Goal: Task Accomplishment & Management: Manage account settings

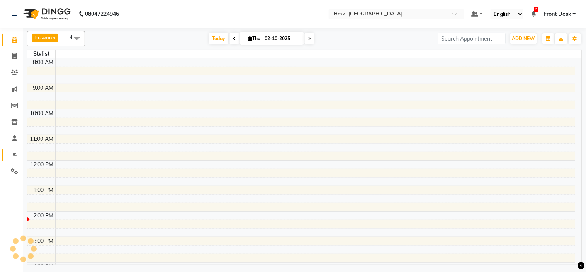
click at [9, 153] on span at bounding box center [15, 155] width 14 height 9
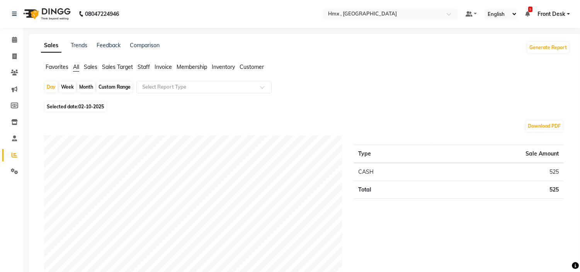
click at [145, 68] on span "Staff" at bounding box center [144, 66] width 12 height 7
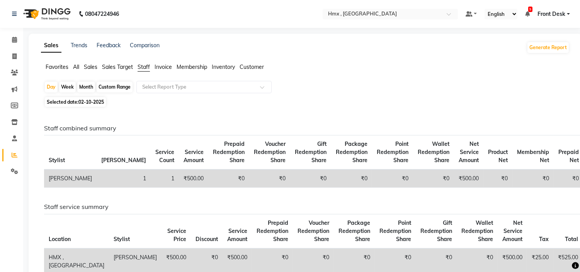
click at [79, 89] on div "Month" at bounding box center [86, 87] width 18 height 11
select select "10"
select select "2025"
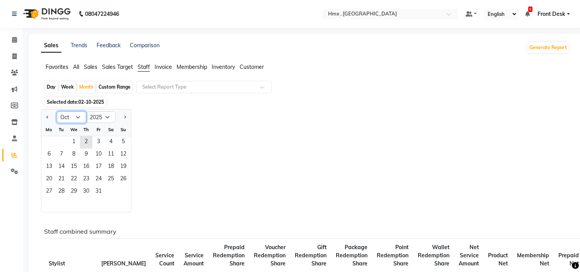
click at [73, 115] on select "Jan Feb Mar Apr May Jun Jul Aug Sep Oct Nov Dec" at bounding box center [71, 117] width 29 height 12
select select "9"
click at [57, 111] on select "Jan Feb Mar Apr May Jun Jul Aug Sep Oct Nov Dec" at bounding box center [71, 117] width 29 height 12
click at [47, 138] on span "1" at bounding box center [49, 142] width 12 height 12
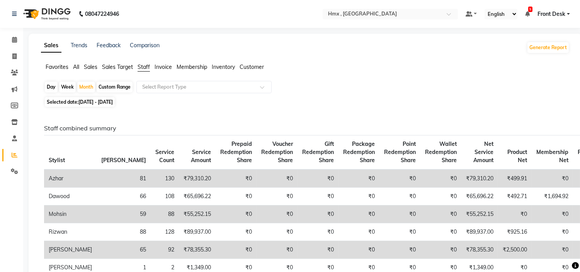
click at [62, 189] on td "Dawood" at bounding box center [70, 196] width 53 height 18
click at [81, 102] on span "01-09-2025 - 30-09-2025" at bounding box center [95, 102] width 34 height 6
select select "9"
select select "2025"
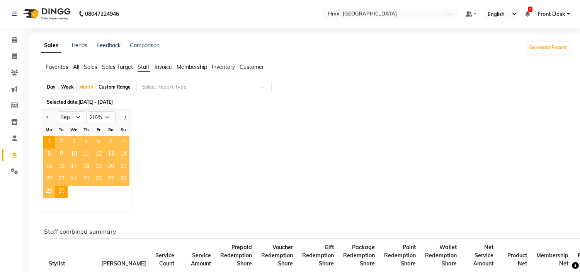
click at [53, 88] on div "Day" at bounding box center [51, 87] width 13 height 11
select select "9"
select select "2025"
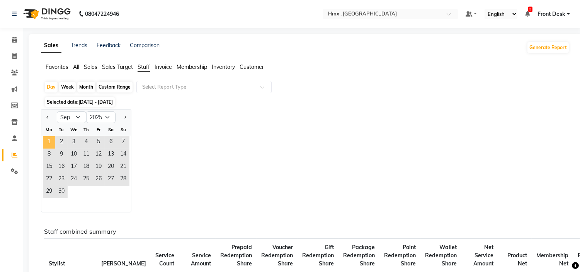
click at [45, 141] on span "1" at bounding box center [49, 142] width 12 height 12
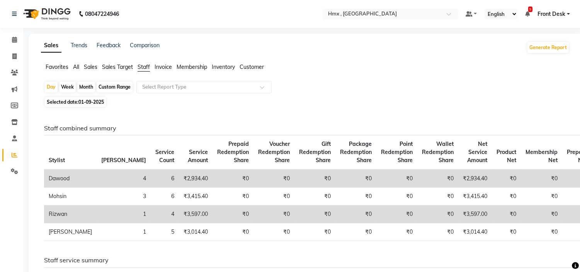
click at [84, 103] on span "01-09-2025" at bounding box center [90, 102] width 25 height 6
select select "9"
select select "2025"
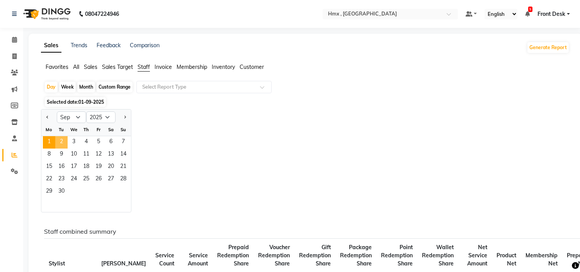
click at [61, 142] on span "2" at bounding box center [61, 142] width 12 height 12
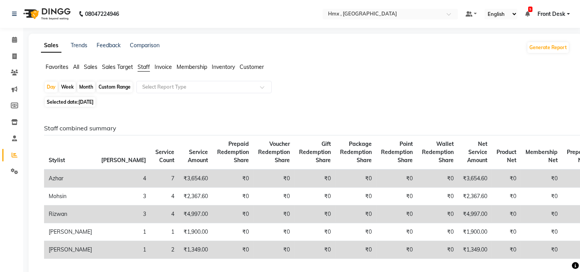
click at [84, 102] on span "[DATE]" at bounding box center [85, 102] width 15 height 6
select select "9"
select select "2025"
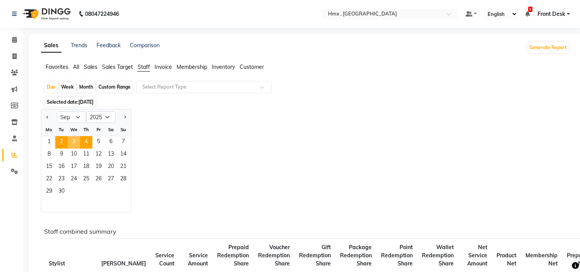
click at [78, 138] on span "3" at bounding box center [74, 142] width 12 height 12
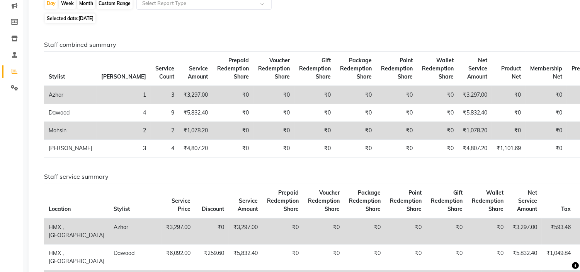
scroll to position [86, 0]
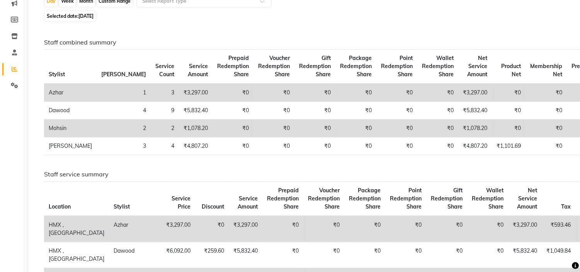
click at [82, 14] on span "03-09-2025" at bounding box center [85, 16] width 15 height 6
select select "9"
select select "2025"
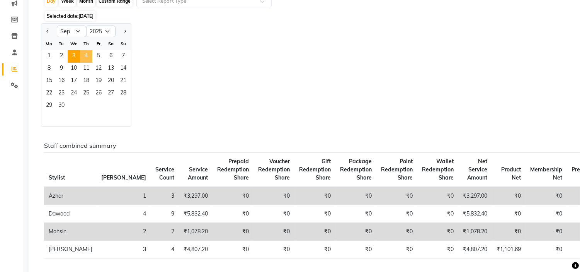
click at [85, 55] on span "4" at bounding box center [86, 56] width 12 height 12
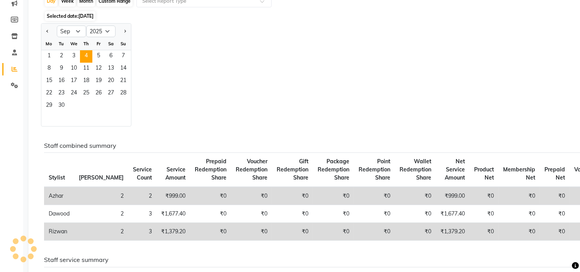
scroll to position [0, 0]
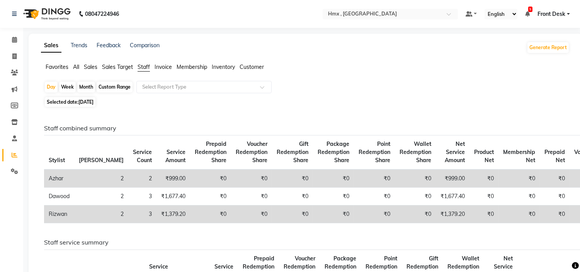
click at [85, 104] on span "04-09-2025" at bounding box center [85, 102] width 15 height 6
select select "9"
select select "2025"
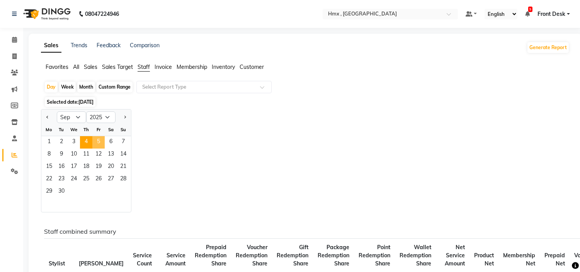
click at [102, 141] on span "5" at bounding box center [98, 142] width 12 height 12
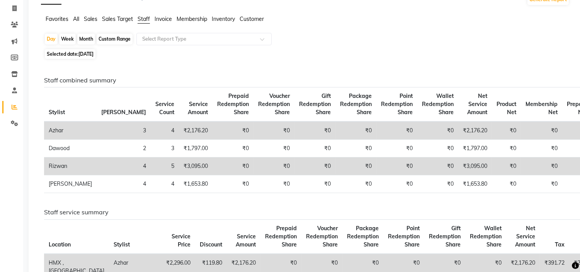
scroll to position [43, 0]
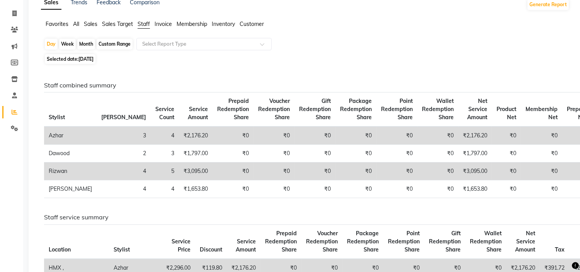
drag, startPoint x: 83, startPoint y: 60, endPoint x: 86, endPoint y: 64, distance: 4.9
click at [83, 61] on span "05-09-2025" at bounding box center [85, 59] width 15 height 6
select select "9"
select select "2025"
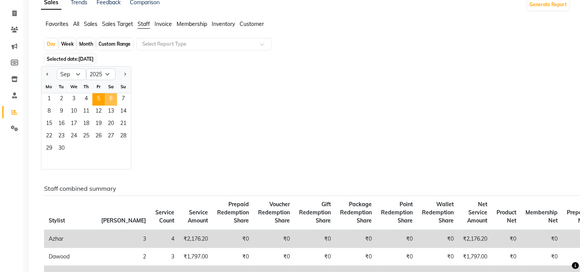
click at [112, 99] on span "6" at bounding box center [111, 99] width 12 height 12
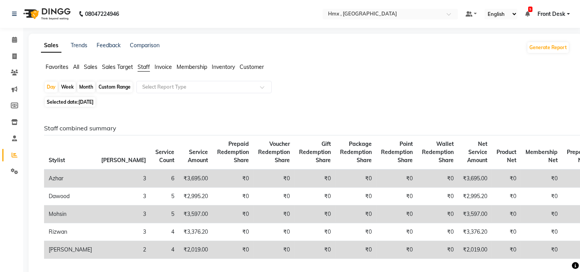
click at [87, 101] on span "06-09-2025" at bounding box center [85, 102] width 15 height 6
select select "9"
select select "2025"
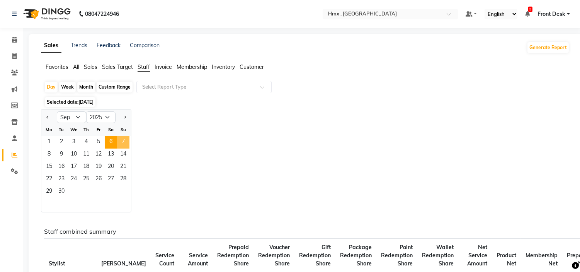
click at [121, 141] on span "7" at bounding box center [123, 142] width 12 height 12
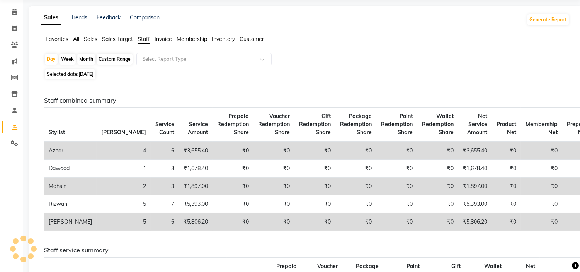
scroll to position [43, 0]
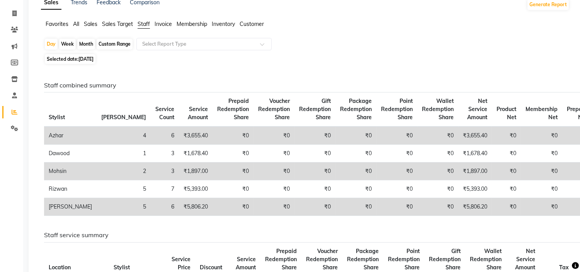
click at [83, 58] on span "07-09-2025" at bounding box center [85, 59] width 15 height 6
select select "9"
select select "2025"
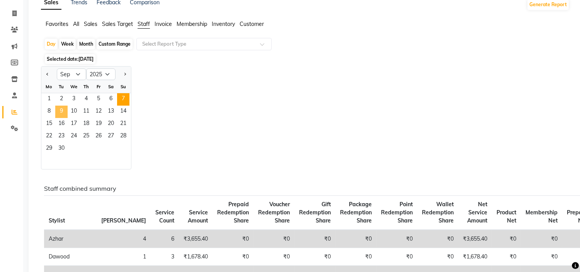
click at [58, 109] on span "9" at bounding box center [61, 111] width 12 height 12
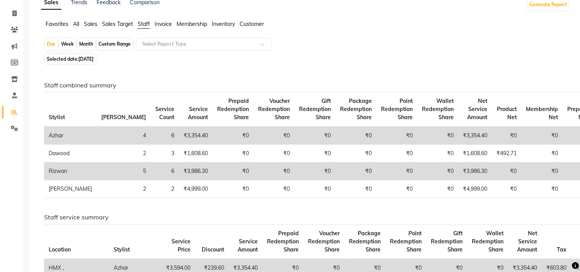
click at [85, 60] on span "09-09-2025" at bounding box center [85, 59] width 15 height 6
select select "9"
select select "2025"
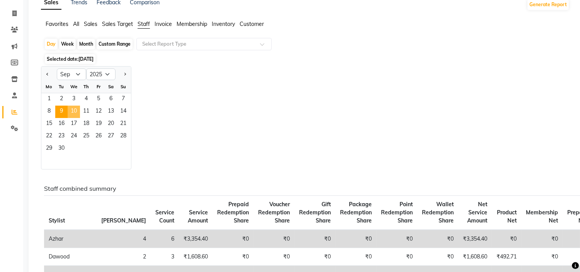
click at [78, 109] on span "10" at bounding box center [74, 111] width 12 height 12
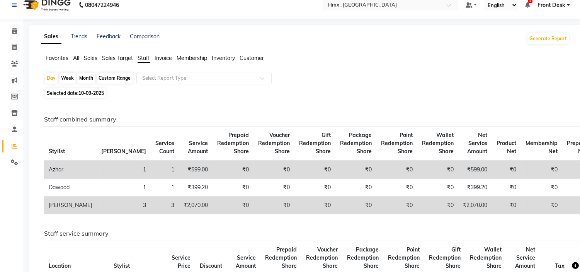
scroll to position [0, 0]
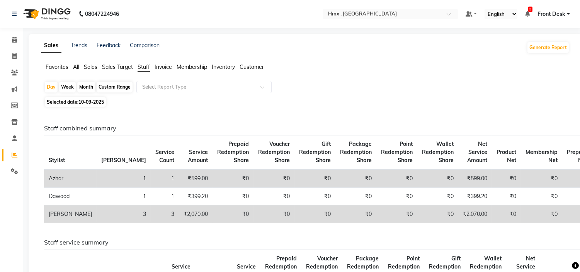
click at [83, 102] on span "10-09-2025" at bounding box center [90, 102] width 25 height 6
select select "9"
select select "2025"
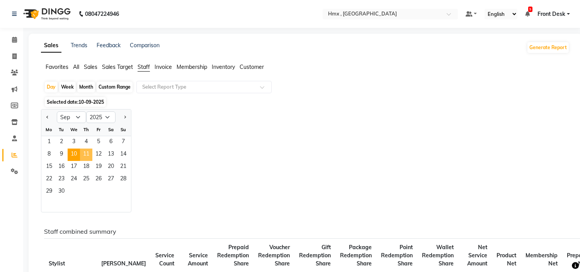
click at [84, 158] on span "11" at bounding box center [86, 154] width 12 height 12
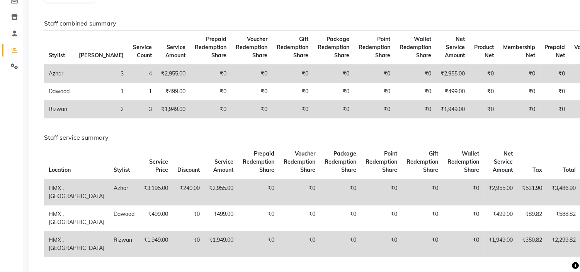
scroll to position [86, 0]
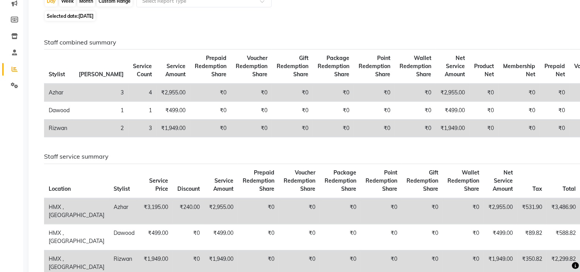
click at [80, 14] on span "11-09-2025" at bounding box center [85, 16] width 15 height 6
select select "9"
select select "2025"
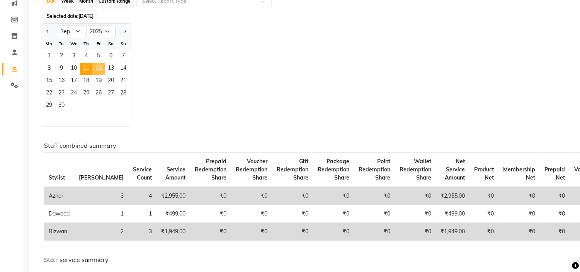
click at [99, 70] on span "12" at bounding box center [98, 69] width 12 height 12
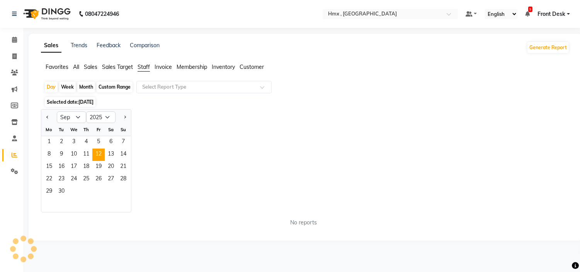
scroll to position [0, 0]
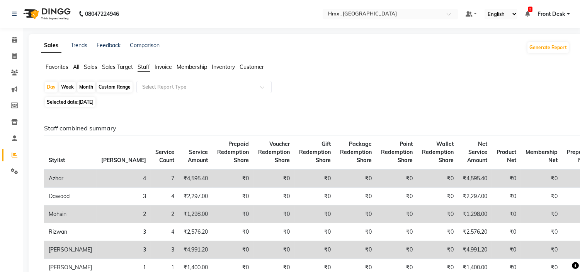
click at [84, 102] on span "12-09-2025" at bounding box center [85, 102] width 15 height 6
select select "9"
select select "2025"
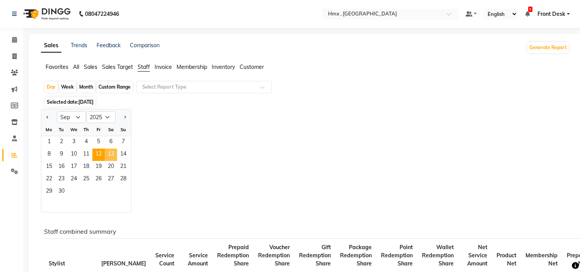
click at [112, 152] on span "13" at bounding box center [111, 154] width 12 height 12
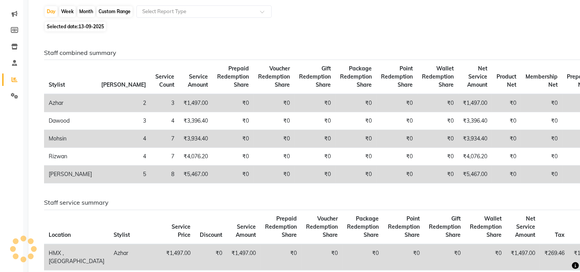
scroll to position [86, 0]
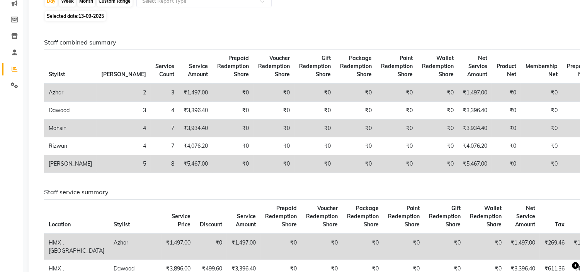
click at [82, 10] on div "Day Week Month Custom Range Select Report Type Selected date: 13-09-2025 Staff …" at bounding box center [305, 213] width 528 height 436
click at [83, 20] on span "Selected date: 13-09-2025" at bounding box center [75, 16] width 61 height 10
select select "9"
select select "2025"
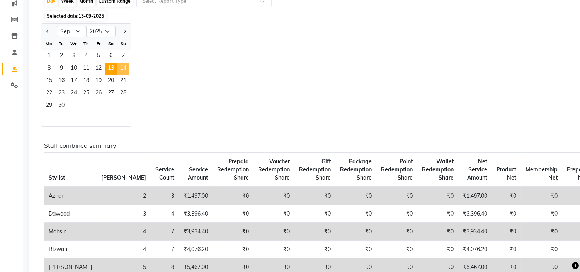
click at [124, 72] on span "14" at bounding box center [123, 69] width 12 height 12
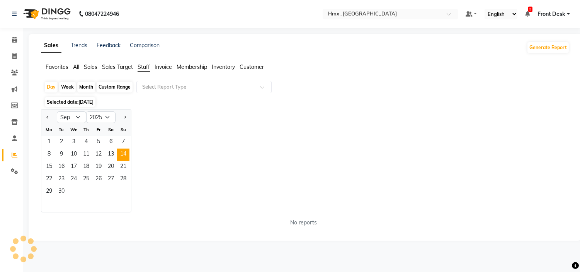
scroll to position [0, 0]
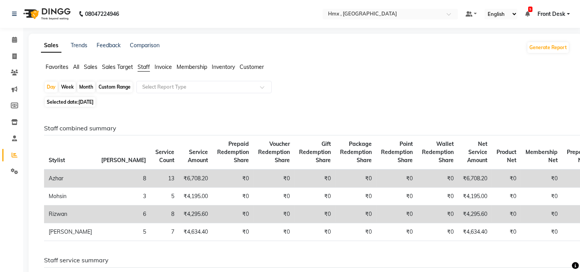
click at [93, 102] on span "14-09-2025" at bounding box center [85, 102] width 15 height 6
select select "9"
select select "2025"
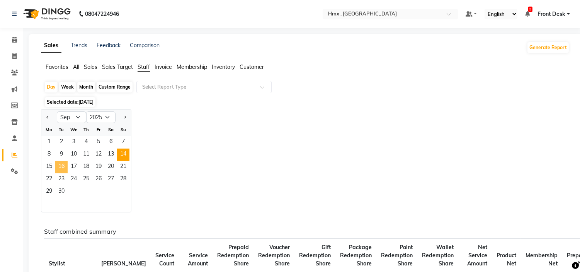
click at [56, 168] on span "16" at bounding box center [61, 167] width 12 height 12
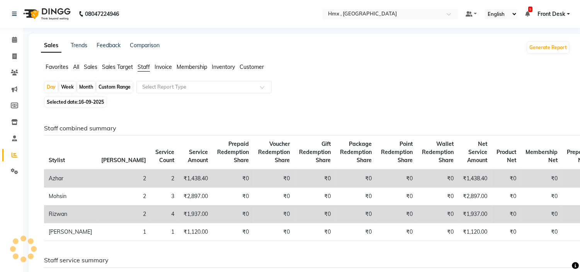
click at [52, 163] on span "Stylist" at bounding box center [57, 159] width 16 height 7
click at [85, 102] on span "16-09-2025" at bounding box center [90, 102] width 25 height 6
select select "9"
select select "2025"
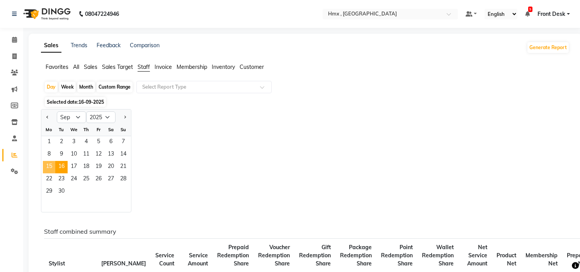
click at [49, 167] on span "15" at bounding box center [49, 167] width 12 height 12
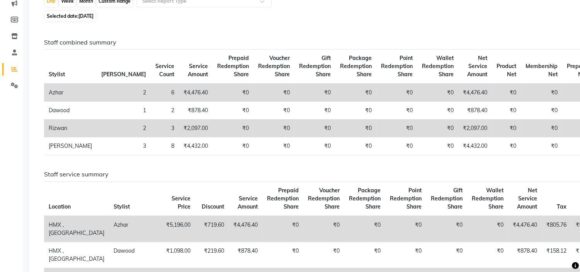
scroll to position [43, 0]
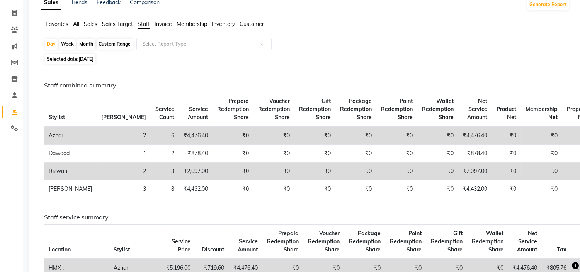
click at [84, 59] on span "15-09-2025" at bounding box center [85, 59] width 15 height 6
select select "9"
select select "2025"
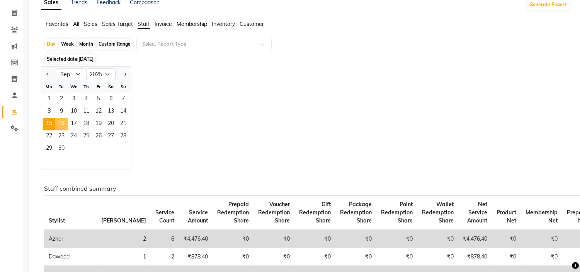
click at [57, 122] on span "16" at bounding box center [61, 124] width 12 height 12
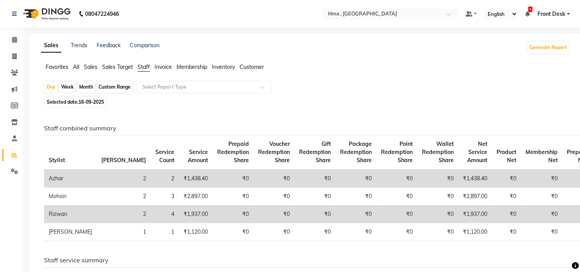
click at [82, 102] on span "16-09-2025" at bounding box center [90, 102] width 25 height 6
select select "9"
select select "2025"
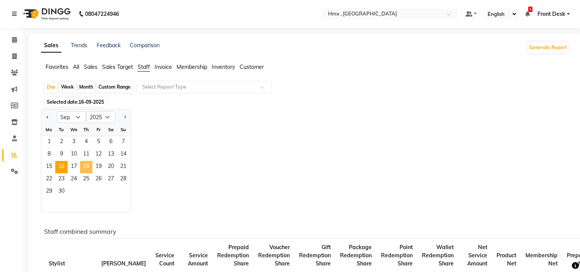
click at [80, 165] on span "18" at bounding box center [86, 167] width 12 height 12
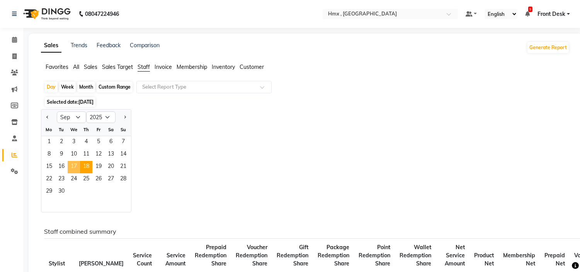
click at [76, 165] on span "17" at bounding box center [74, 167] width 12 height 12
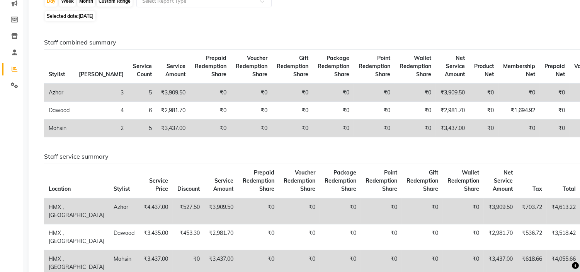
scroll to position [43, 0]
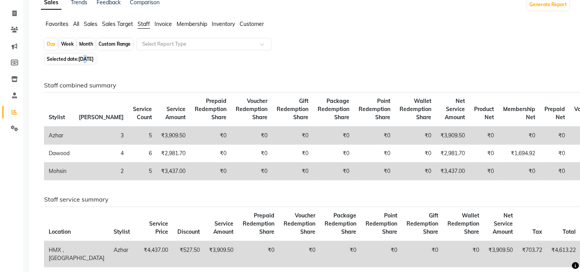
click at [85, 60] on span "17-09-2025" at bounding box center [85, 59] width 15 height 6
select select "9"
select select "2025"
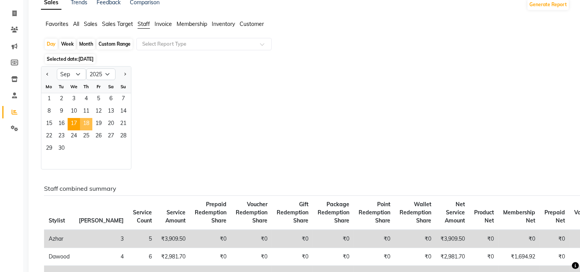
click at [89, 121] on span "18" at bounding box center [86, 124] width 12 height 12
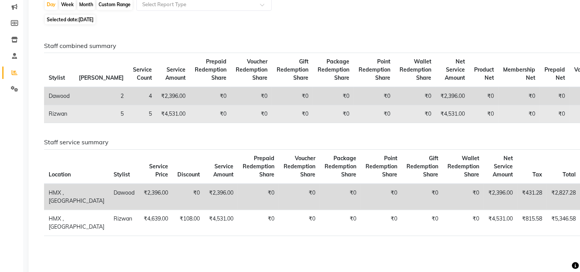
scroll to position [86, 0]
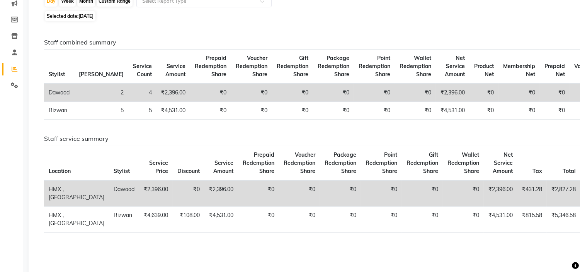
click at [83, 16] on span "18-09-2025" at bounding box center [85, 16] width 15 height 6
select select "9"
select select "2025"
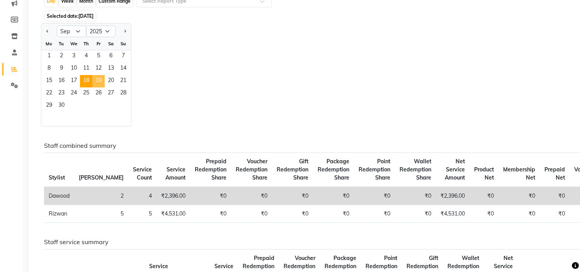
click at [96, 78] on span "19" at bounding box center [98, 81] width 12 height 12
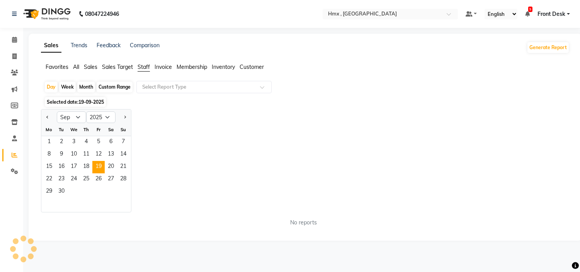
scroll to position [0, 0]
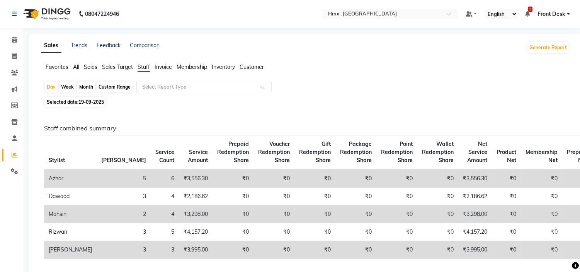
click at [80, 105] on span "19-09-2025" at bounding box center [90, 102] width 25 height 6
select select "9"
select select "2025"
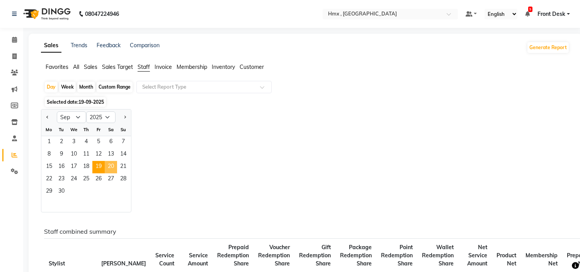
click at [114, 167] on span "20" at bounding box center [111, 167] width 12 height 12
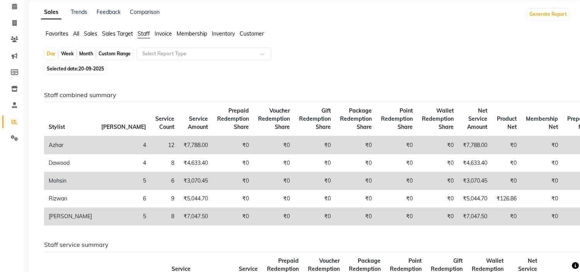
scroll to position [86, 0]
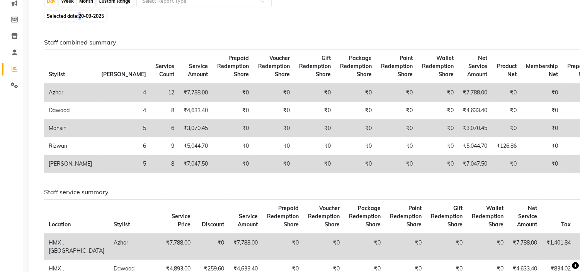
click at [80, 16] on span "20-09-2025" at bounding box center [90, 16] width 25 height 6
select select "9"
select select "2025"
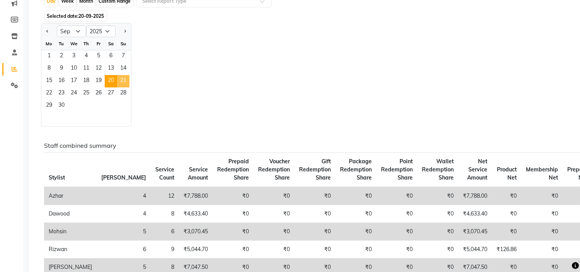
click at [127, 80] on span "21" at bounding box center [123, 81] width 12 height 12
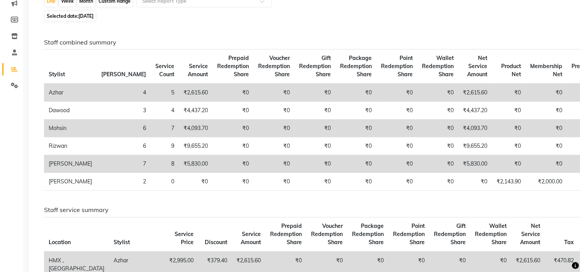
click at [76, 17] on span "Selected date: 21-09-2025" at bounding box center [70, 16] width 51 height 10
select select "9"
select select "2025"
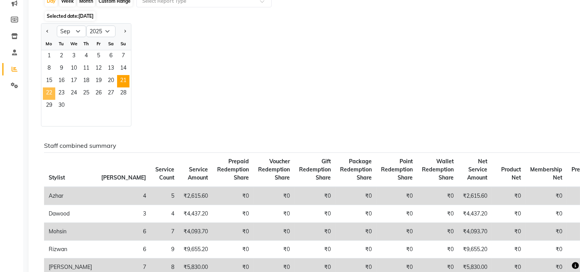
click at [45, 93] on span "22" at bounding box center [49, 93] width 12 height 12
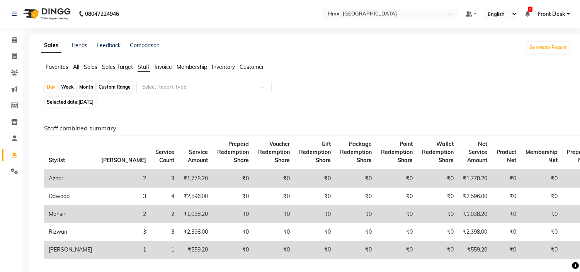
scroll to position [43, 0]
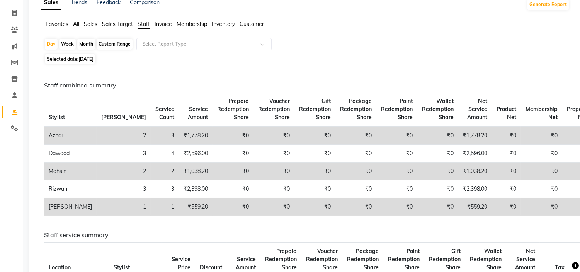
click at [79, 61] on span "22-09-2025" at bounding box center [85, 59] width 15 height 6
select select "9"
select select "2025"
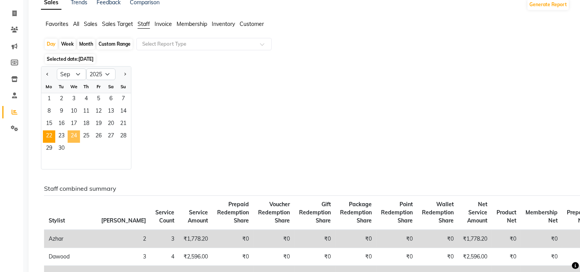
click at [71, 135] on span "24" at bounding box center [74, 136] width 12 height 12
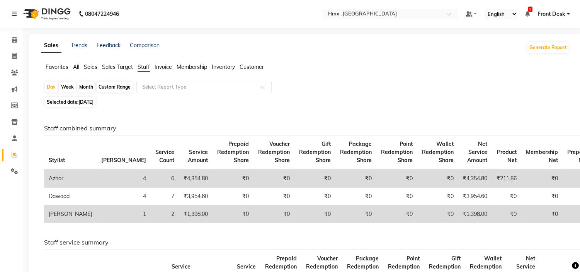
click at [80, 102] on span "24-09-2025" at bounding box center [85, 102] width 15 height 6
select select "9"
select select "2025"
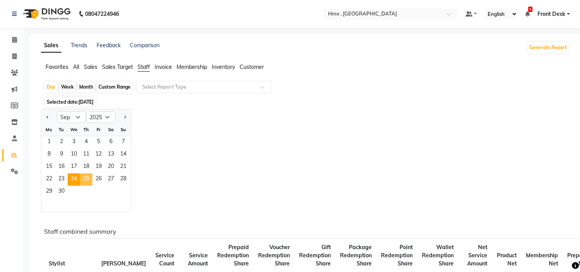
click at [87, 180] on span "25" at bounding box center [86, 179] width 12 height 12
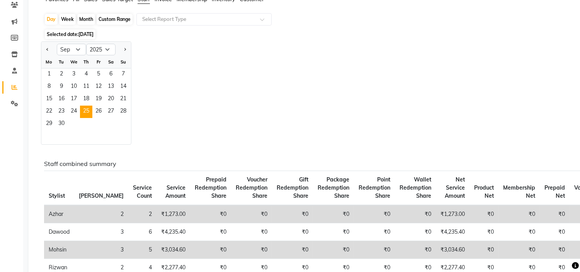
scroll to position [86, 0]
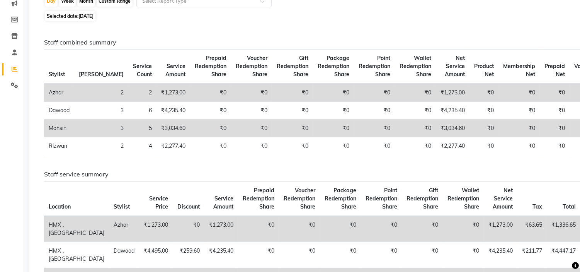
click at [86, 18] on span "25-09-2025" at bounding box center [85, 16] width 15 height 6
select select "9"
select select "2025"
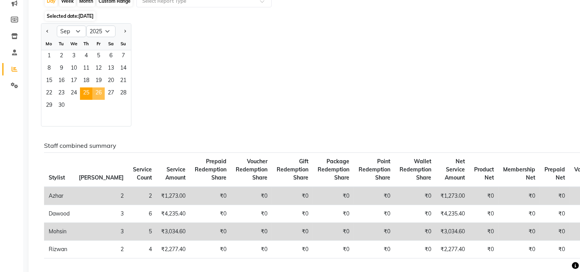
click at [97, 89] on span "26" at bounding box center [98, 93] width 12 height 12
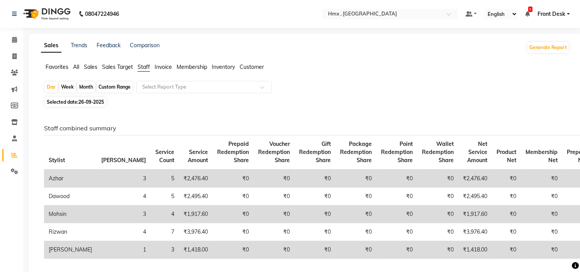
click at [82, 104] on span "26-09-2025" at bounding box center [90, 102] width 25 height 6
select select "9"
select select "2025"
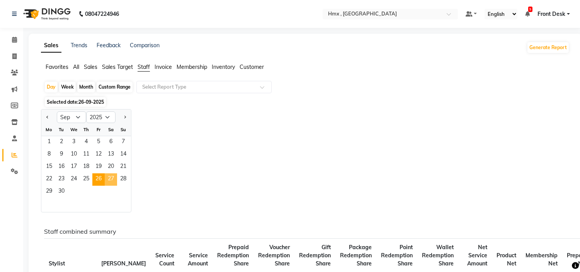
click at [114, 177] on span "27" at bounding box center [111, 179] width 12 height 12
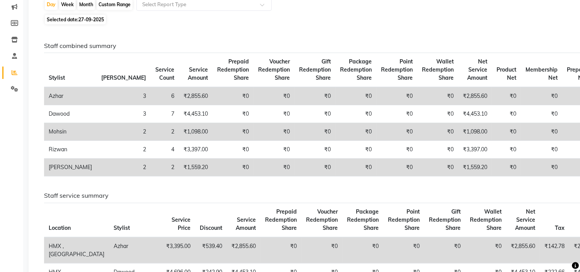
scroll to position [86, 0]
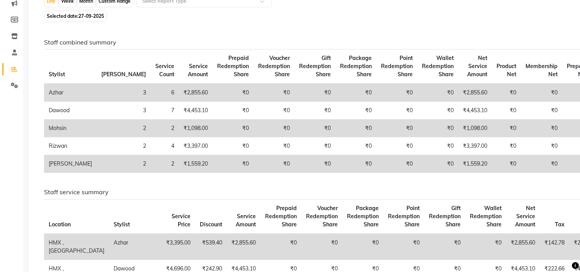
click at [78, 17] on span "Selected date: 27-09-2025" at bounding box center [75, 16] width 61 height 10
select select "9"
select select "2025"
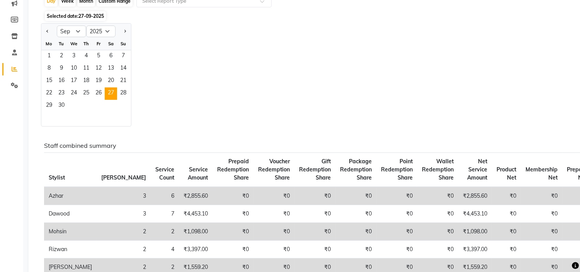
click at [83, 2] on div "Month" at bounding box center [86, 1] width 18 height 11
select select "9"
select select "2025"
click at [51, 58] on span "1" at bounding box center [49, 56] width 12 height 12
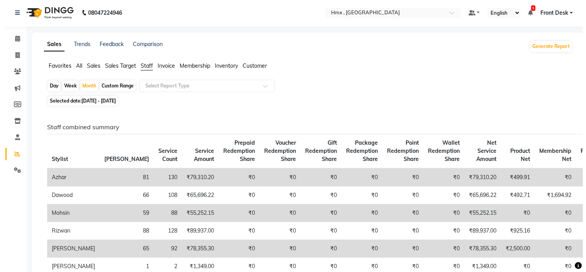
scroll to position [0, 0]
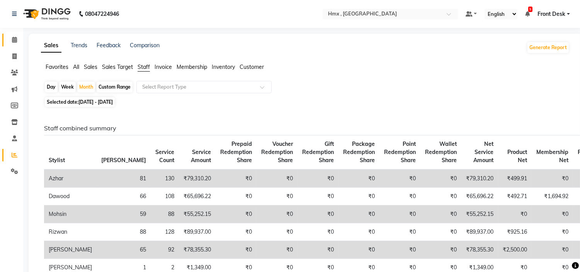
drag, startPoint x: 17, startPoint y: 44, endPoint x: 20, endPoint y: 48, distance: 4.2
click at [17, 44] on link "Calendar" at bounding box center [11, 40] width 19 height 13
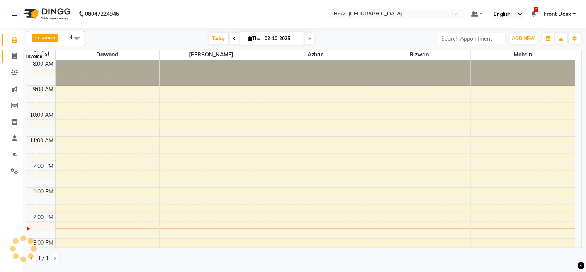
click at [13, 60] on span at bounding box center [15, 56] width 14 height 9
select select "service"
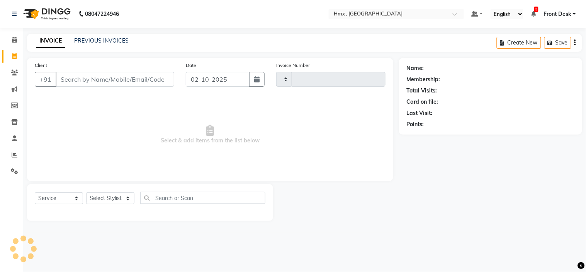
click at [74, 83] on input "Client" at bounding box center [115, 79] width 119 height 15
type input "2289"
select select "5711"
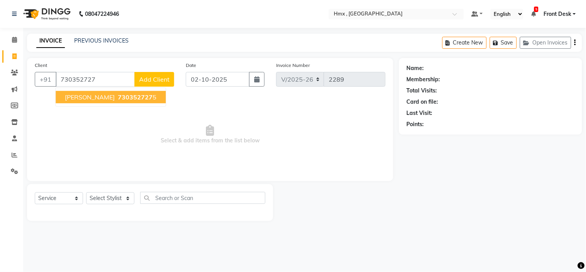
click at [118, 96] on span "730352727" at bounding box center [135, 97] width 35 height 8
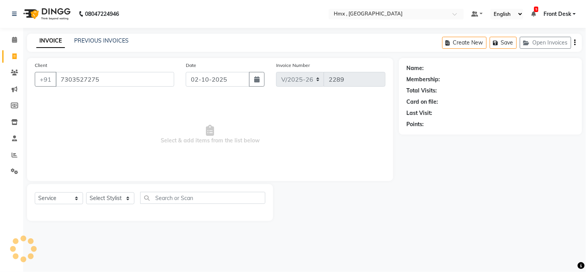
type input "7303527275"
click at [105, 197] on select "Select Stylist [PERSON_NAME] [PERSON_NAME] Front Desk Kaikasha [PERSON_NAME] [P…" at bounding box center [110, 198] width 48 height 12
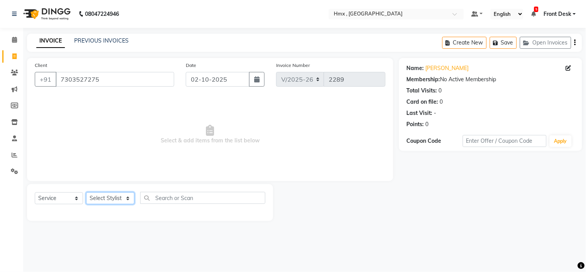
select select "39112"
click at [86, 192] on select "Select Stylist [PERSON_NAME] [PERSON_NAME] Front Desk Kaikasha [PERSON_NAME] [P…" at bounding box center [110, 198] width 48 height 12
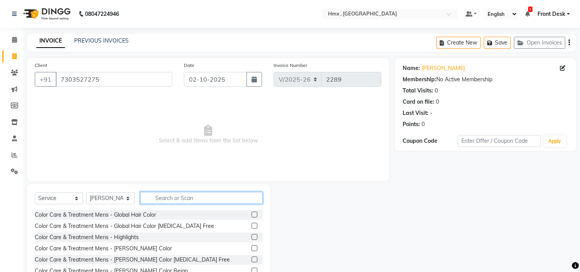
click at [165, 196] on input "text" at bounding box center [201, 198] width 122 height 12
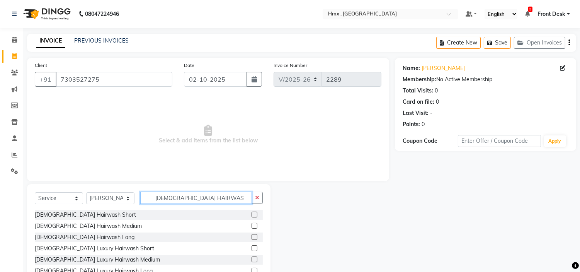
type input "FEMALE HAIRWAS"
click at [251, 234] on label at bounding box center [254, 237] width 6 height 6
click at [251, 234] on input "checkbox" at bounding box center [253, 236] width 5 height 5
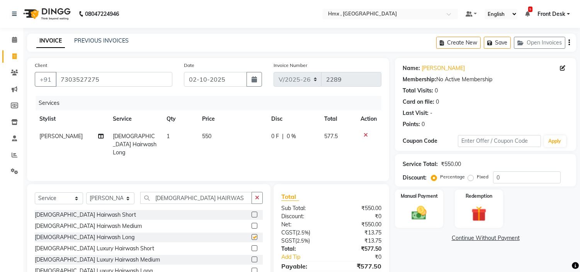
checkbox input "false"
click at [211, 137] on td "550" at bounding box center [231, 144] width 69 height 34
select select "39112"
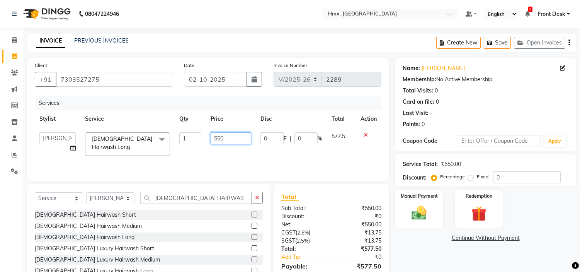
click at [229, 139] on input "550" at bounding box center [231, 138] width 41 height 12
type input "599"
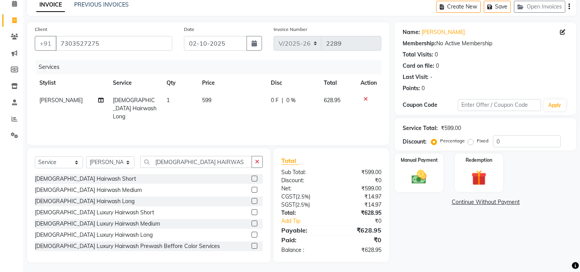
scroll to position [37, 0]
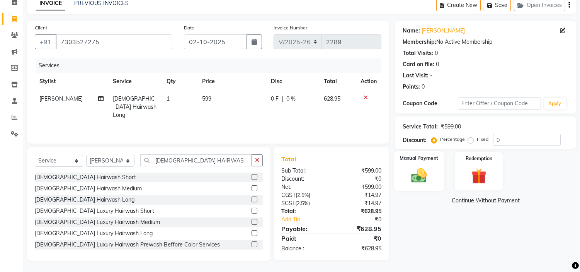
click at [431, 172] on div "Manual Payment" at bounding box center [419, 170] width 50 height 39
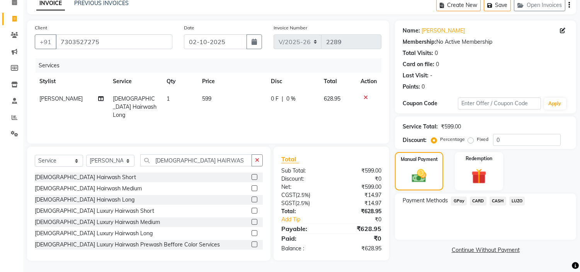
click at [461, 200] on span "GPay" at bounding box center [459, 200] width 16 height 9
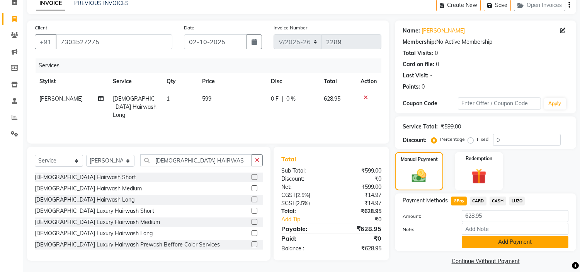
click at [474, 243] on button "Add Payment" at bounding box center [515, 242] width 107 height 12
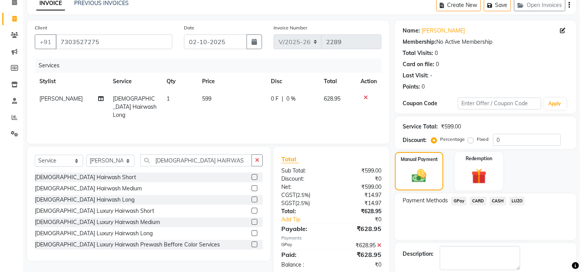
scroll to position [76, 0]
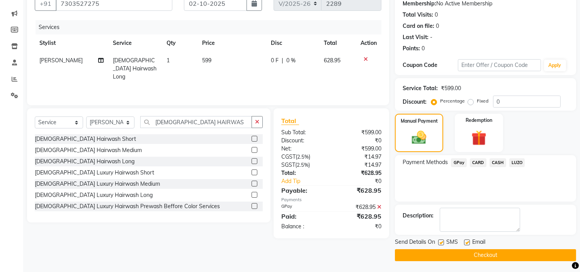
click at [444, 255] on button "Checkout" at bounding box center [485, 255] width 181 height 12
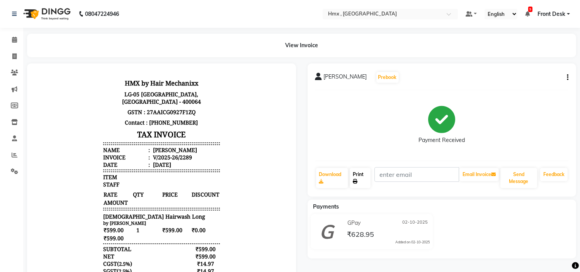
click at [360, 179] on link "Print" at bounding box center [360, 178] width 21 height 20
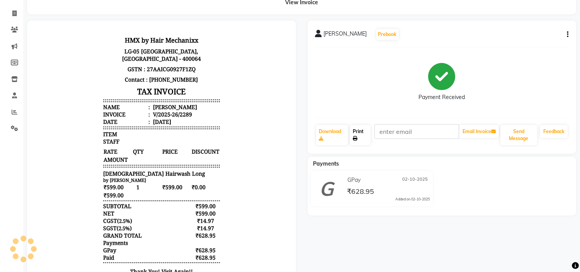
click at [362, 133] on link "Print" at bounding box center [360, 135] width 21 height 20
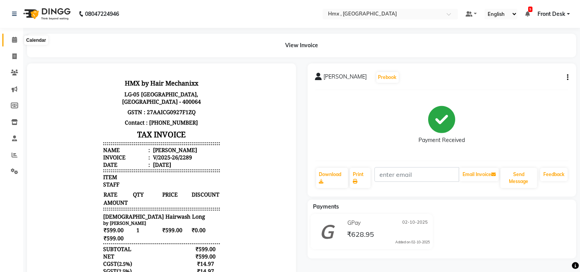
click at [12, 39] on icon at bounding box center [14, 40] width 5 height 6
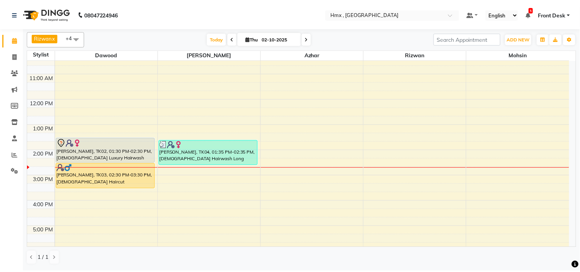
scroll to position [83, 0]
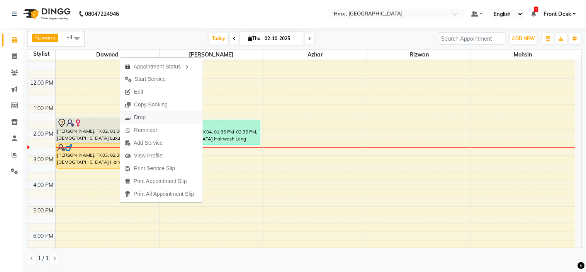
click at [140, 117] on span "Drop" at bounding box center [140, 117] width 12 height 8
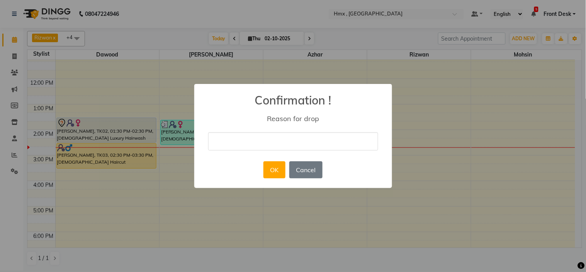
click at [229, 145] on input "text" at bounding box center [293, 141] width 170 height 18
type input "."
click at [276, 170] on button "OK" at bounding box center [274, 169] width 22 height 17
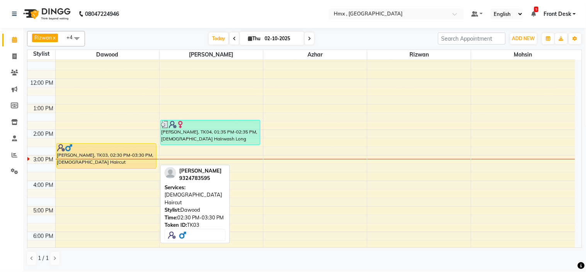
click at [121, 146] on div at bounding box center [106, 148] width 99 height 8
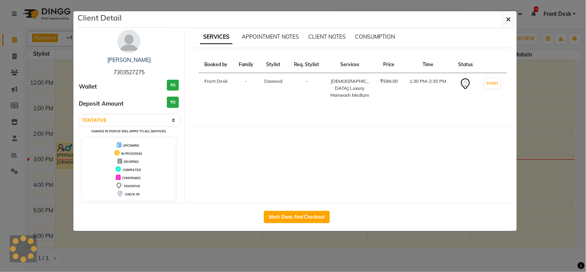
select select "1"
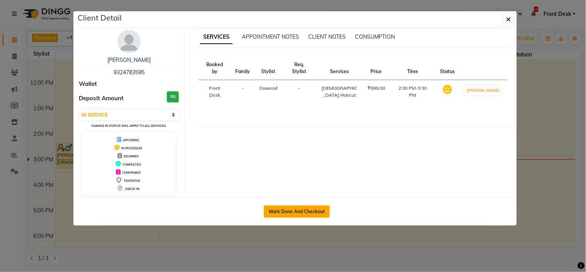
click at [310, 217] on button "Mark Done And Checkout" at bounding box center [297, 211] width 66 height 12
select select "service"
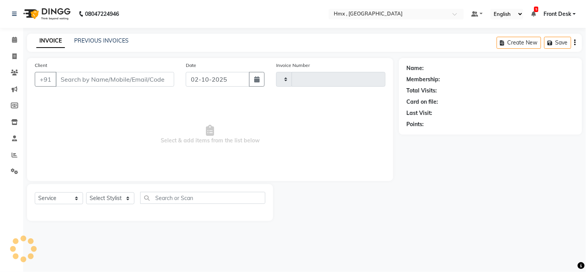
type input "2290"
select select "5711"
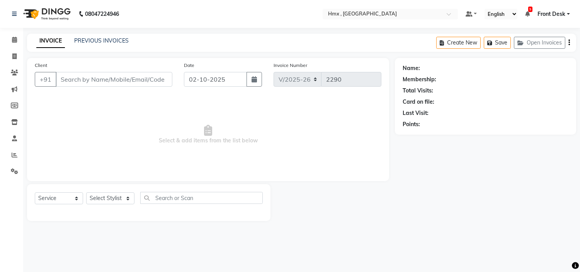
type input "9324783595"
select select "39095"
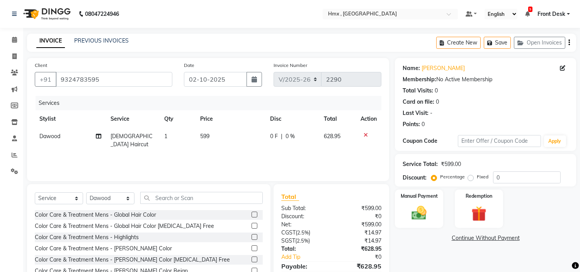
click at [213, 130] on td "599" at bounding box center [230, 139] width 70 height 25
select select "39095"
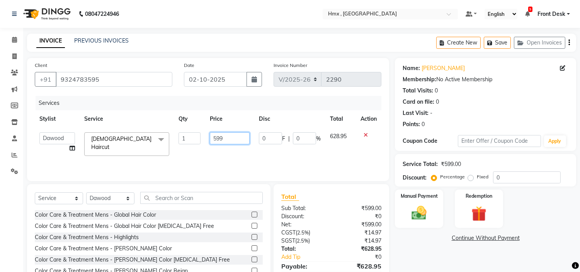
drag, startPoint x: 237, startPoint y: 138, endPoint x: 243, endPoint y: 135, distance: 7.0
click at [240, 138] on input "599" at bounding box center [230, 138] width 40 height 12
type input "5"
type input "799"
click at [292, 154] on div "Services Stylist Service Qty Price Disc Total Action Aakash Azhar Bilal Dawood …" at bounding box center [208, 134] width 347 height 77
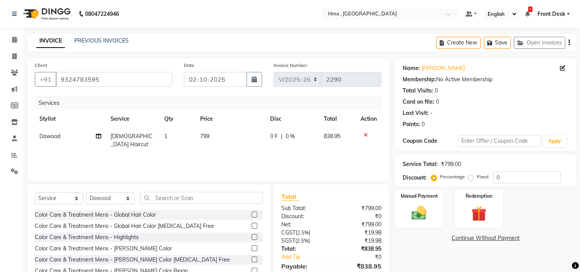
scroll to position [37, 0]
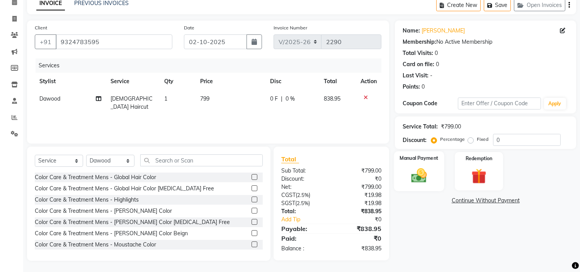
click at [420, 180] on img at bounding box center [418, 175] width 25 height 18
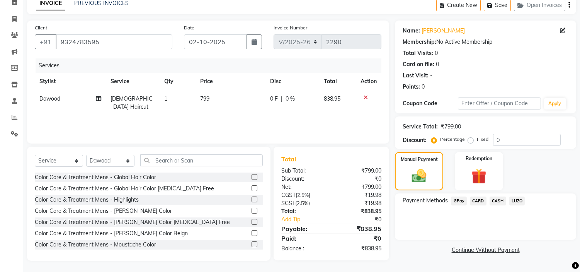
click at [501, 199] on span "CASH" at bounding box center [497, 200] width 17 height 9
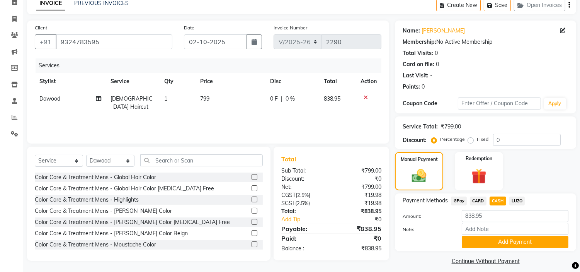
scroll to position [44, 0]
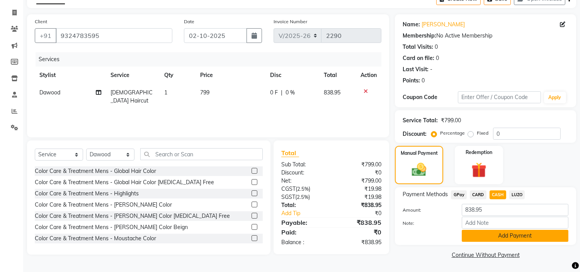
click at [512, 236] on button "Add Payment" at bounding box center [515, 235] width 107 height 12
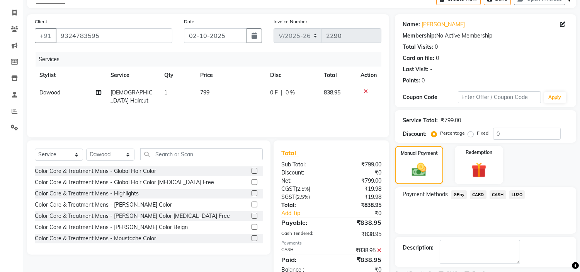
scroll to position [76, 0]
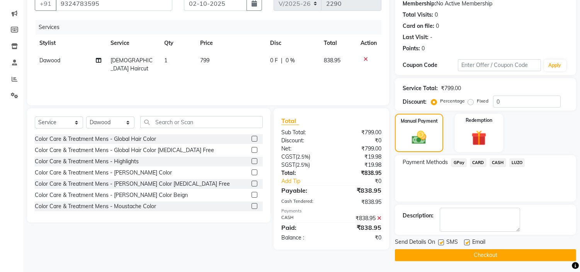
click at [440, 245] on div at bounding box center [440, 243] width 5 height 8
click at [446, 241] on span "SMS" at bounding box center [452, 243] width 12 height 10
click at [441, 242] on label at bounding box center [441, 242] width 6 height 6
click at [441, 242] on input "checkbox" at bounding box center [440, 242] width 5 height 5
checkbox input "false"
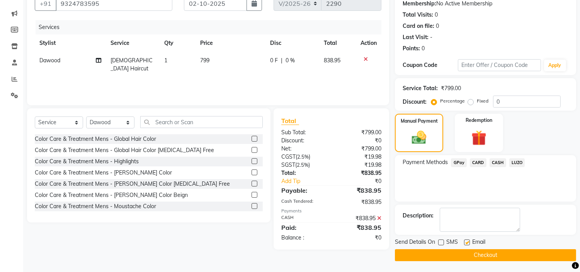
click at [469, 241] on label at bounding box center [467, 242] width 6 height 6
click at [469, 241] on input "checkbox" at bounding box center [466, 242] width 5 height 5
checkbox input "false"
click at [459, 252] on button "Checkout" at bounding box center [485, 255] width 181 height 12
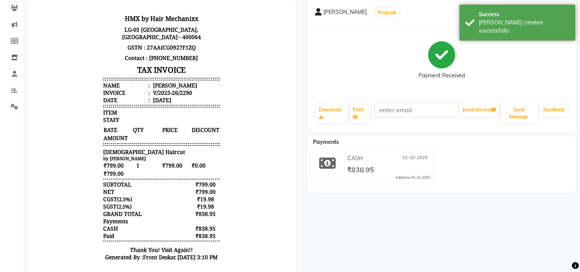
scroll to position [86, 0]
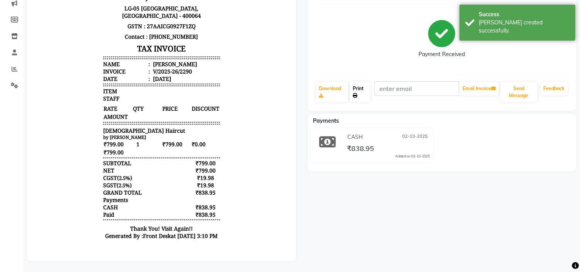
click at [364, 90] on link "Print" at bounding box center [360, 92] width 21 height 20
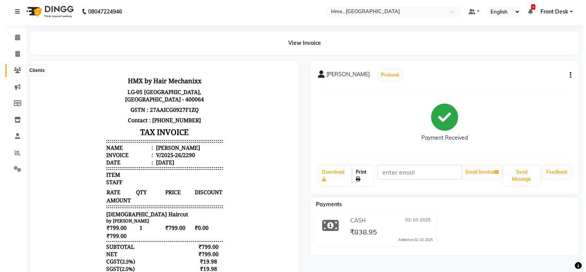
scroll to position [0, 0]
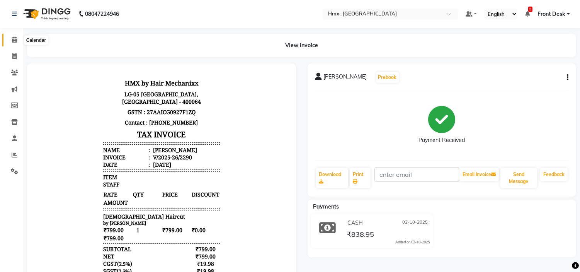
click at [12, 36] on span at bounding box center [15, 40] width 14 height 9
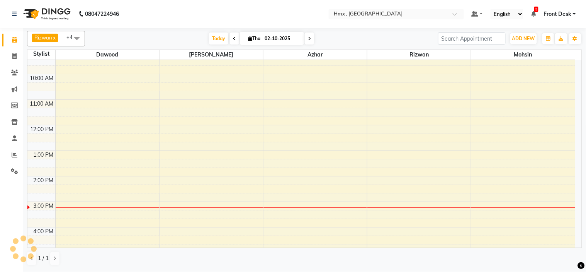
scroll to position [56, 0]
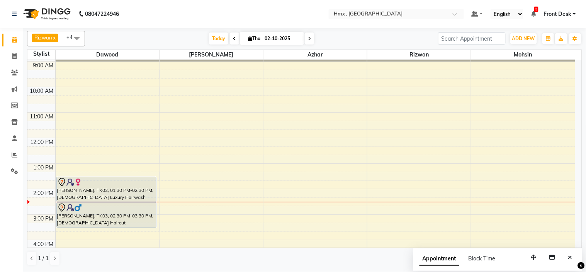
scroll to position [43, 0]
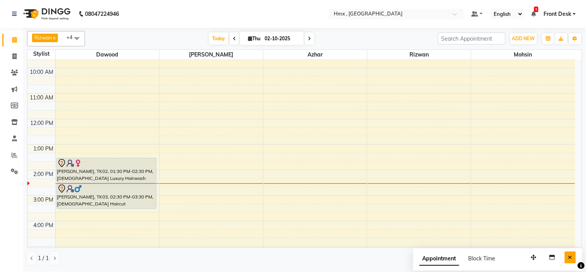
click at [573, 254] on button "Close" at bounding box center [570, 257] width 11 height 12
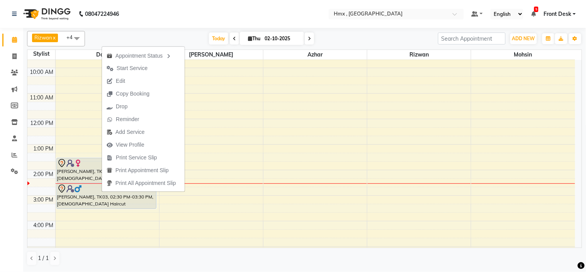
click at [132, 67] on span "Start Service" at bounding box center [132, 68] width 31 height 8
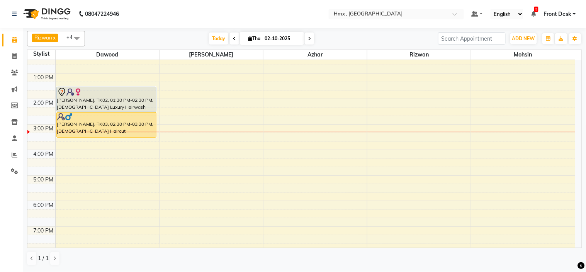
scroll to position [129, 0]
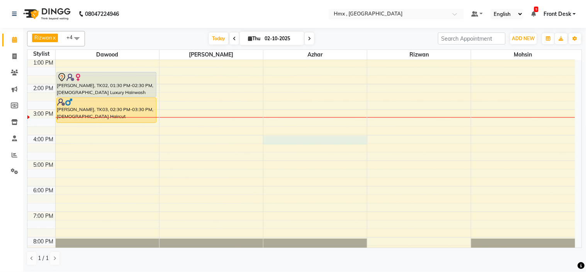
click at [295, 137] on div "8:00 AM 9:00 AM 10:00 AM 11:00 AM 12:00 PM 1:00 PM 2:00 PM 3:00 PM 4:00 PM 5:00…" at bounding box center [301, 109] width 548 height 357
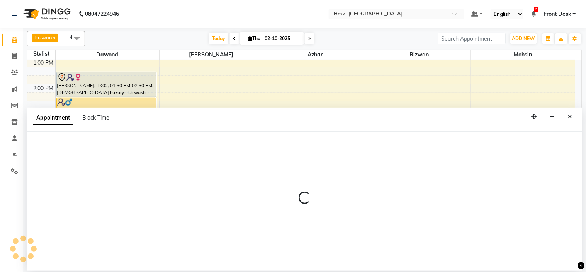
select select "39098"
select select "tentative"
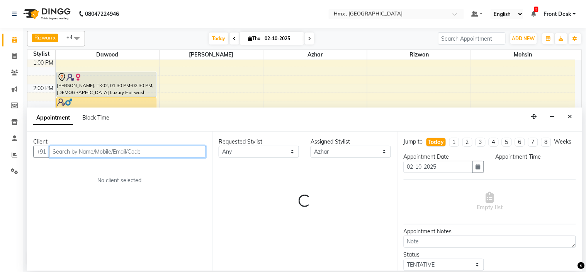
select select "960"
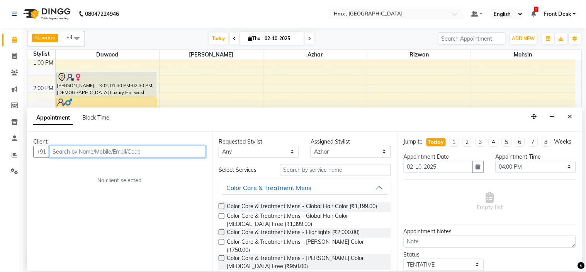
click at [90, 152] on input "text" at bounding box center [127, 152] width 157 height 12
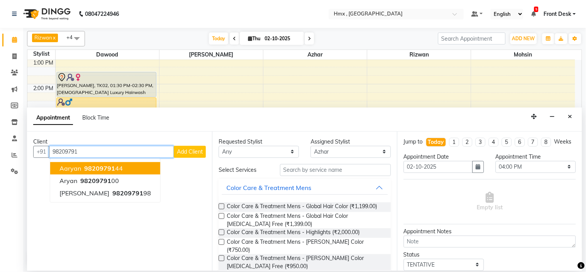
click at [90, 163] on button "Aaryan 98209791 44" at bounding box center [105, 168] width 110 height 12
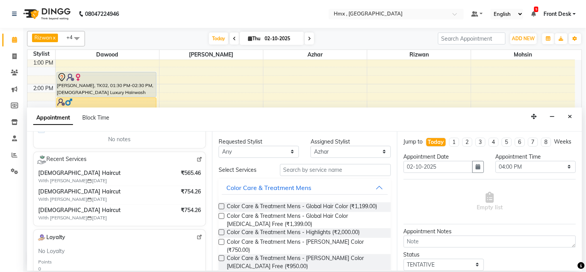
type input "9820979144"
drag, startPoint x: 326, startPoint y: 168, endPoint x: 324, endPoint y: 164, distance: 4.7
click at [325, 165] on input "text" at bounding box center [335, 170] width 111 height 12
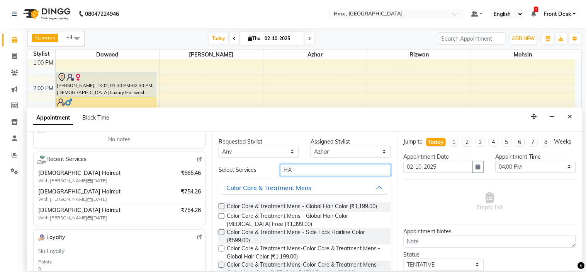
type input "H"
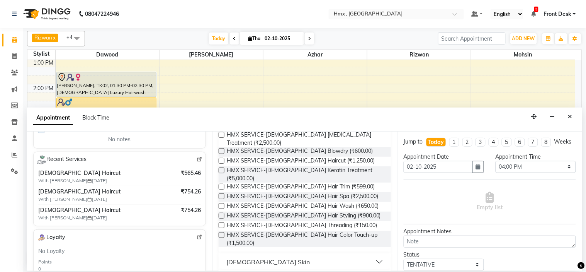
scroll to position [214, 0]
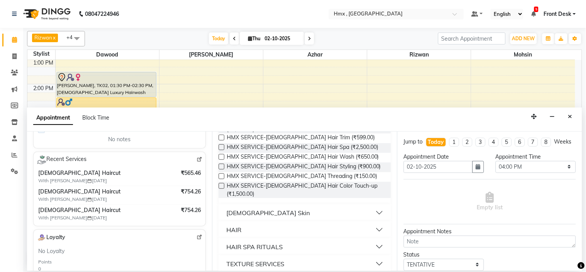
type input "[DEMOGRAPHIC_DATA]"
click at [353, 223] on button "HAIR" at bounding box center [305, 230] width 166 height 14
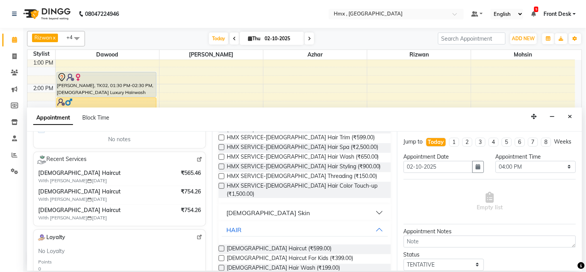
click at [347, 244] on div "Male Haircut (₹599.00)" at bounding box center [305, 249] width 172 height 10
click at [223, 245] on label at bounding box center [222, 248] width 6 height 6
click at [223, 246] on input "checkbox" at bounding box center [221, 248] width 5 height 5
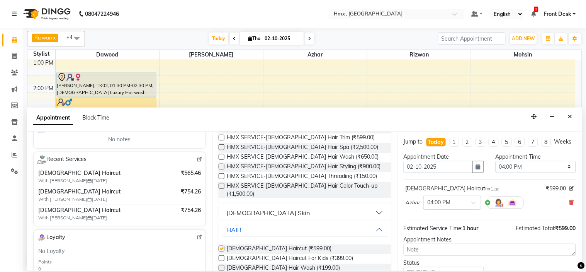
checkbox input "false"
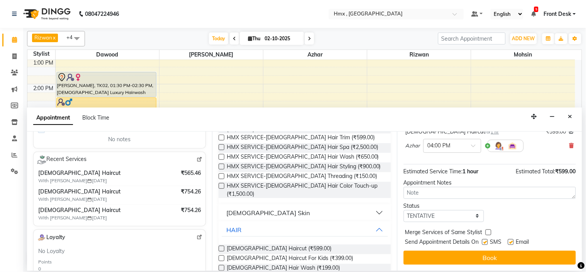
scroll to position [64, 0]
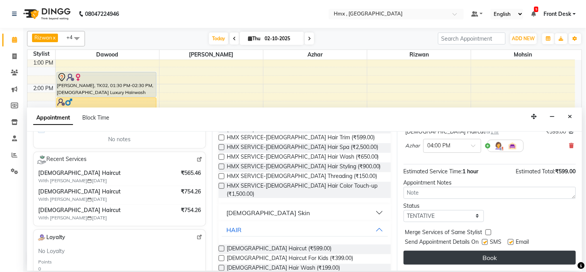
click at [472, 256] on button "Book" at bounding box center [490, 257] width 172 height 14
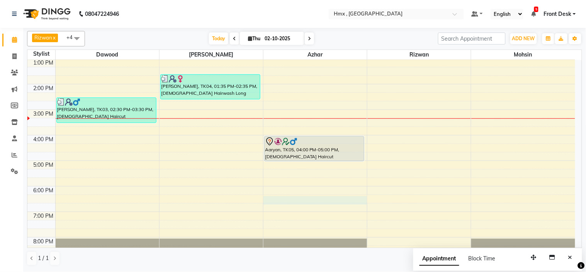
click at [359, 204] on div "8:00 AM 9:00 AM 10:00 AM 11:00 AM 12:00 PM 1:00 PM 2:00 PM 3:00 PM 4:00 PM 5:00…" at bounding box center [301, 109] width 548 height 357
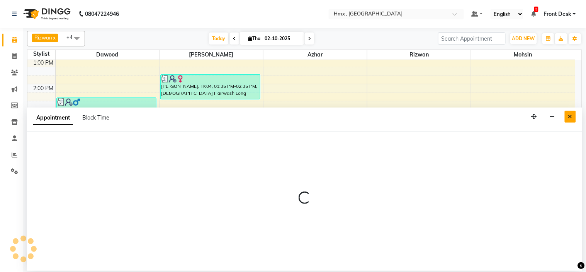
click at [568, 116] on icon "Close" at bounding box center [570, 116] width 4 height 5
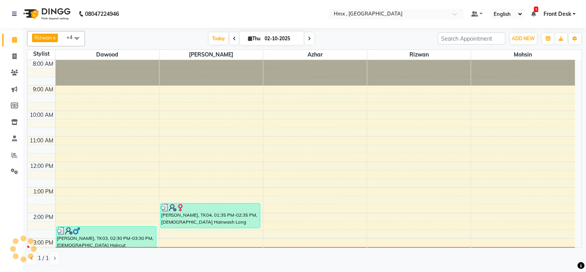
scroll to position [86, 0]
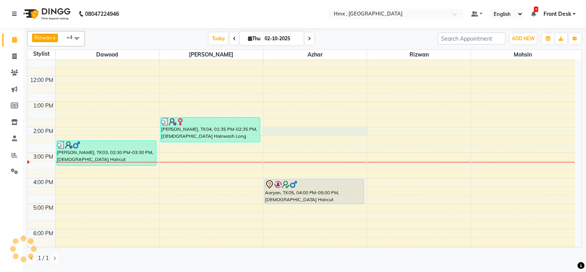
click at [310, 135] on div "8:00 AM 9:00 AM 10:00 AM 11:00 AM 12:00 PM 1:00 PM 2:00 PM 3:00 PM 4:00 PM 5:00…" at bounding box center [301, 152] width 548 height 357
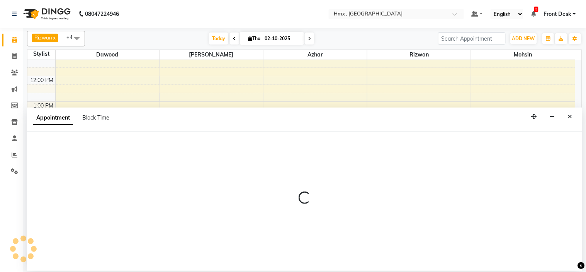
select select "39098"
select select "tentative"
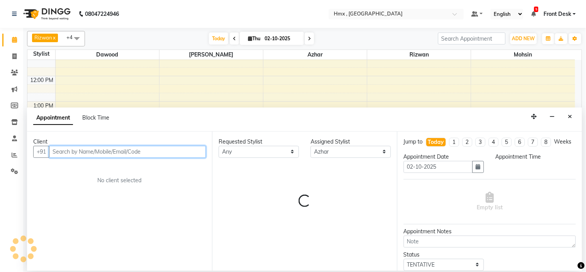
select select "840"
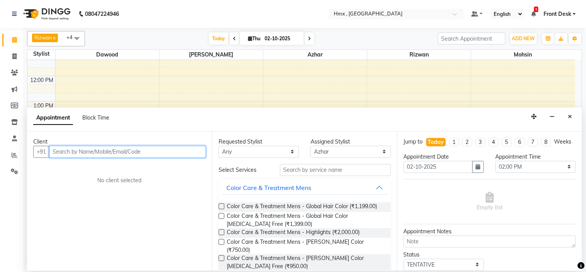
click at [183, 151] on input "text" at bounding box center [127, 152] width 157 height 12
type input "8285904522"
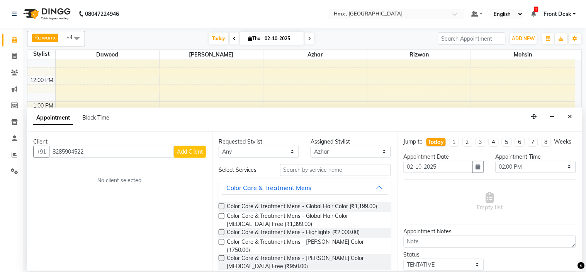
click at [200, 149] on span "Add Client" at bounding box center [190, 151] width 26 height 7
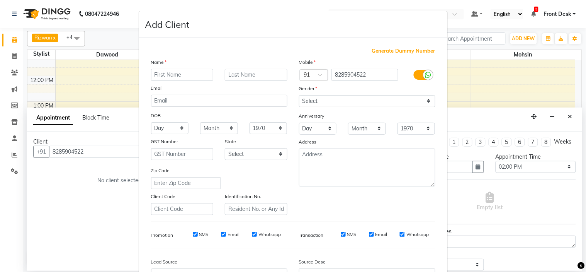
click at [183, 76] on input "text" at bounding box center [182, 75] width 63 height 12
type input "PRADEEP"
click at [261, 74] on input "text" at bounding box center [256, 75] width 63 height 12
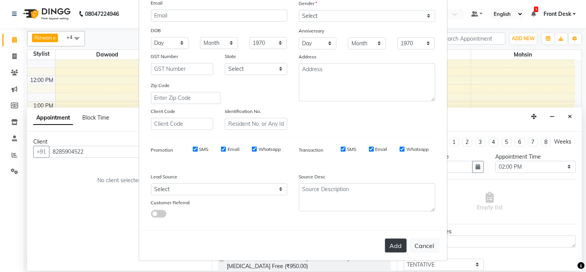
type input "KUMAR"
click at [392, 245] on button "Add" at bounding box center [396, 245] width 22 height 14
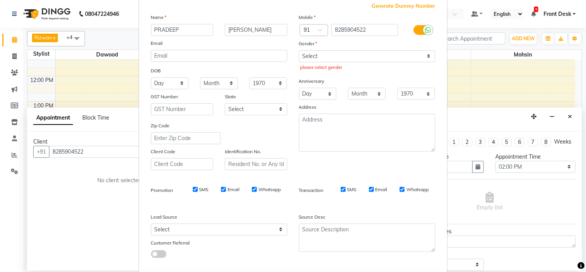
scroll to position [0, 0]
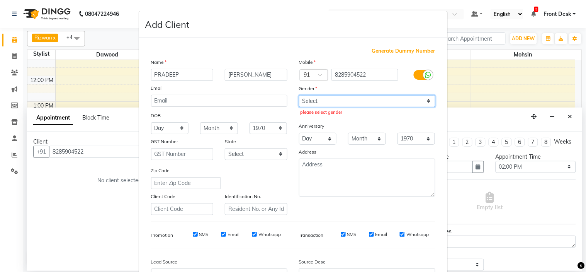
click at [425, 100] on select "Select Male Female Other Prefer Not To Say" at bounding box center [367, 101] width 136 height 12
select select "male"
click at [299, 95] on select "Select Male Female Other Prefer Not To Say" at bounding box center [367, 101] width 136 height 12
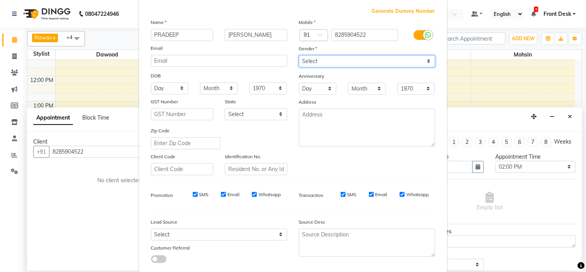
scroll to position [85, 0]
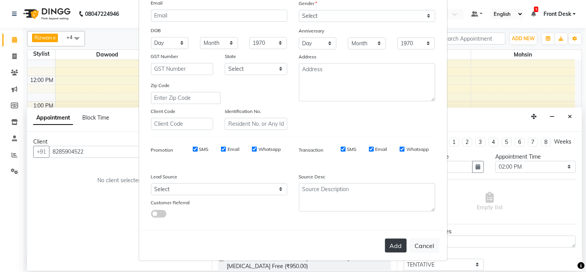
click at [387, 242] on button "Add" at bounding box center [396, 245] width 22 height 14
select select
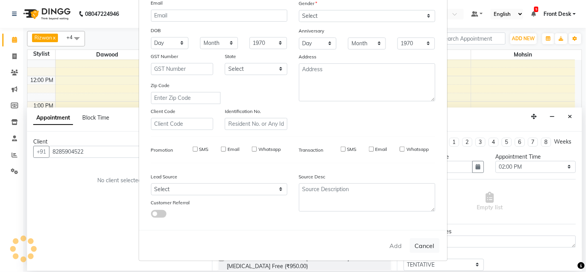
select select
checkbox input "false"
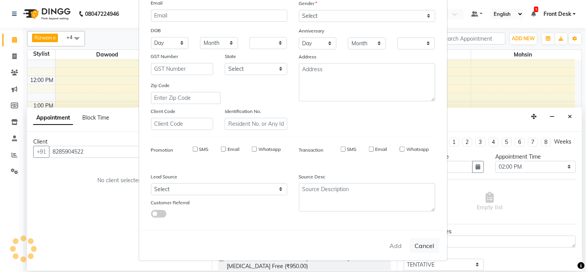
checkbox input "false"
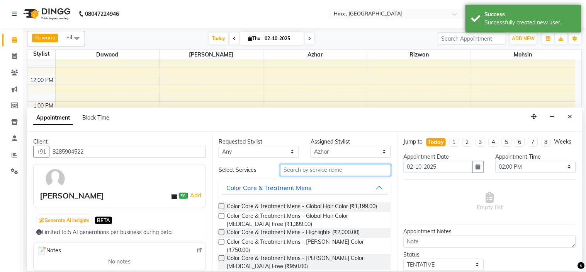
click at [335, 172] on input "text" at bounding box center [335, 170] width 111 height 12
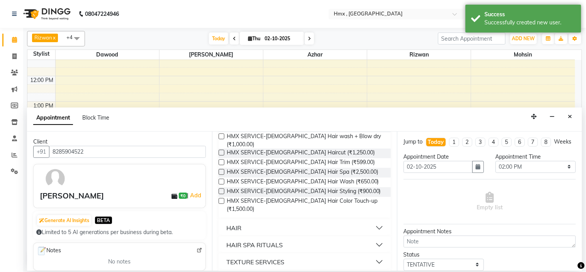
scroll to position [86, 0]
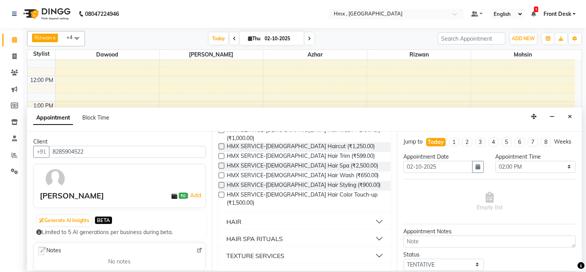
type input "MALE HAIR"
click at [375, 214] on button "HAIR" at bounding box center [305, 221] width 166 height 14
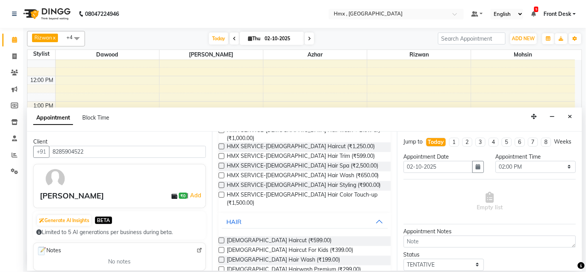
click at [356, 236] on div "Male Haircut (₹599.00)" at bounding box center [305, 241] width 172 height 10
click at [220, 237] on label at bounding box center [222, 240] width 6 height 6
click at [220, 238] on input "checkbox" at bounding box center [221, 240] width 5 height 5
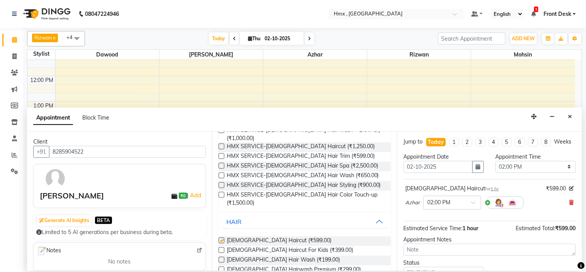
checkbox input "false"
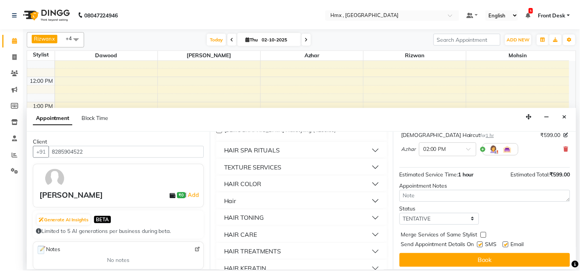
scroll to position [64, 0]
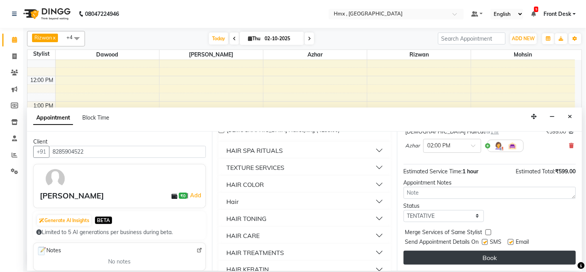
click at [492, 258] on button "Book" at bounding box center [490, 257] width 172 height 14
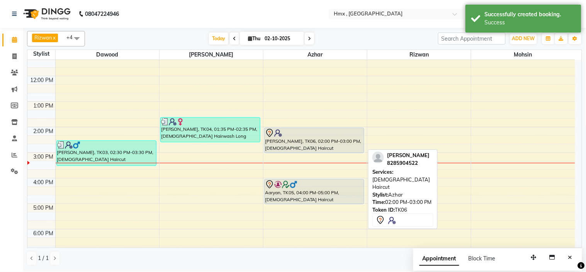
click at [345, 144] on div "PRADEEP KUMAR, TK06, 02:00 PM-03:00 PM, Male Haircut" at bounding box center [314, 140] width 99 height 25
select select "7"
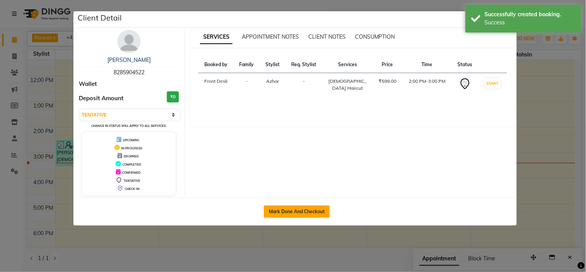
click at [306, 210] on button "Mark Done And Checkout" at bounding box center [297, 211] width 66 height 12
select select "service"
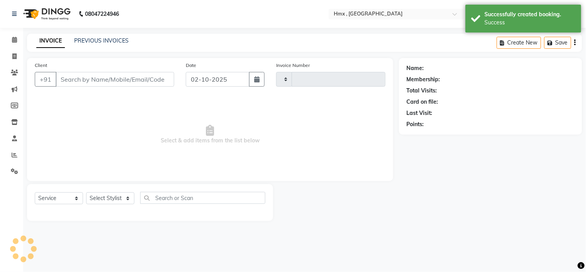
type input "2291"
select select "5711"
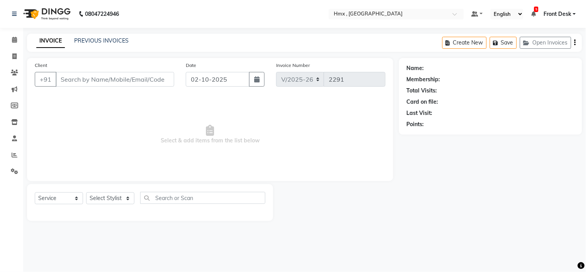
type input "8285904522"
select select "39098"
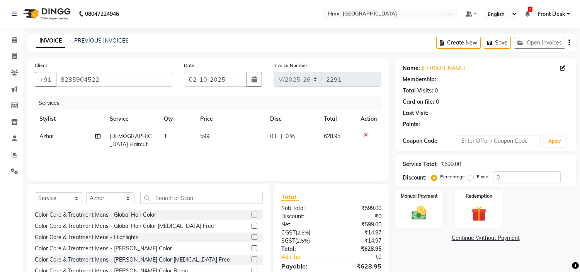
scroll to position [37, 0]
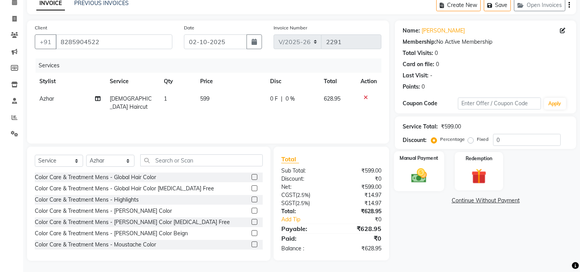
click at [437, 183] on div "Manual Payment" at bounding box center [419, 170] width 50 height 39
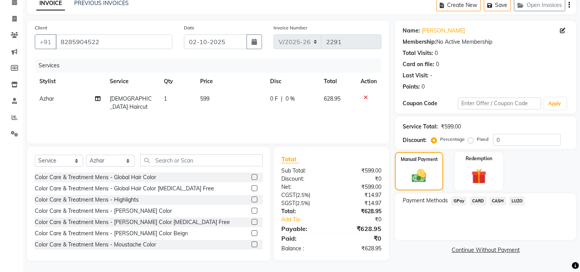
click at [458, 201] on span "GPay" at bounding box center [459, 200] width 16 height 9
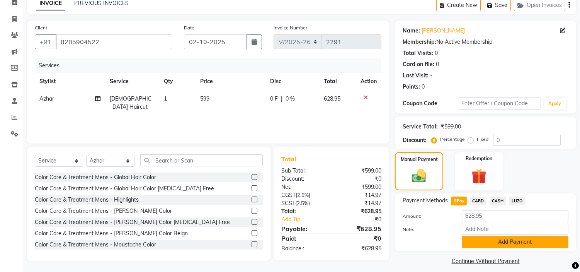
scroll to position [44, 0]
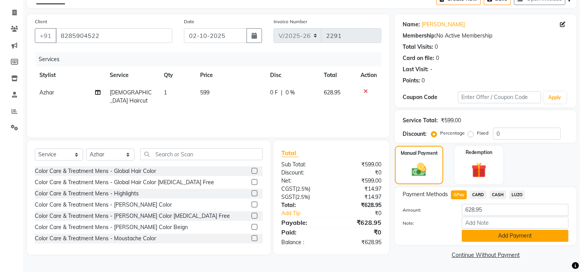
click at [497, 237] on button "Add Payment" at bounding box center [515, 235] width 107 height 12
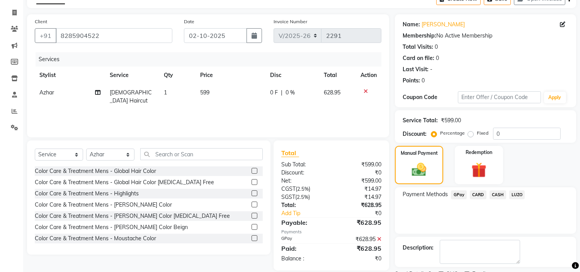
scroll to position [76, 0]
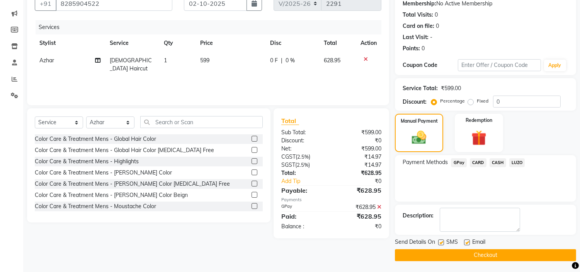
click at [498, 251] on button "Checkout" at bounding box center [485, 255] width 181 height 12
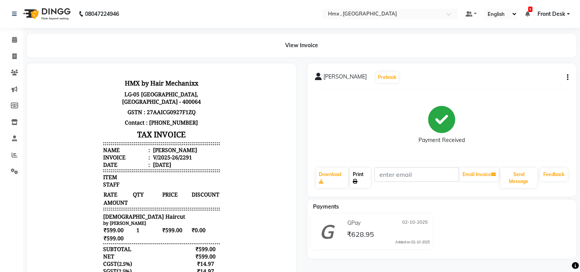
click at [357, 176] on link "Print" at bounding box center [360, 178] width 21 height 20
click at [10, 37] on span at bounding box center [15, 40] width 14 height 9
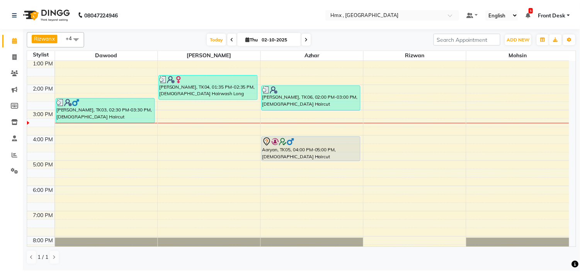
scroll to position [86, 0]
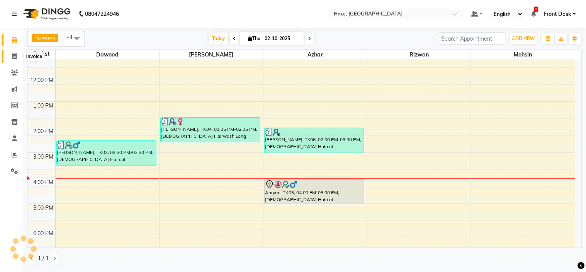
click at [13, 53] on span at bounding box center [15, 56] width 14 height 9
select select "service"
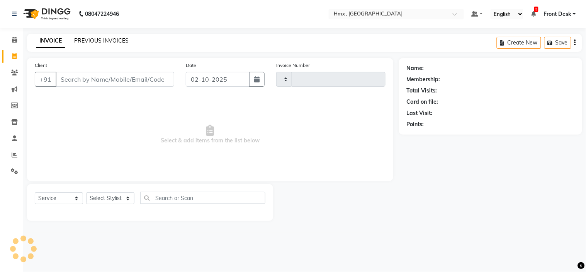
click at [119, 42] on link "PREVIOUS INVOICES" at bounding box center [101, 40] width 54 height 7
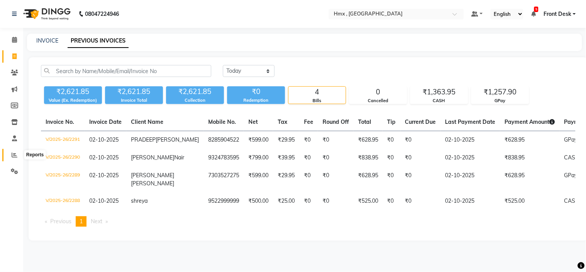
click at [17, 155] on icon at bounding box center [15, 155] width 6 height 6
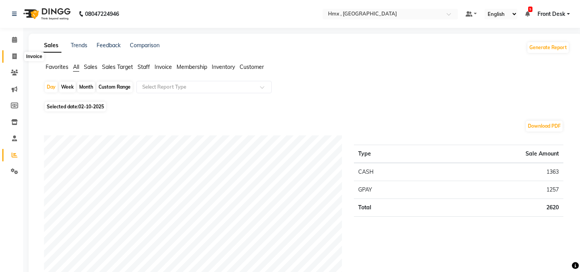
click at [16, 56] on icon at bounding box center [14, 56] width 4 height 6
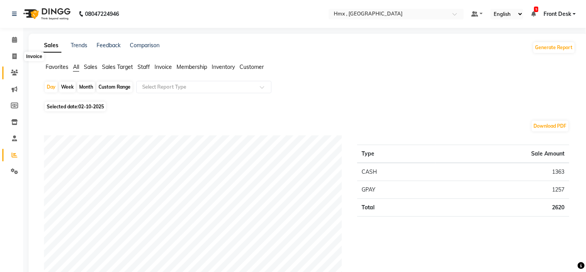
select select "5711"
select select "service"
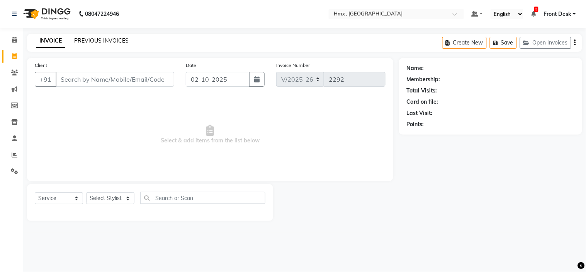
click at [90, 41] on link "PREVIOUS INVOICES" at bounding box center [101, 40] width 54 height 7
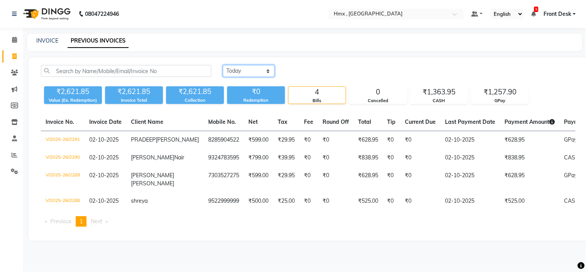
click at [232, 67] on select "Today Yesterday Custom Range" at bounding box center [249, 71] width 52 height 12
click at [223, 65] on select "Today Yesterday Custom Range" at bounding box center [249, 71] width 52 height 12
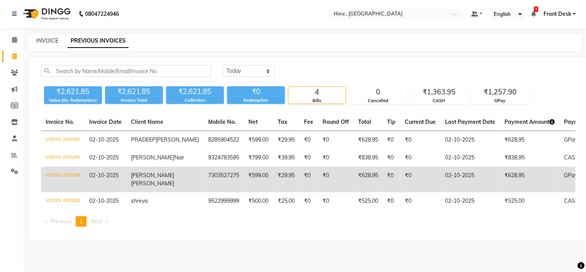
click at [132, 178] on span "Shalin" at bounding box center [152, 175] width 43 height 7
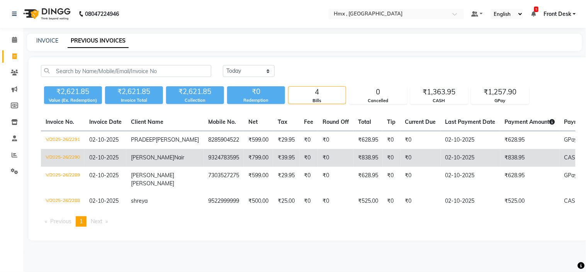
click at [144, 161] on span "Ranjay" at bounding box center [152, 157] width 43 height 7
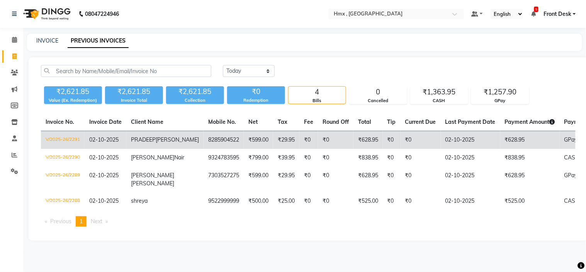
click at [156, 143] on span "KUMAR" at bounding box center [177, 139] width 43 height 7
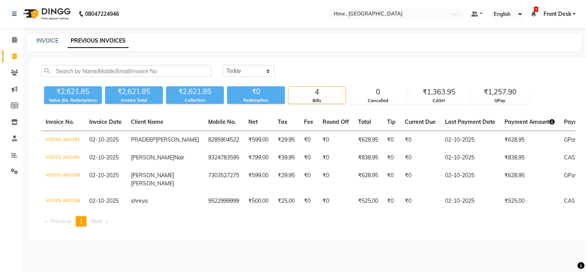
click at [34, 37] on div "INVOICE PREVIOUS INVOICES" at bounding box center [300, 41] width 546 height 8
click at [36, 40] on div "INVOICE PREVIOUS INVOICES" at bounding box center [300, 41] width 546 height 8
click at [45, 40] on link "INVOICE" at bounding box center [47, 40] width 22 height 7
select select "service"
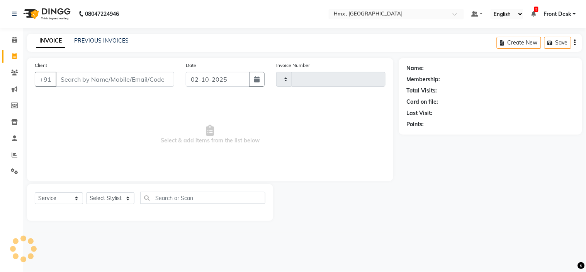
type input "2293"
select select "5711"
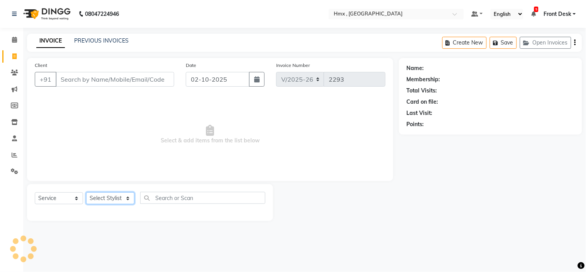
click at [99, 195] on select "Select Stylist" at bounding box center [110, 198] width 48 height 12
select select "39112"
click at [86, 192] on select "Select Stylist [PERSON_NAME] [PERSON_NAME] Front Desk Kaikasha [PERSON_NAME] [P…" at bounding box center [110, 198] width 48 height 12
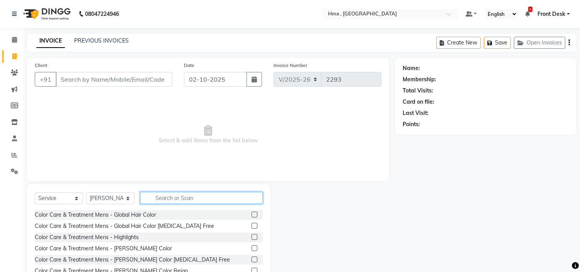
click at [179, 200] on input "text" at bounding box center [201, 198] width 122 height 12
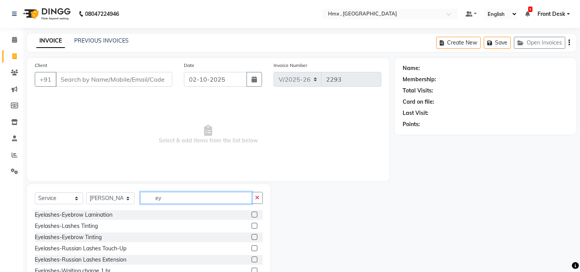
type input "e"
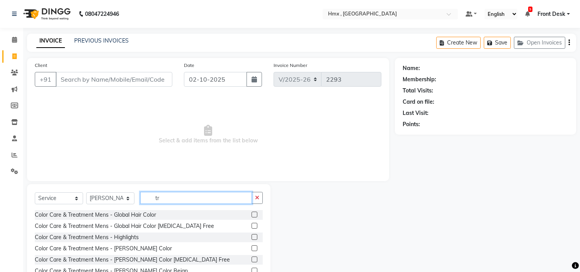
type input "t"
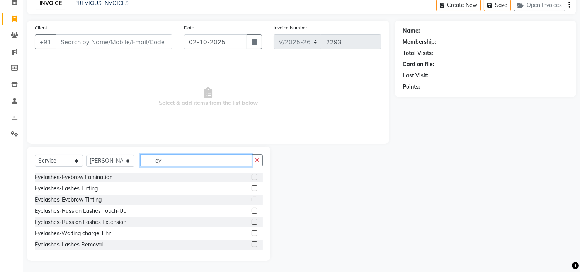
type input "e"
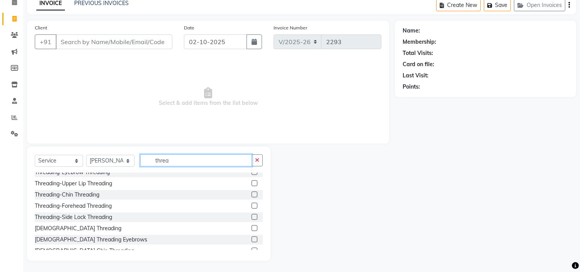
scroll to position [43, 0]
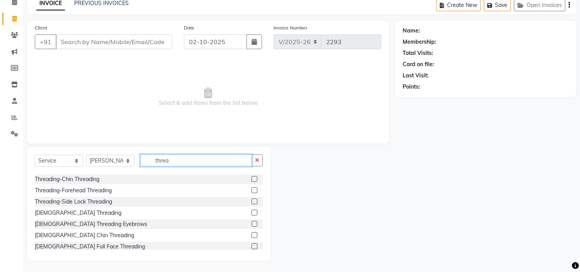
type input "threa"
click at [251, 223] on label at bounding box center [254, 224] width 6 height 6
click at [251, 223] on input "checkbox" at bounding box center [253, 223] width 5 height 5
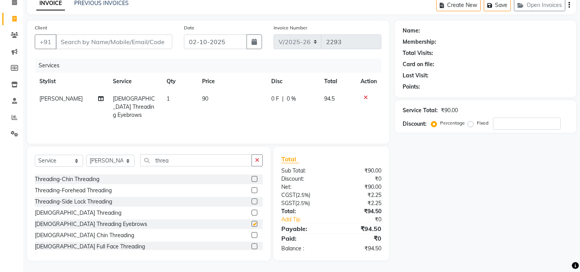
checkbox input "false"
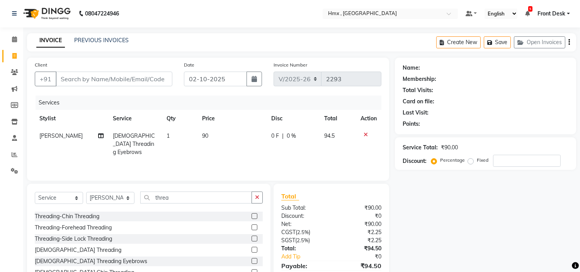
scroll to position [0, 0]
click at [214, 136] on td "90" at bounding box center [231, 144] width 69 height 34
select select "39112"
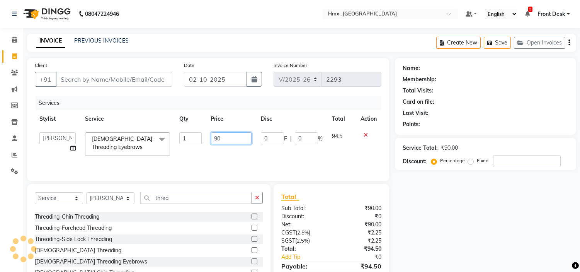
click at [216, 139] on input "90" at bounding box center [231, 138] width 41 height 12
type input "120"
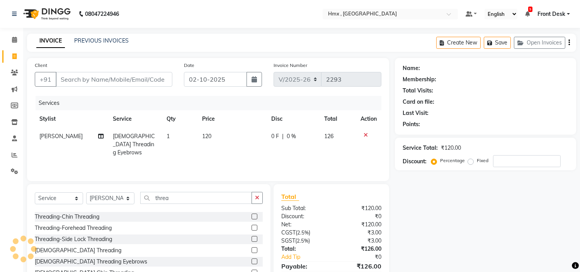
click at [267, 159] on div "Services Stylist Service Qty Price Disc Total Action Sarita Female Threading Ey…" at bounding box center [208, 134] width 347 height 77
click at [168, 136] on td "1" at bounding box center [180, 144] width 36 height 34
select select "39112"
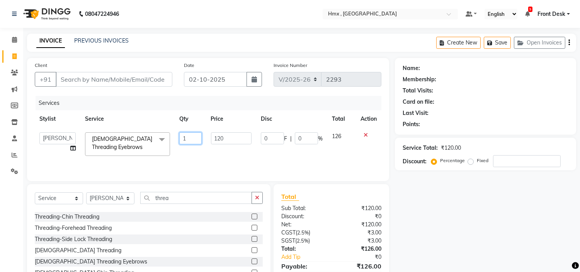
click at [189, 137] on input "1" at bounding box center [190, 138] width 22 height 12
type input "2"
click at [226, 117] on th "Price" at bounding box center [231, 118] width 50 height 17
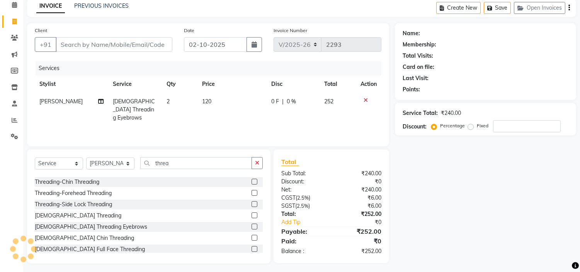
scroll to position [37, 0]
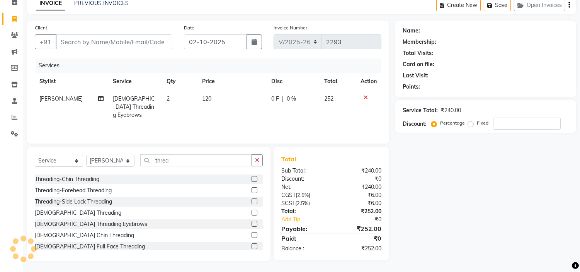
click at [242, 117] on div "Services Stylist Service Qty Price Disc Total Action Sarita Female Threading Ey…" at bounding box center [208, 96] width 347 height 77
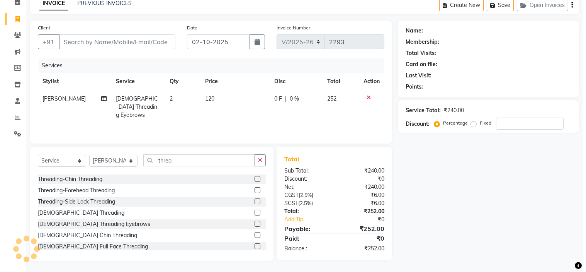
scroll to position [0, 0]
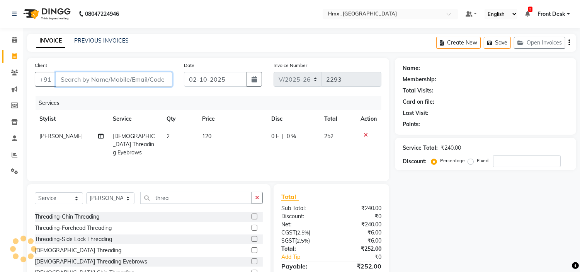
click at [134, 80] on input "Client" at bounding box center [114, 79] width 117 height 15
type input "9"
type input "0"
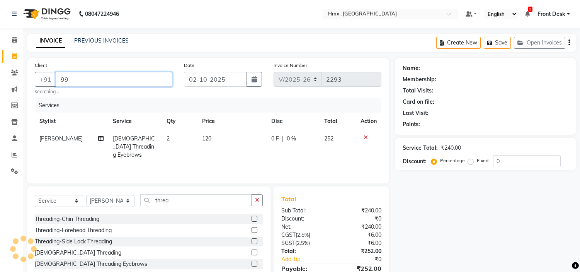
type input "9"
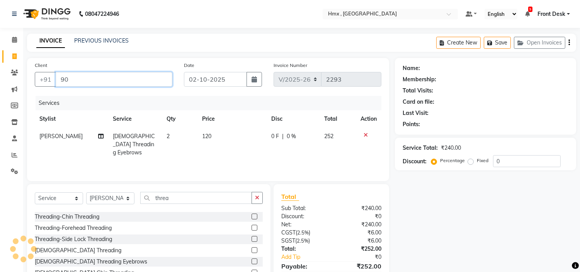
type input "9"
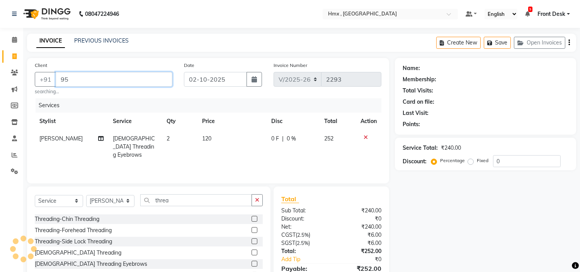
type input "9"
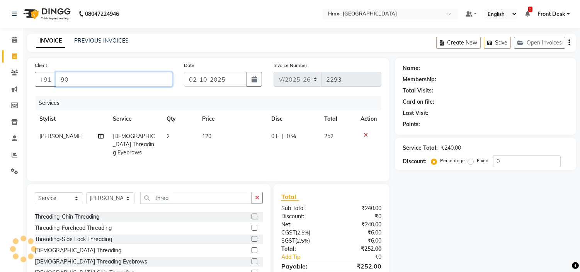
type input "9"
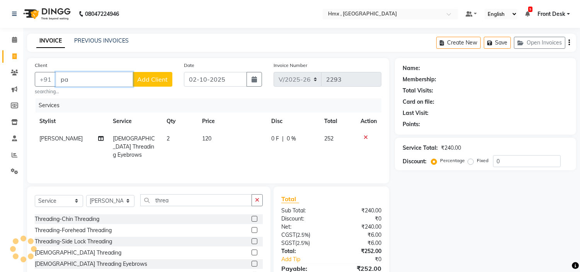
type input "p"
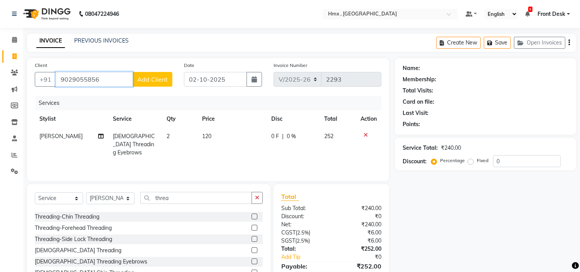
type input "9029055856"
click at [161, 76] on span "Add Client" at bounding box center [152, 79] width 31 height 8
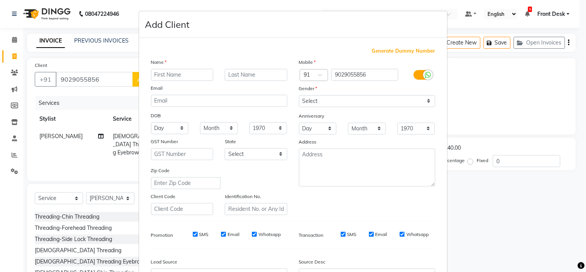
click at [163, 78] on input "text" at bounding box center [182, 75] width 63 height 12
type input "payal"
click at [322, 108] on div "Mobile Country Code × 91 9029055856 Gender Select Male Female Other Prefer Not …" at bounding box center [367, 136] width 148 height 157
click at [341, 102] on select "Select Male Female Other Prefer Not To Say" at bounding box center [367, 101] width 136 height 12
select select "female"
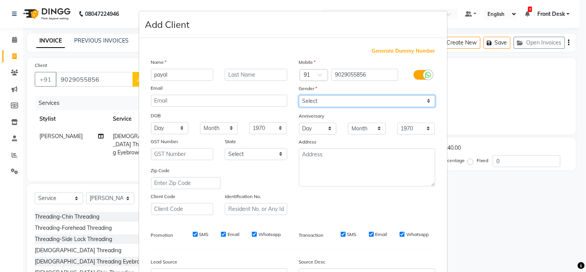
click at [299, 95] on select "Select Male Female Other Prefer Not To Say" at bounding box center [367, 101] width 136 height 12
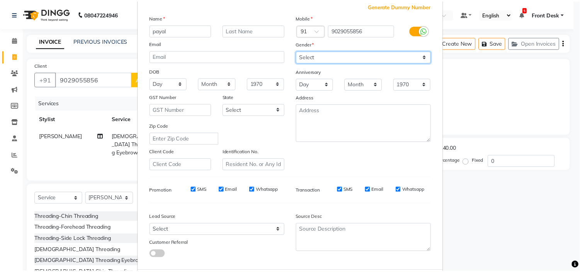
scroll to position [85, 0]
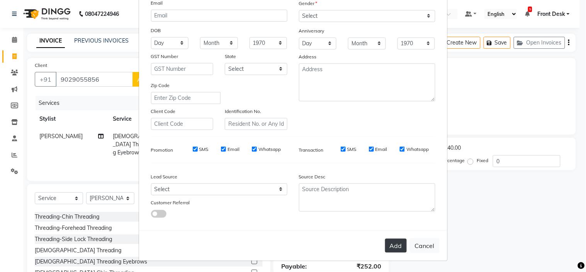
click at [398, 245] on button "Add" at bounding box center [396, 245] width 22 height 14
select select
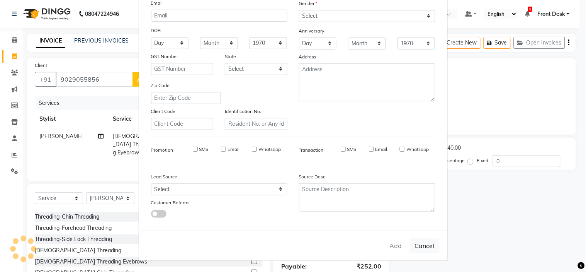
select select
checkbox input "false"
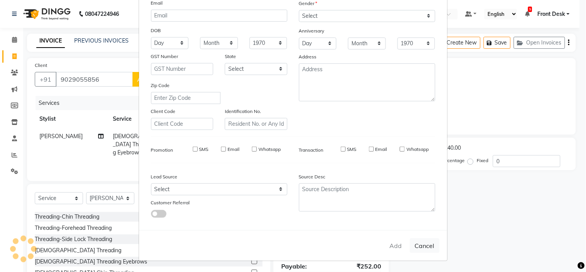
checkbox input "false"
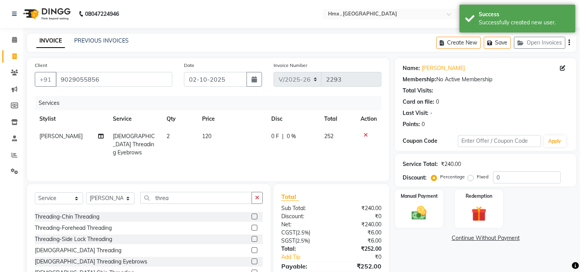
scroll to position [37, 0]
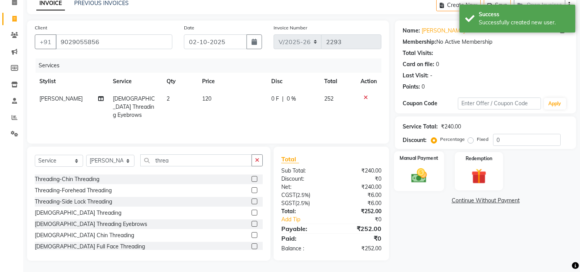
click at [422, 167] on img at bounding box center [418, 175] width 25 height 18
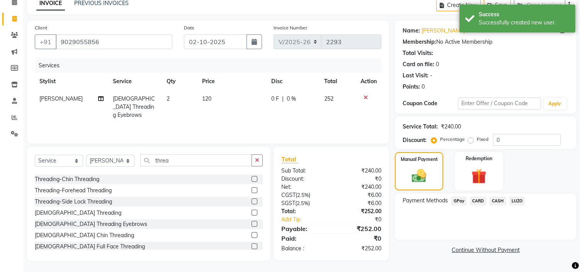
click at [498, 200] on span "CASH" at bounding box center [497, 200] width 17 height 9
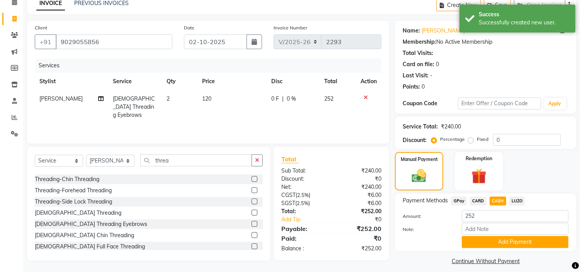
scroll to position [44, 0]
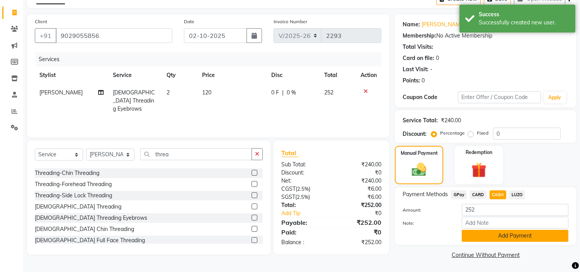
click at [485, 233] on button "Add Payment" at bounding box center [515, 235] width 107 height 12
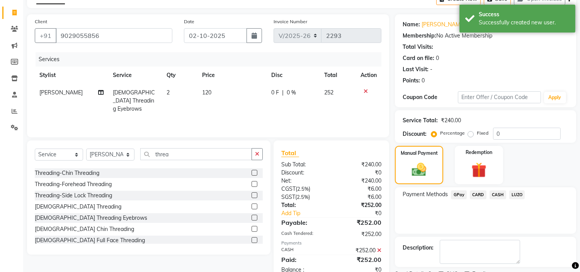
scroll to position [76, 0]
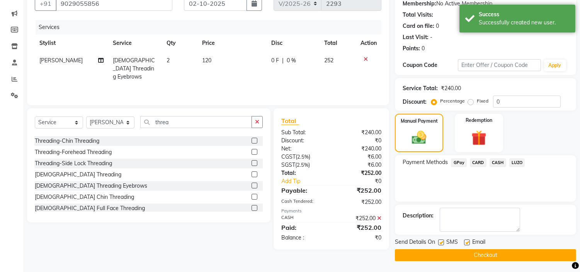
click at [484, 253] on button "Checkout" at bounding box center [485, 255] width 181 height 12
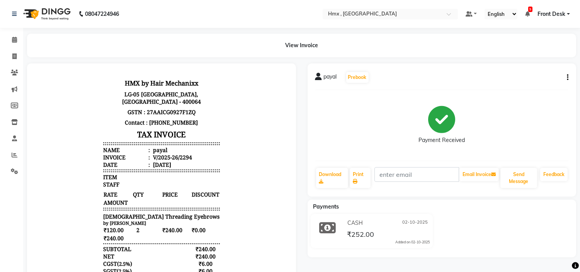
click at [152, 148] on div "payal" at bounding box center [159, 149] width 16 height 7
copy div "payal"
drag, startPoint x: 97, startPoint y: 214, endPoint x: 170, endPoint y: 214, distance: 73.4
click at [170, 214] on span "Female Threading Eyebrows" at bounding box center [161, 215] width 116 height 7
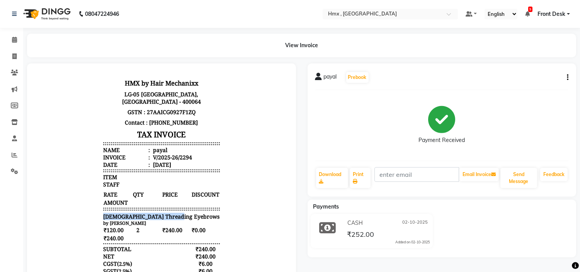
copy span "Female Threading Eyebrows"
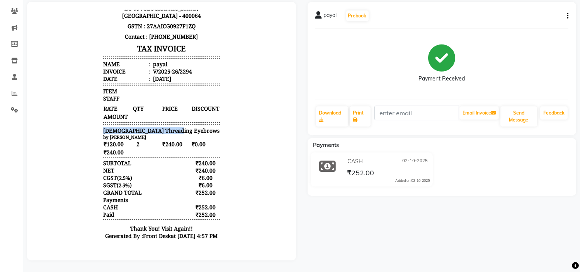
scroll to position [67, 0]
click at [369, 111] on link "Print" at bounding box center [360, 116] width 21 height 20
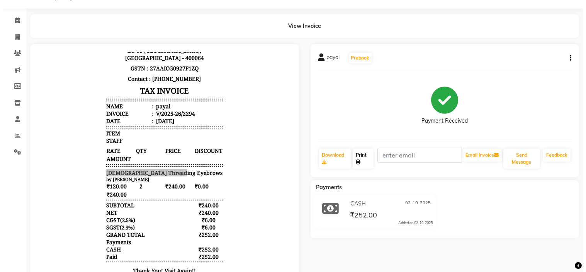
scroll to position [0, 0]
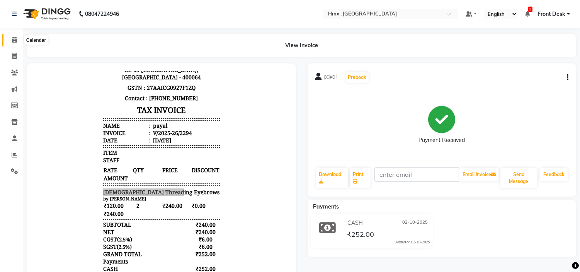
click at [12, 44] on span at bounding box center [15, 40] width 14 height 9
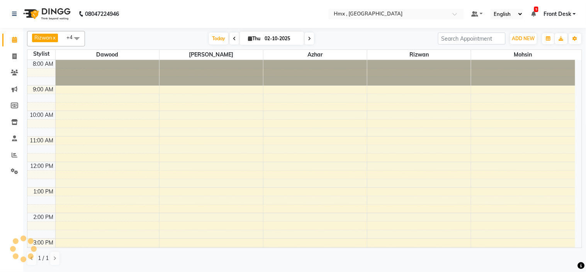
click at [13, 43] on span at bounding box center [15, 40] width 14 height 9
click at [209, 42] on span "Today" at bounding box center [218, 38] width 19 height 12
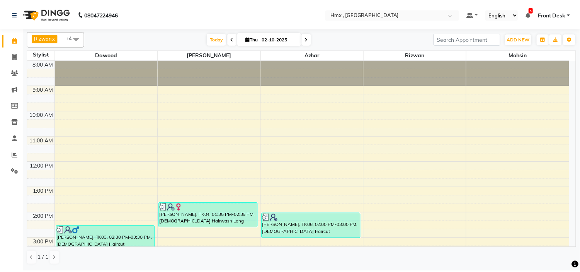
scroll to position [171, 0]
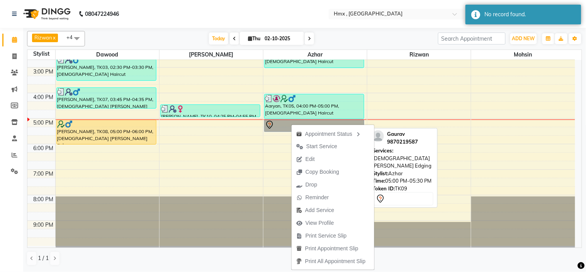
click at [290, 124] on link "Gaurav, TK09, 05:00 PM-05:30 PM, [DEMOGRAPHIC_DATA] [PERSON_NAME] Edging" at bounding box center [314, 125] width 100 height 12
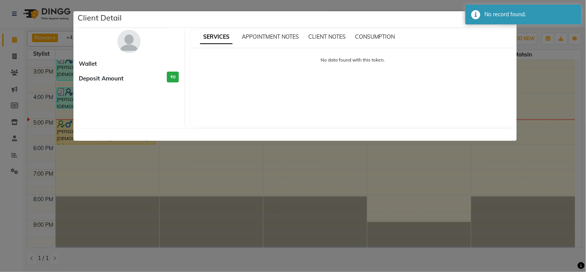
click at [558, 56] on ngb-modal-window "Client Detail Wallet Deposit Amount ₹0 SERVICES APPOINTMENT NOTES CLIENT NOTES …" at bounding box center [293, 136] width 586 height 272
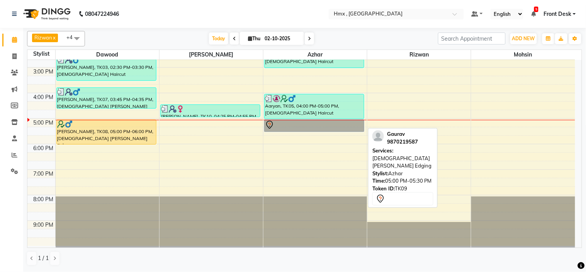
click at [306, 125] on link "Gaurav, TK09, 05:00 PM-05:30 PM, [DEMOGRAPHIC_DATA] [PERSON_NAME] Edging" at bounding box center [314, 125] width 100 height 12
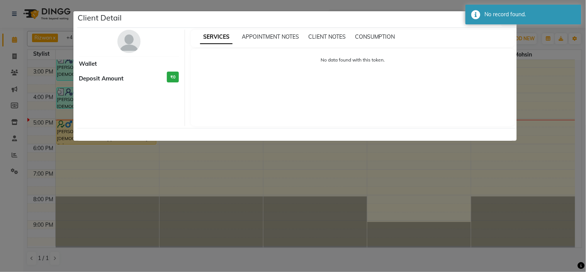
click at [553, 103] on ngb-modal-window "Client Detail Wallet Deposit Amount ₹0 SERVICES APPOINTMENT NOTES CLIENT NOTES …" at bounding box center [293, 136] width 586 height 272
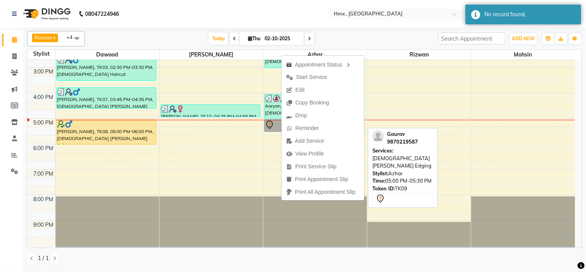
click at [275, 123] on link "Gaurav, TK09, 05:00 PM-05:30 PM, [DEMOGRAPHIC_DATA] [PERSON_NAME] Edging" at bounding box center [314, 125] width 100 height 12
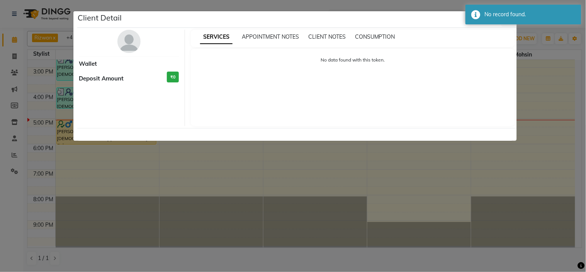
click at [544, 61] on ngb-modal-window "Client Detail Wallet Deposit Amount ₹0 SERVICES APPOINTMENT NOTES CLIENT NOTES …" at bounding box center [293, 136] width 586 height 272
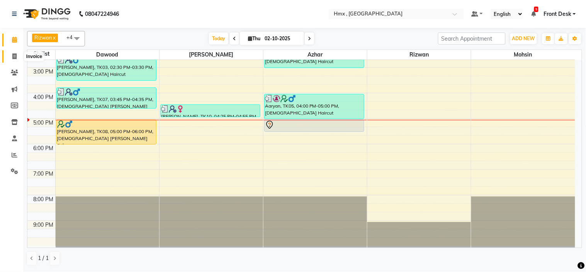
click at [17, 56] on span at bounding box center [15, 56] width 14 height 9
select select "service"
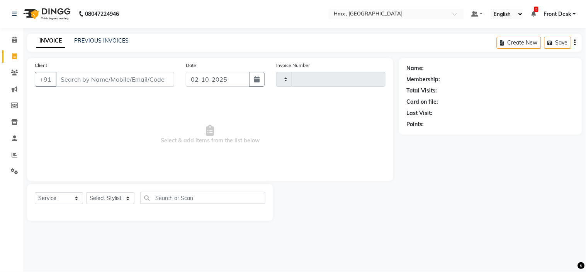
click at [121, 80] on input "Client" at bounding box center [115, 79] width 119 height 15
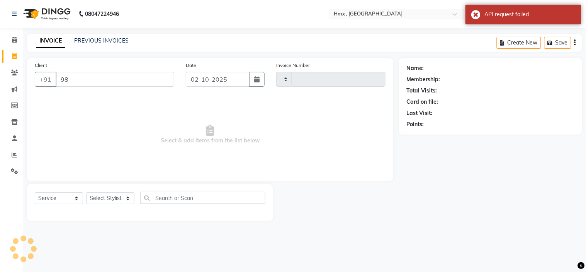
type input "9"
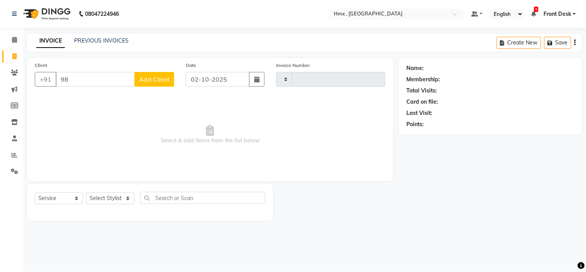
type input "9"
type input "9870219587"
click at [15, 71] on icon at bounding box center [14, 73] width 7 height 6
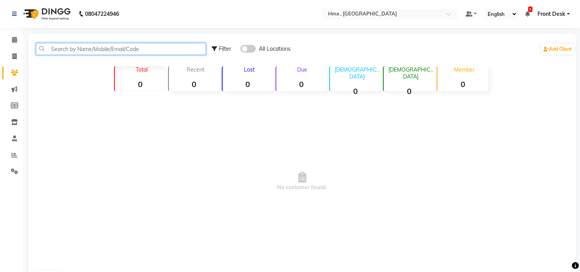
click at [79, 49] on input "text" at bounding box center [121, 49] width 170 height 12
click at [111, 51] on input "9870219587" at bounding box center [121, 49] width 170 height 12
type input "98702195"
drag, startPoint x: 92, startPoint y: 47, endPoint x: 0, endPoint y: 62, distance: 92.8
click at [0, 62] on app-home "08047224946 Select Location × Hmx , Malad West Default Panel My Panel English E…" at bounding box center [290, 147] width 580 height 295
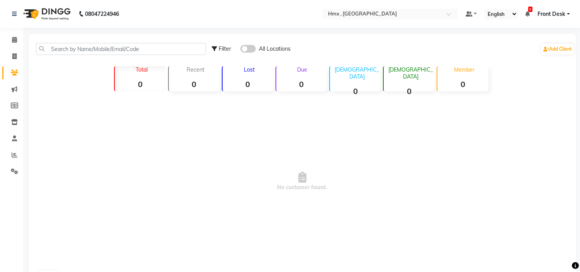
click at [528, 14] on icon at bounding box center [527, 13] width 5 height 5
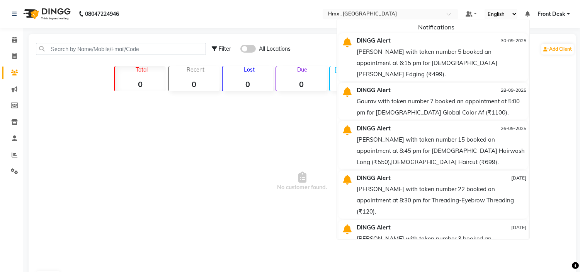
click at [473, 95] on div "Gaurav with token number 7 booked an appointment at 5:00 pm for Male Global Col…" at bounding box center [442, 106] width 170 height 22
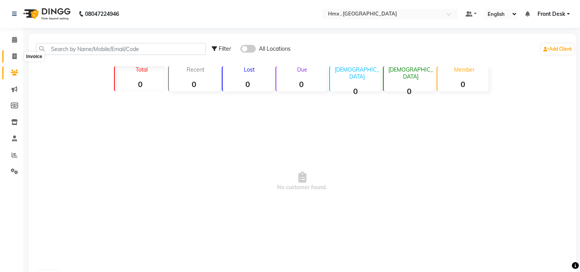
click at [12, 57] on icon at bounding box center [14, 56] width 4 height 6
select select "service"
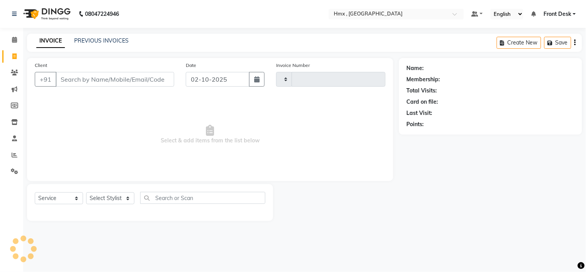
type input "2295"
select select "5711"
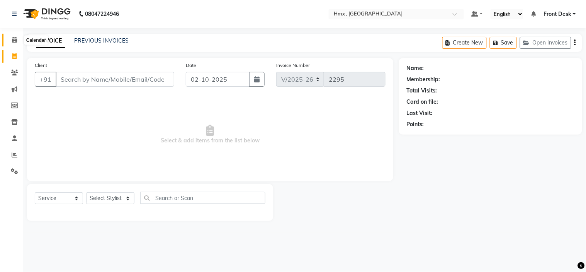
click at [14, 41] on icon at bounding box center [14, 40] width 5 height 6
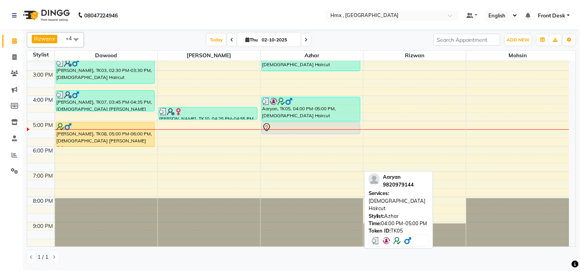
scroll to position [171, 0]
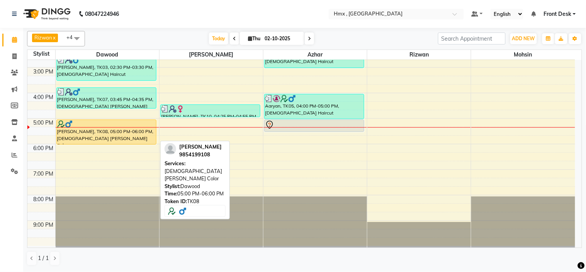
click at [114, 122] on div at bounding box center [106, 124] width 99 height 8
select select "1"
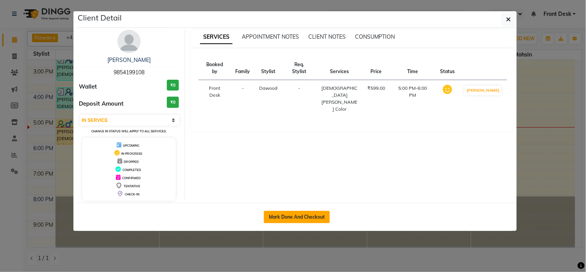
click at [302, 217] on button "Mark Done And Checkout" at bounding box center [297, 217] width 66 height 12
select select "service"
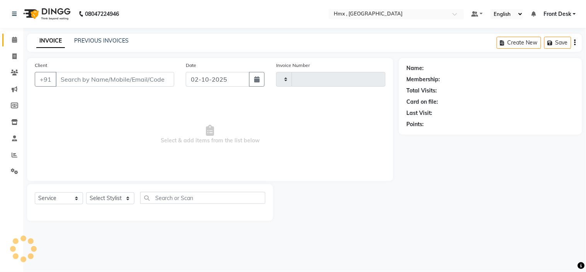
type input "2295"
select select "5711"
type input "9854199108"
select select "39095"
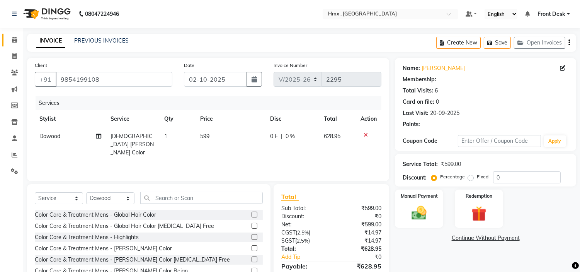
select select "1: Object"
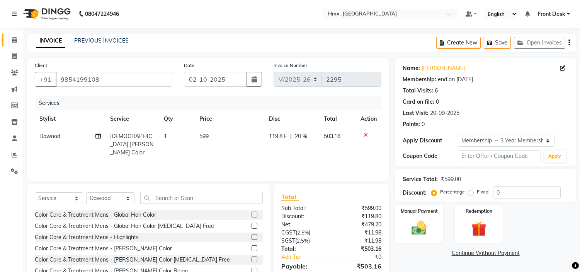
type input "20"
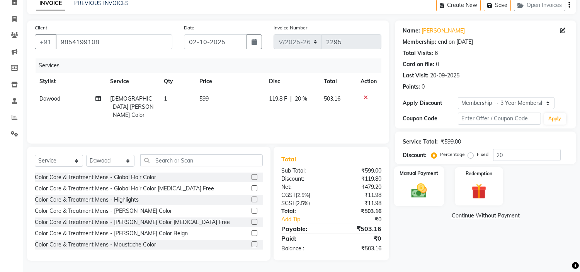
drag, startPoint x: 413, startPoint y: 196, endPoint x: 418, endPoint y: 194, distance: 5.5
click at [414, 195] on img at bounding box center [418, 191] width 25 height 18
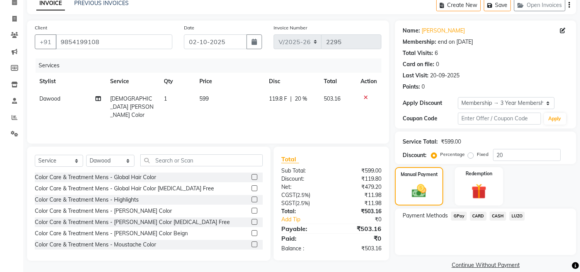
click at [454, 216] on span "GPay" at bounding box center [459, 215] width 16 height 9
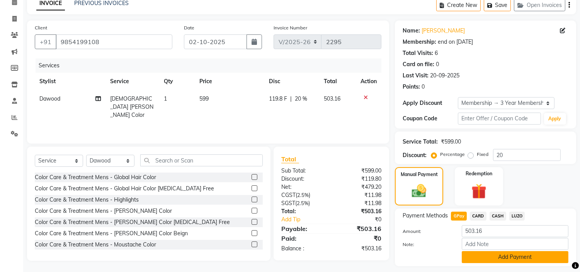
click at [477, 252] on button "Add Payment" at bounding box center [515, 257] width 107 height 12
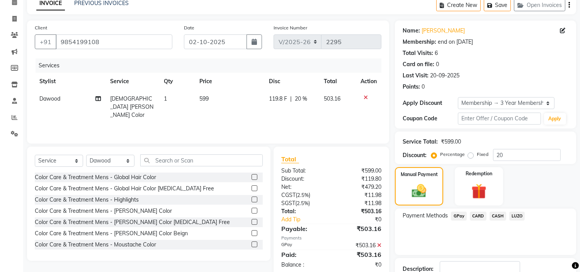
scroll to position [91, 0]
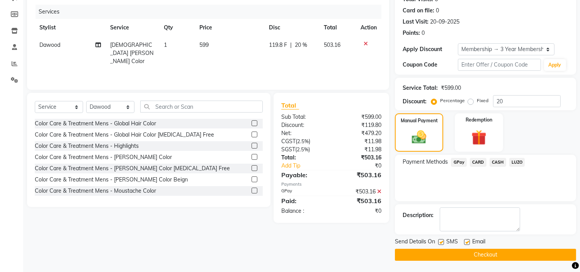
click at [440, 256] on button "Checkout" at bounding box center [485, 254] width 181 height 12
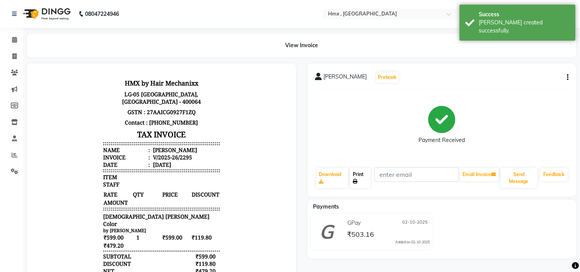
click at [360, 178] on link "Print" at bounding box center [360, 178] width 21 height 20
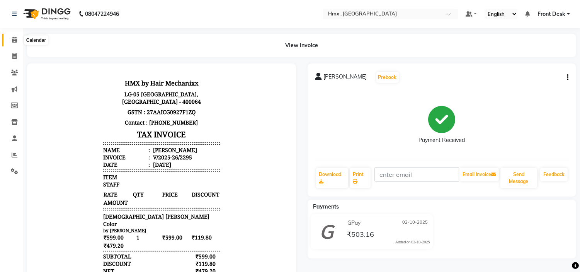
click at [14, 41] on icon at bounding box center [14, 40] width 5 height 6
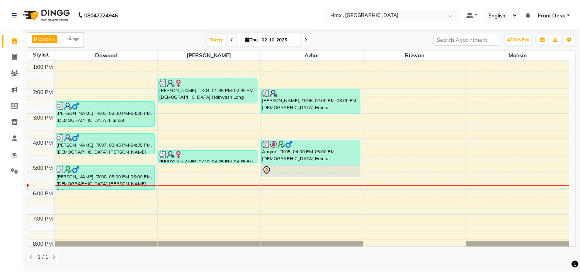
scroll to position [129, 0]
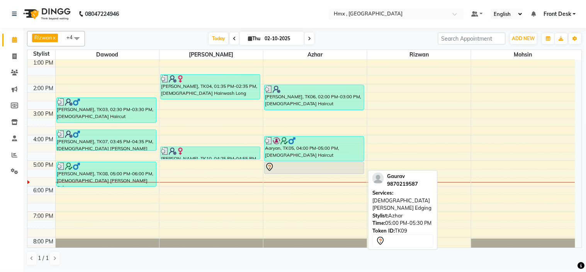
click at [275, 168] on div at bounding box center [314, 166] width 99 height 9
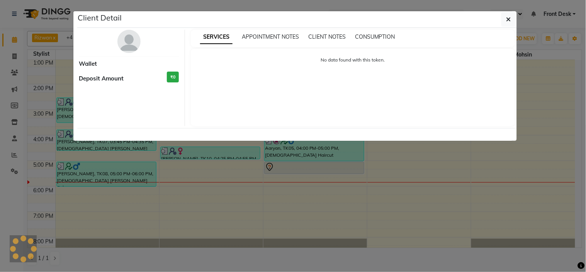
select select "7"
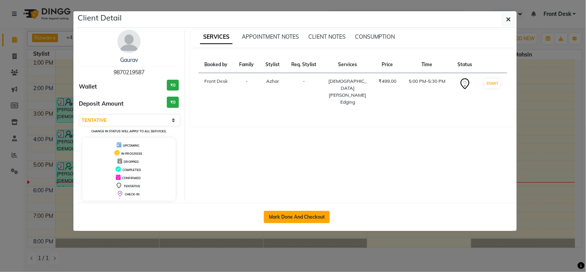
click at [302, 217] on button "Mark Done And Checkout" at bounding box center [297, 217] width 66 height 12
select select "service"
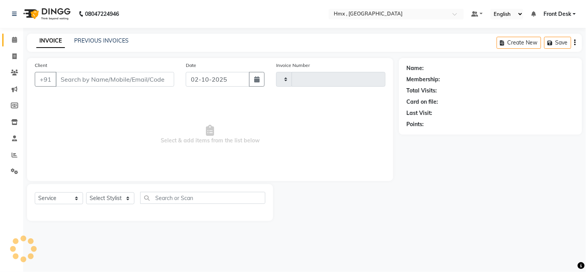
type input "2296"
select select "3"
select select "5711"
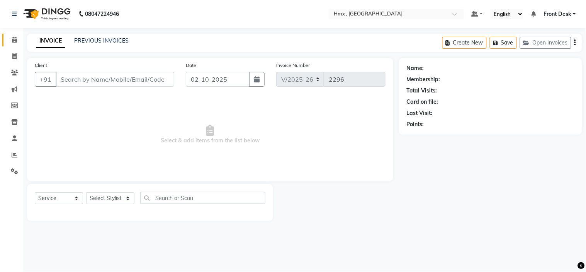
type input "9870219587"
select select "39098"
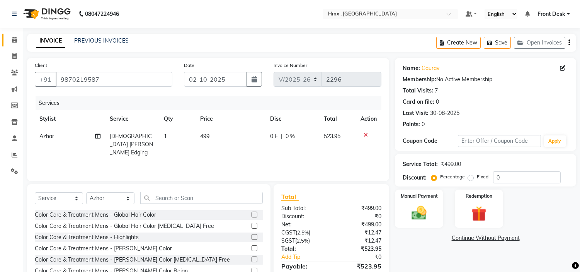
scroll to position [37, 0]
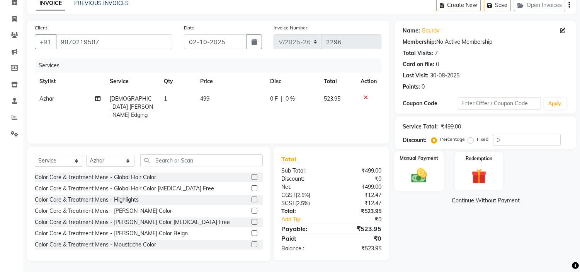
click at [428, 178] on img at bounding box center [418, 175] width 25 height 18
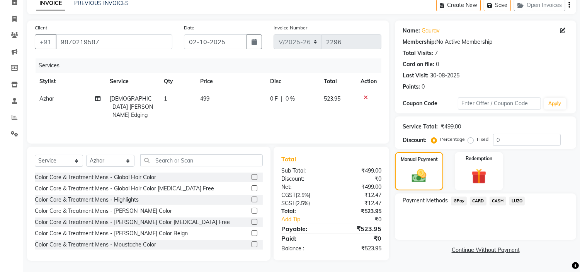
click at [460, 199] on span "GPay" at bounding box center [459, 200] width 16 height 9
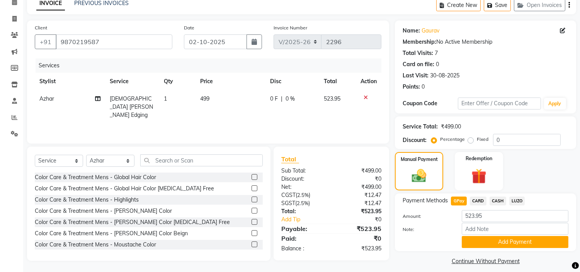
scroll to position [44, 0]
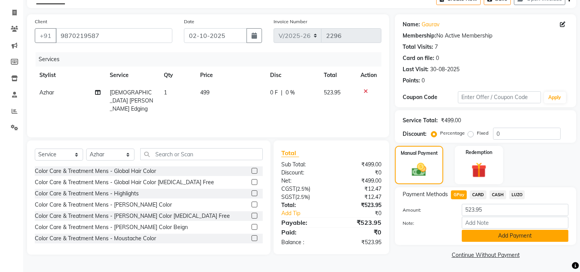
click at [489, 233] on button "Add Payment" at bounding box center [515, 235] width 107 height 12
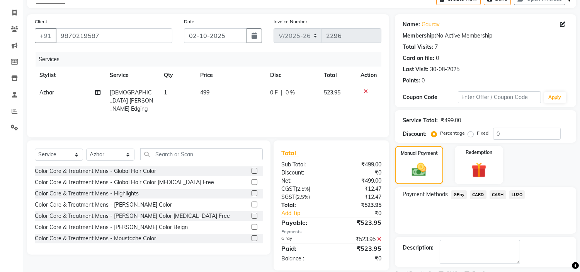
scroll to position [76, 0]
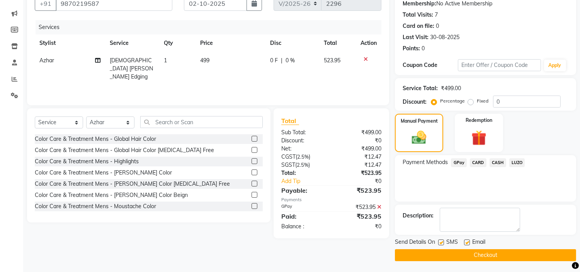
click at [500, 253] on button "Checkout" at bounding box center [485, 255] width 181 height 12
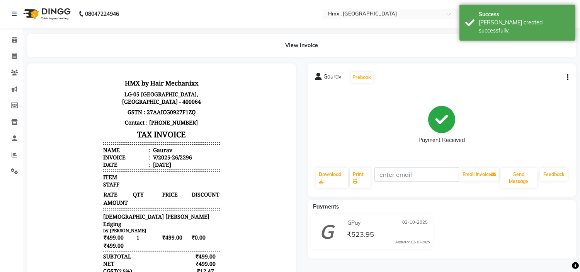
click at [160, 149] on div "Gaurav" at bounding box center [161, 149] width 21 height 7
copy div "Gaurav"
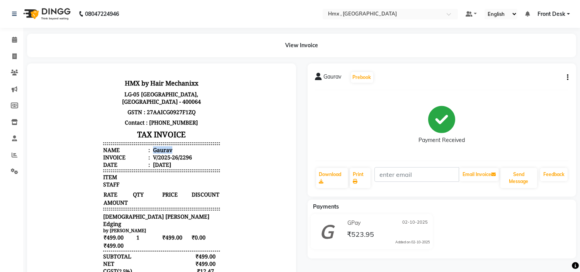
copy div "Gaurav"
click at [358, 178] on link "Print" at bounding box center [360, 178] width 21 height 20
click at [14, 42] on icon at bounding box center [14, 40] width 5 height 6
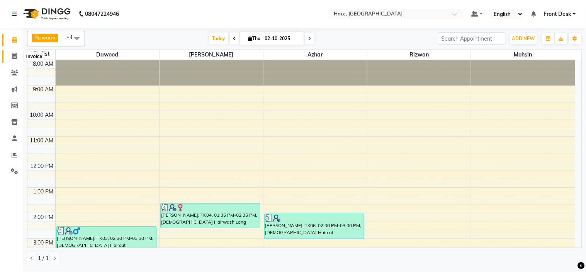
click at [14, 58] on icon at bounding box center [14, 56] width 4 height 6
select select "service"
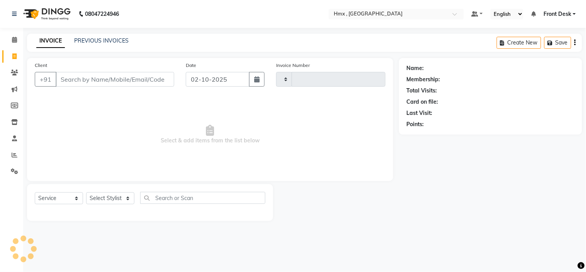
type input "2297"
select select "5711"
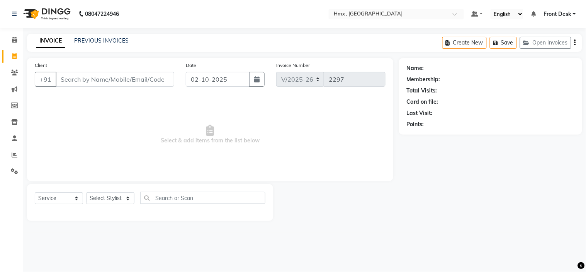
click at [117, 78] on input "Client" at bounding box center [115, 79] width 119 height 15
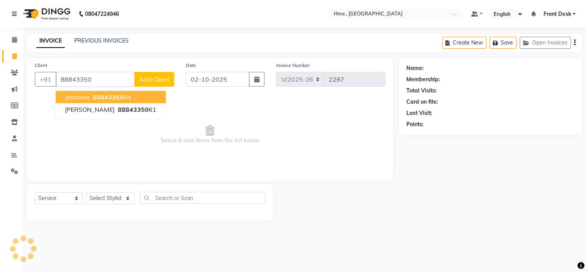
click at [104, 95] on span "88843350" at bounding box center [108, 97] width 31 height 8
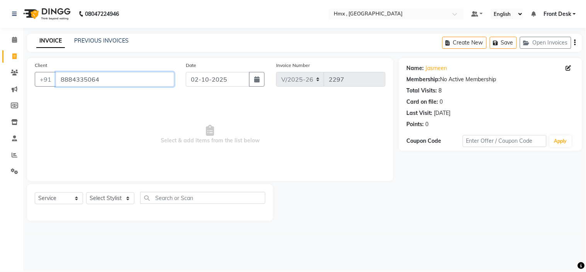
click at [136, 79] on input "8884335064" at bounding box center [115, 79] width 119 height 15
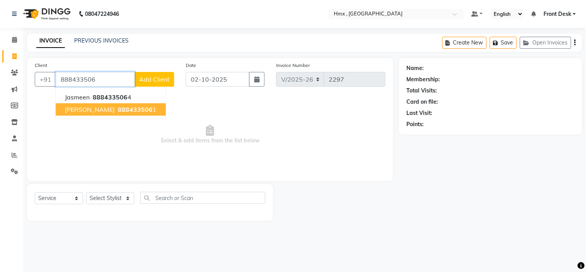
click at [121, 109] on span "888433506" at bounding box center [135, 109] width 35 height 8
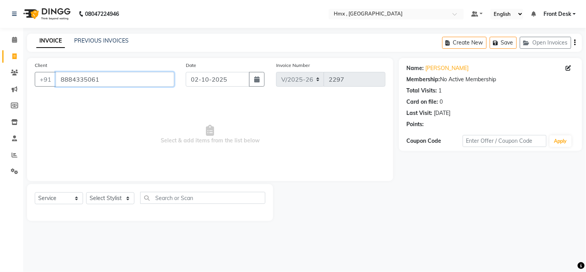
click at [125, 79] on input "8884335061" at bounding box center [115, 79] width 119 height 15
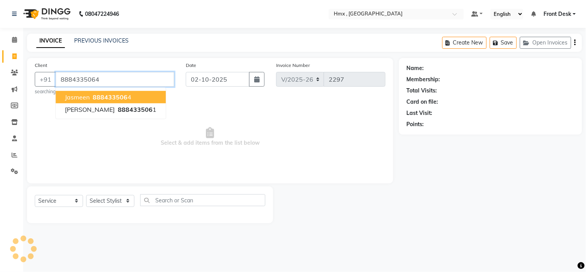
type input "8884335064"
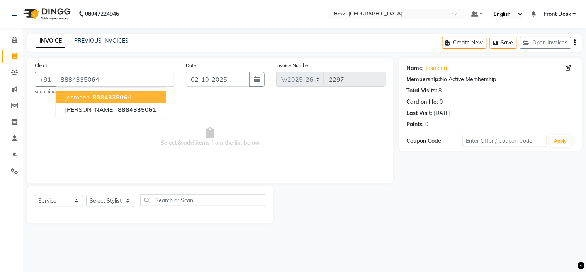
click at [118, 93] on button "Jasmeen 888433506 4" at bounding box center [111, 97] width 110 height 12
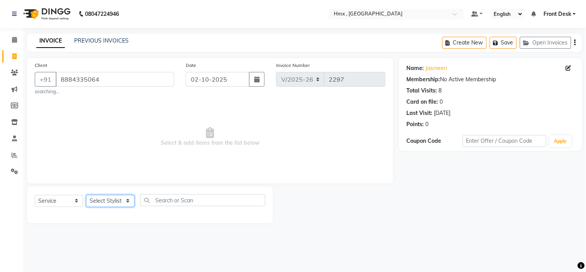
click at [99, 199] on select "Select Stylist [PERSON_NAME] [PERSON_NAME] Front Desk Kaikasha [PERSON_NAME] [P…" at bounding box center [110, 201] width 48 height 12
select select "39112"
click at [86, 195] on select "Select Stylist [PERSON_NAME] [PERSON_NAME] Front Desk Kaikasha [PERSON_NAME] [P…" at bounding box center [110, 201] width 48 height 12
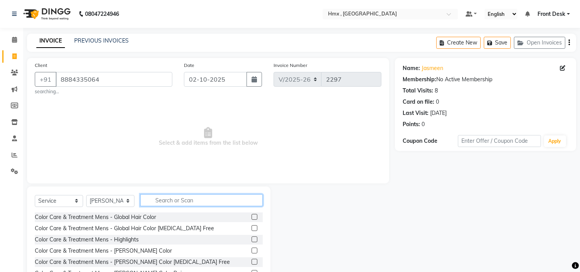
click at [170, 199] on input "text" at bounding box center [201, 200] width 122 height 12
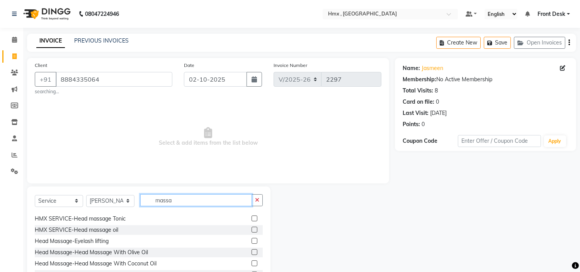
scroll to position [12, 0]
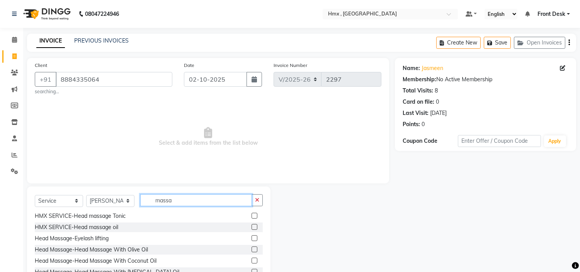
type input "massa"
click at [251, 226] on label at bounding box center [254, 227] width 6 height 6
click at [251, 226] on input "checkbox" at bounding box center [253, 226] width 5 height 5
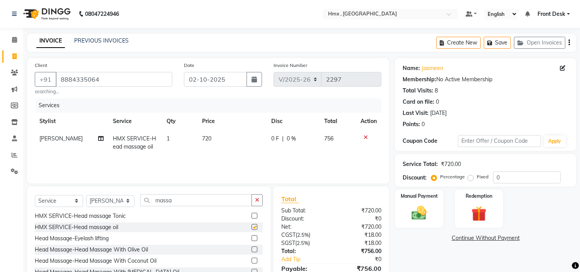
checkbox input "false"
click at [212, 138] on td "720" at bounding box center [231, 142] width 69 height 25
select select "39112"
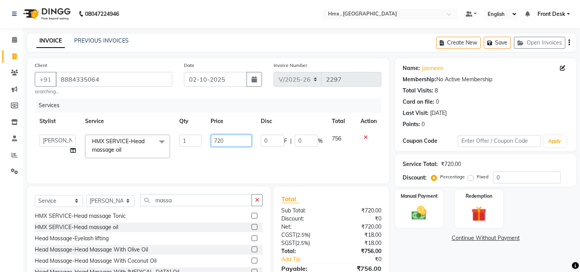
click at [234, 143] on input "720" at bounding box center [231, 140] width 41 height 12
type input "7"
type input "1000"
click at [253, 153] on td "1000" at bounding box center [231, 146] width 50 height 33
select select "39112"
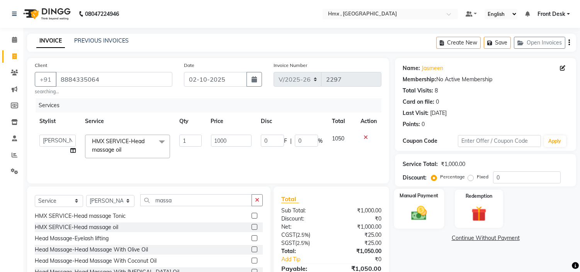
click at [411, 214] on img at bounding box center [418, 213] width 25 height 18
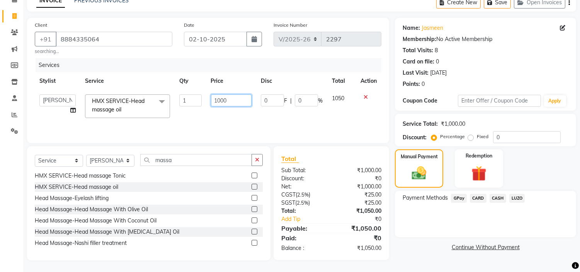
click at [236, 101] on input "1000" at bounding box center [231, 100] width 41 height 12
type input "1"
type input "999"
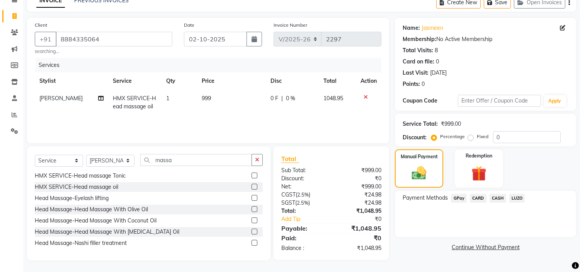
click at [251, 119] on div "Services Stylist Service Qty Price Disc Total Action Sarita HMX SERVICE-Head ma…" at bounding box center [208, 96] width 347 height 77
click at [234, 100] on td "999" at bounding box center [231, 102] width 69 height 25
select select "39112"
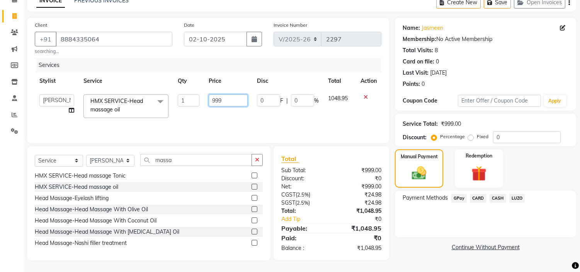
click at [229, 101] on input "999" at bounding box center [228, 100] width 39 height 12
type input "9"
type input "1000"
click at [254, 118] on div "Services Stylist Service Qty Price Disc Total Action Aakash Azhar Bilal Dawood …" at bounding box center [208, 96] width 347 height 77
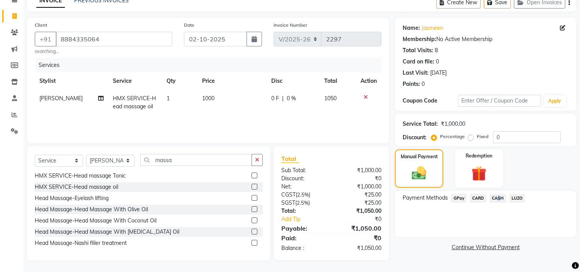
click at [496, 195] on span "CASH" at bounding box center [497, 198] width 17 height 9
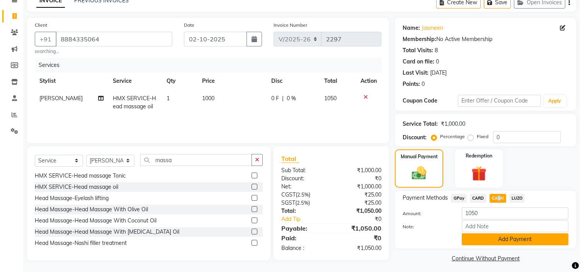
click at [489, 239] on button "Add Payment" at bounding box center [515, 239] width 107 height 12
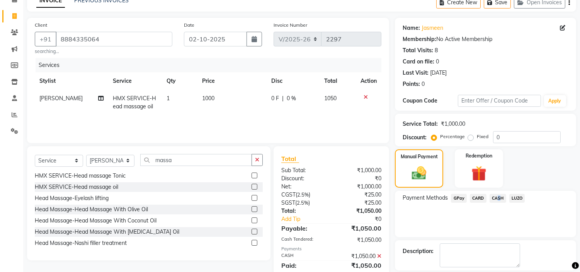
scroll to position [76, 0]
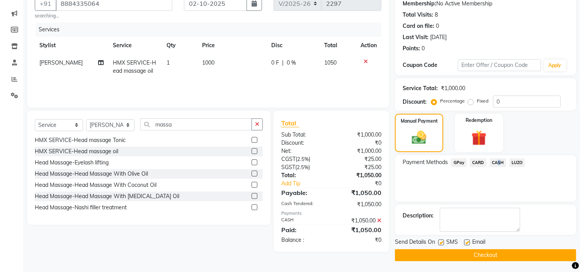
click at [482, 254] on button "Checkout" at bounding box center [485, 255] width 181 height 12
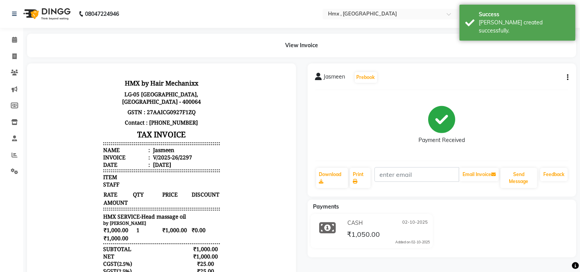
click at [153, 148] on div "Jasmeen" at bounding box center [162, 149] width 23 height 7
copy div "Jasmeen"
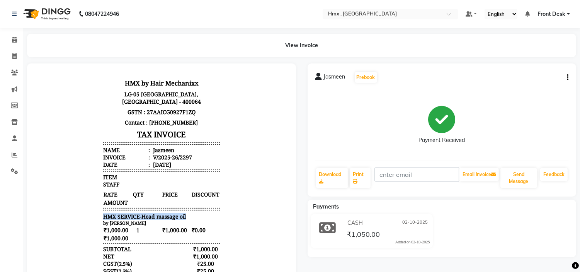
drag, startPoint x: 100, startPoint y: 215, endPoint x: 205, endPoint y: 214, distance: 105.5
click at [205, 214] on div "HMX SERVICE-Head massage oil" at bounding box center [161, 215] width 117 height 7
copy span "HMX SERVICE-Head massage oil"
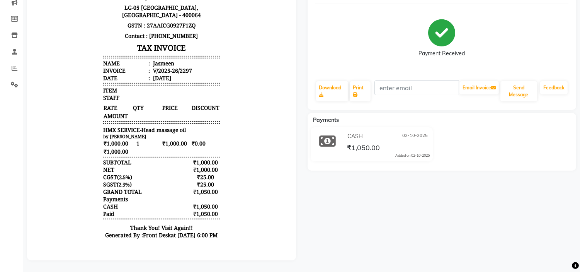
click at [198, 210] on div "₹1,050.00" at bounding box center [205, 213] width 29 height 7
copy div "1,050.00"
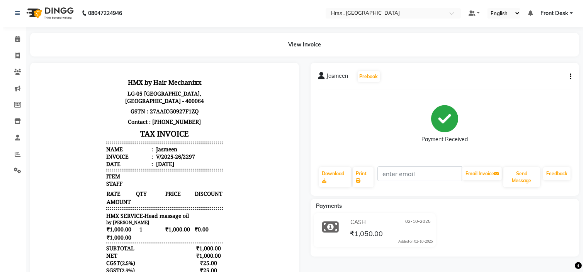
scroll to position [0, 0]
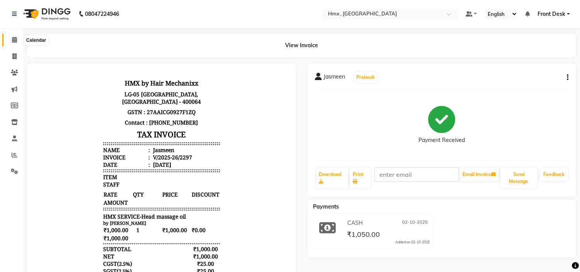
click at [19, 41] on span at bounding box center [15, 40] width 14 height 9
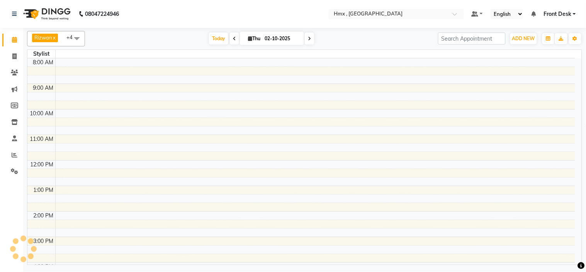
drag, startPoint x: 209, startPoint y: 147, endPoint x: 254, endPoint y: 149, distance: 45.6
click at [209, 148] on td at bounding box center [315, 147] width 520 height 8
click at [308, 37] on icon at bounding box center [309, 38] width 3 height 5
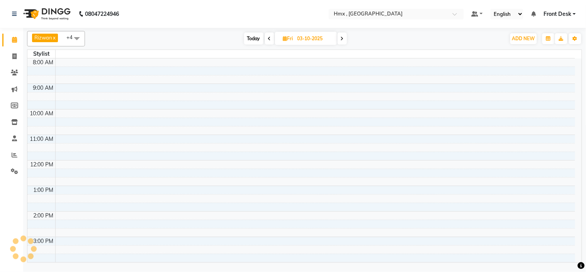
click at [266, 39] on span at bounding box center [269, 38] width 9 height 12
type input "02-10-2025"
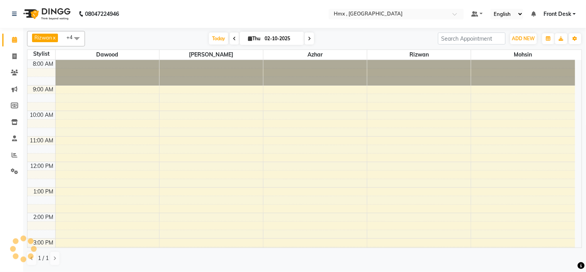
scroll to position [171, 0]
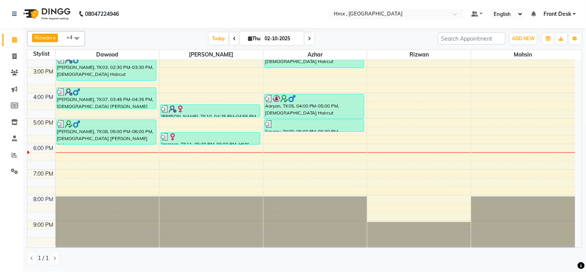
click at [192, 157] on div "8:00 AM 9:00 AM 10:00 AM 11:00 AM 12:00 PM 1:00 PM 2:00 PM 3:00 PM 4:00 PM 5:00…" at bounding box center [301, 67] width 548 height 357
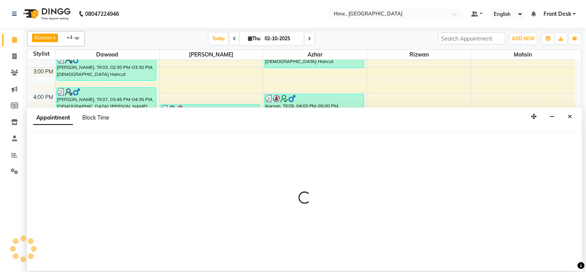
select select "39112"
select select "tentative"
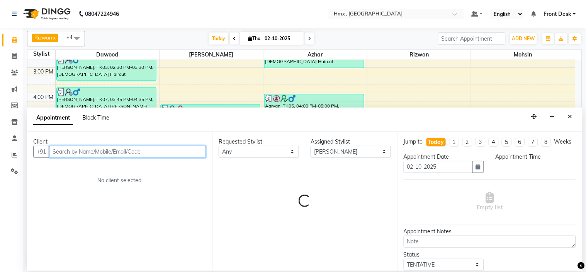
select select "1095"
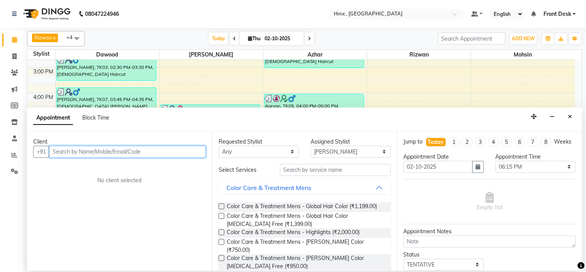
click at [66, 153] on input "text" at bounding box center [127, 152] width 157 height 12
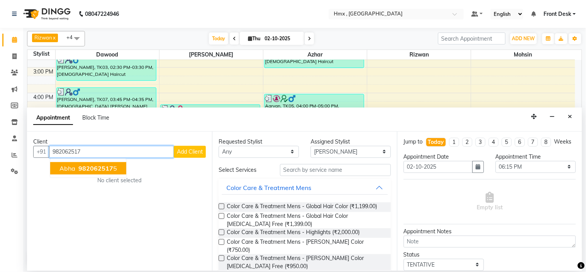
click at [97, 168] on span "982062517" at bounding box center [95, 168] width 35 height 8
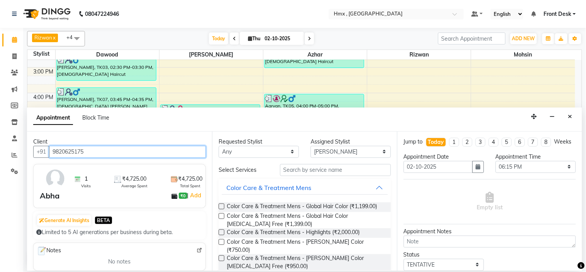
type input "9820625175"
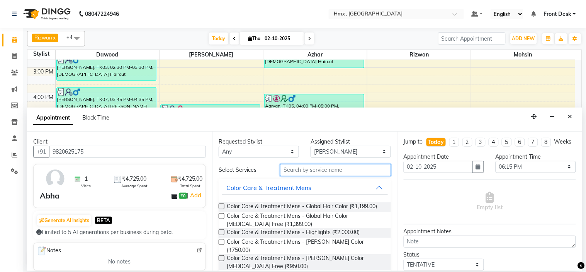
click at [311, 174] on input "text" at bounding box center [335, 170] width 111 height 12
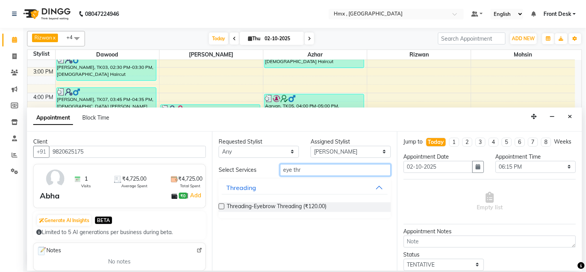
type input "eye thr"
click at [219, 206] on label at bounding box center [222, 206] width 6 height 6
click at [219, 206] on input "checkbox" at bounding box center [221, 206] width 5 height 5
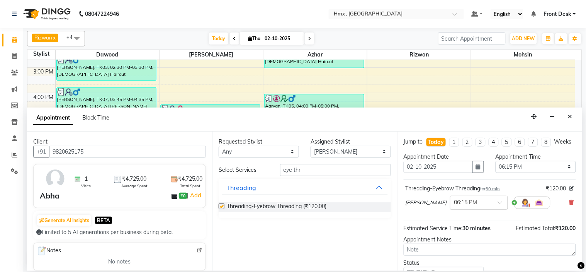
checkbox input "false"
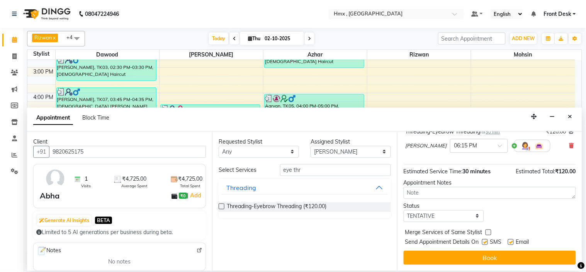
scroll to position [64, 0]
click at [486, 241] on label at bounding box center [485, 242] width 6 height 6
click at [486, 241] on input "checkbox" at bounding box center [484, 242] width 5 height 5
checkbox input "false"
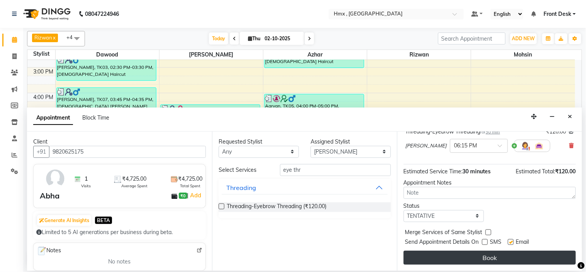
click at [487, 260] on button "Book" at bounding box center [490, 257] width 172 height 14
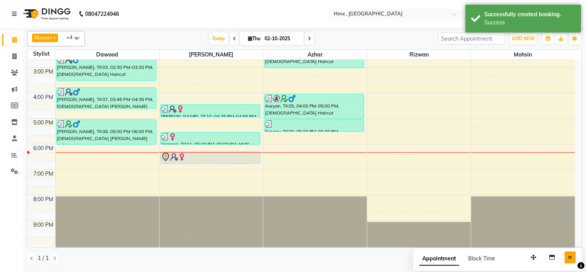
click at [572, 260] on icon "Close" at bounding box center [570, 256] width 4 height 5
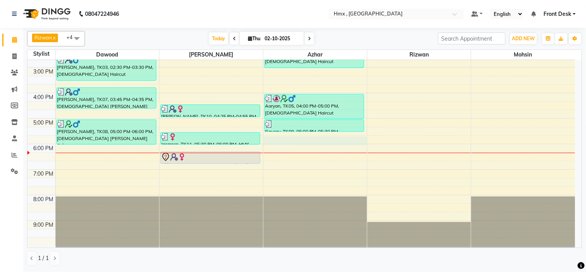
click at [283, 141] on div "8:00 AM 9:00 AM 10:00 AM 11:00 AM 12:00 PM 1:00 PM 2:00 PM 3:00 PM 4:00 PM 5:00…" at bounding box center [301, 67] width 548 height 357
select select "39098"
select select "1065"
select select "tentative"
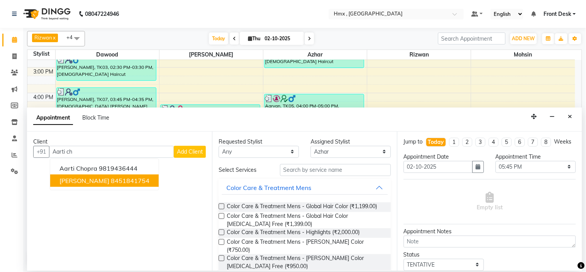
click at [93, 182] on span "Aarti Chayal" at bounding box center [84, 181] width 50 height 8
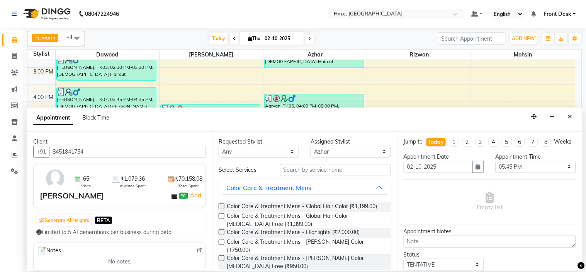
type input "8451841754"
click at [302, 168] on input "text" at bounding box center [335, 170] width 111 height 12
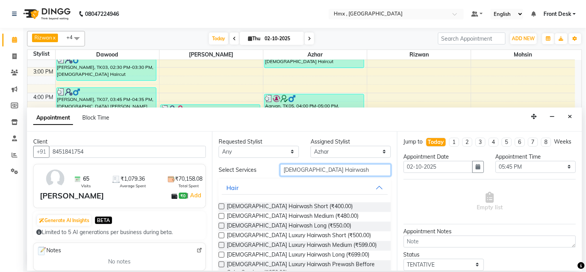
type input "female Hairwash"
click at [221, 217] on label at bounding box center [222, 216] width 6 height 6
click at [221, 217] on input "checkbox" at bounding box center [221, 216] width 5 height 5
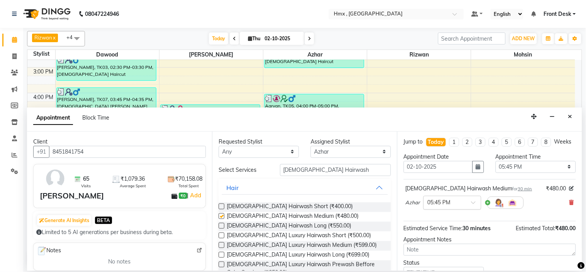
checkbox input "false"
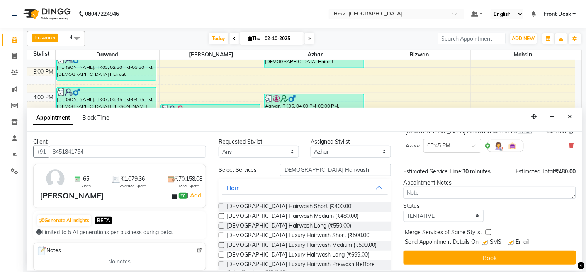
click at [487, 243] on label at bounding box center [485, 242] width 6 height 6
click at [487, 243] on input "checkbox" at bounding box center [484, 242] width 5 height 5
checkbox input "false"
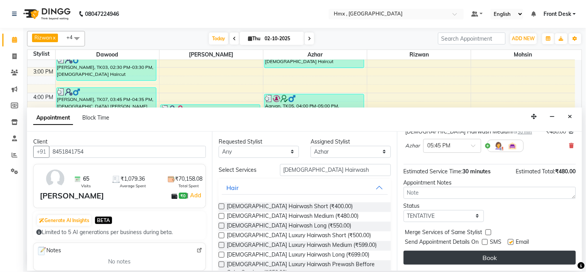
click at [489, 255] on button "Book" at bounding box center [490, 257] width 172 height 14
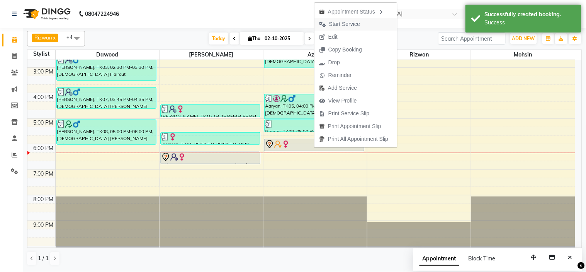
click at [341, 20] on span "Start Service" at bounding box center [344, 24] width 31 height 8
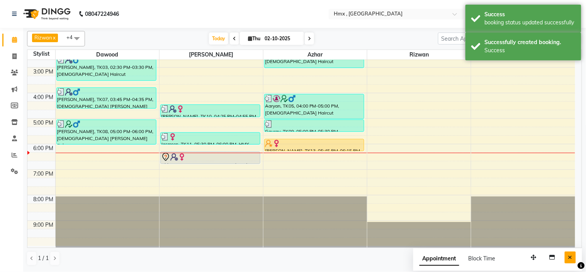
click at [569, 253] on button "Close" at bounding box center [570, 257] width 11 height 12
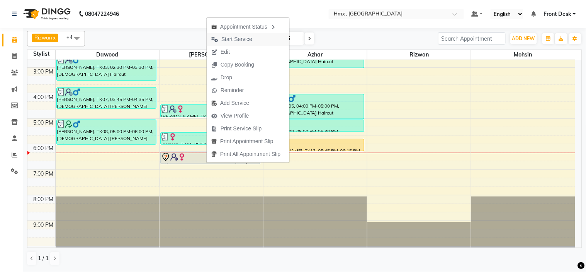
click at [229, 40] on span "Start Service" at bounding box center [236, 39] width 31 height 8
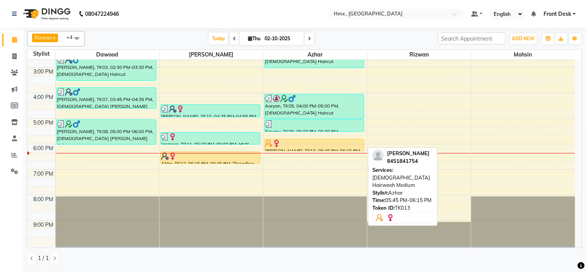
click at [319, 142] on div at bounding box center [314, 143] width 99 height 8
select select "1"
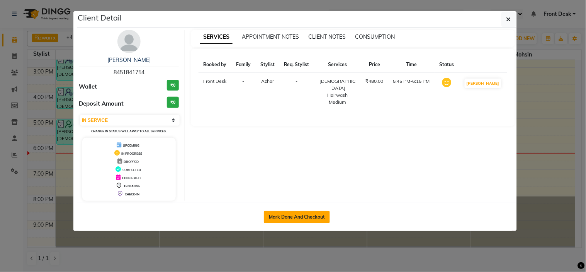
click at [293, 222] on button "Mark Done And Checkout" at bounding box center [297, 217] width 66 height 12
select select "service"
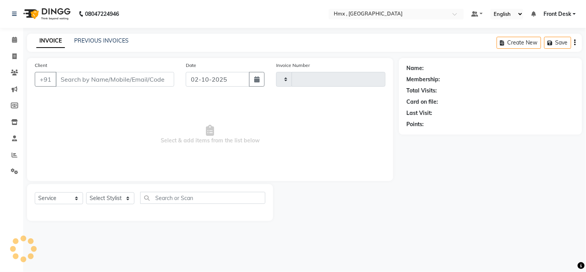
type input "2298"
select select "5711"
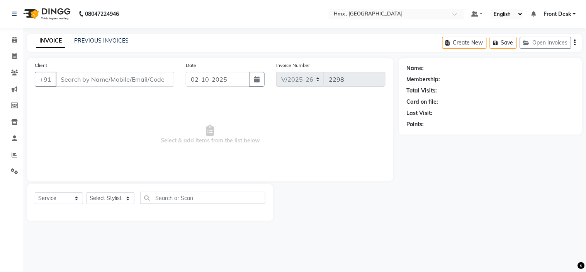
type input "8451841754"
select select "39098"
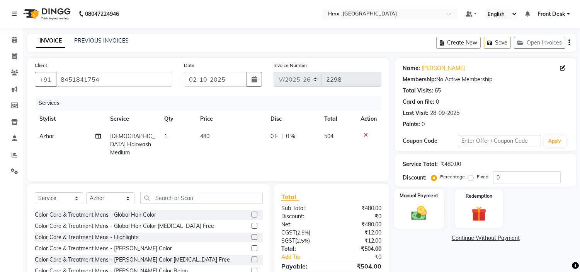
click at [403, 212] on div "Manual Payment" at bounding box center [419, 208] width 50 height 39
click at [457, 240] on span "GPay" at bounding box center [459, 238] width 16 height 9
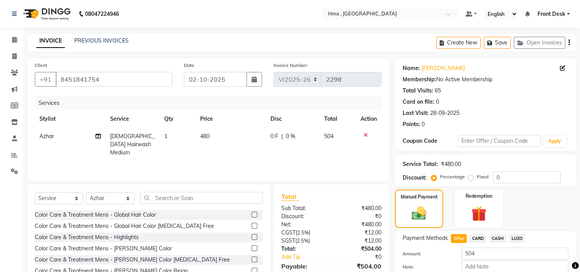
scroll to position [44, 0]
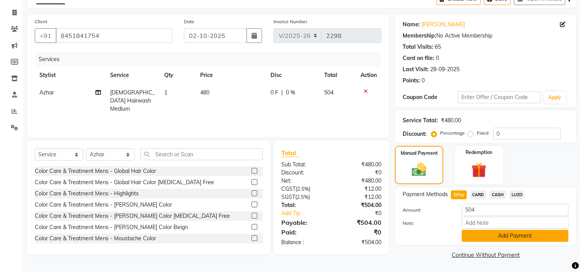
click at [513, 234] on button "Add Payment" at bounding box center [515, 235] width 107 height 12
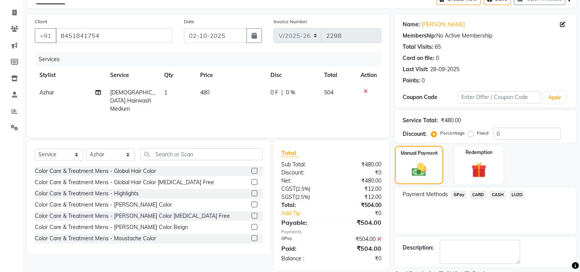
scroll to position [76, 0]
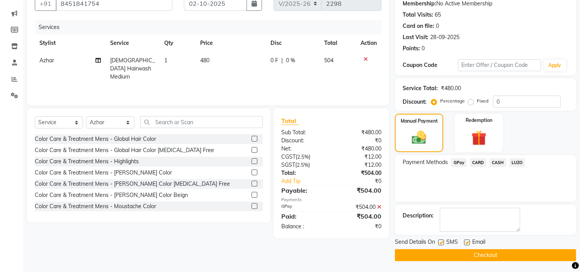
click at [487, 252] on button "Checkout" at bounding box center [485, 255] width 181 height 12
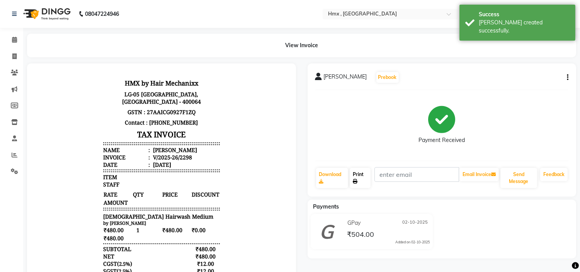
click at [360, 183] on link "Print" at bounding box center [360, 178] width 21 height 20
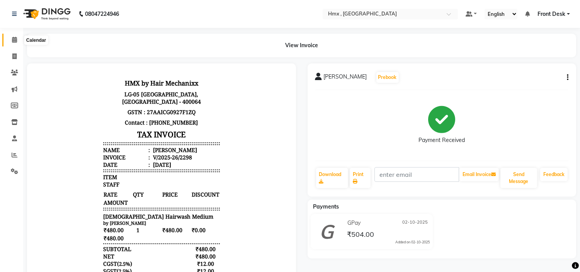
click at [15, 41] on icon at bounding box center [14, 40] width 5 height 6
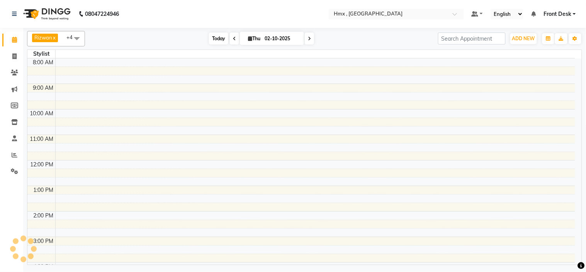
click at [215, 35] on span "Today" at bounding box center [218, 38] width 19 height 12
click at [216, 37] on span "Today" at bounding box center [218, 38] width 19 height 12
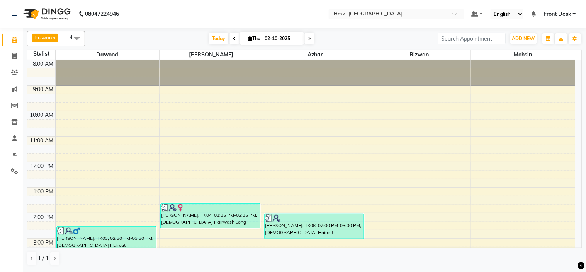
scroll to position [171, 0]
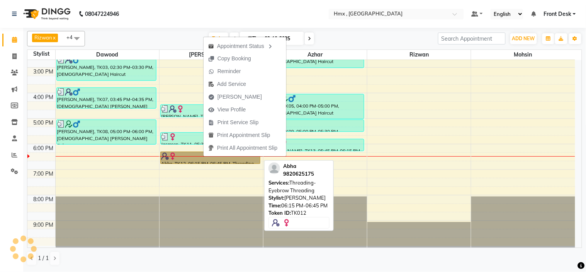
click at [203, 156] on link "Abha, TK12, 06:15 PM-06:45 PM, Threading-Eyebrow Threading" at bounding box center [210, 157] width 100 height 12
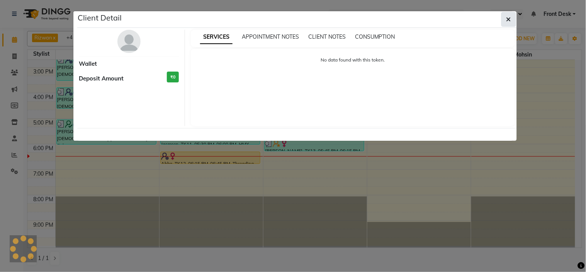
click at [511, 17] on icon "button" at bounding box center [508, 19] width 5 height 6
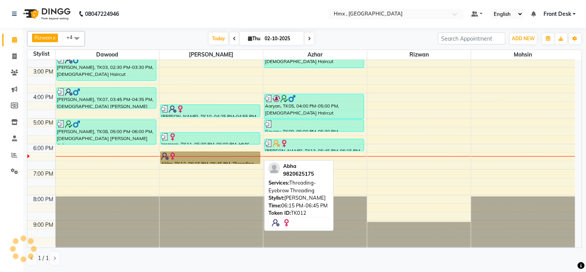
click at [198, 158] on link "Abha, TK12, 06:15 PM-06:45 PM, Threading-Eyebrow Threading" at bounding box center [210, 157] width 100 height 12
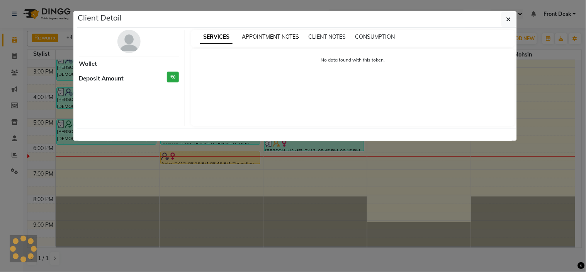
click at [276, 39] on span "APPOINTMENT NOTES" at bounding box center [270, 36] width 57 height 7
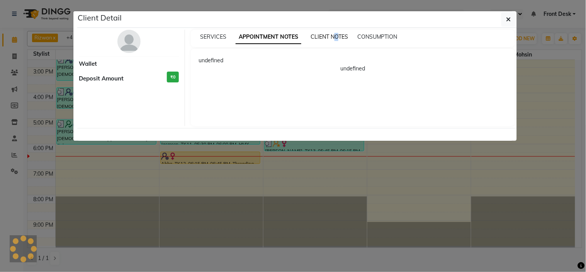
drag, startPoint x: 335, startPoint y: 39, endPoint x: 342, endPoint y: 38, distance: 6.7
click at [337, 40] on span "CLIENT NOTES" at bounding box center [329, 36] width 37 height 7
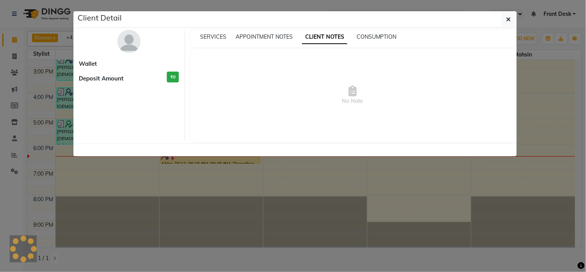
drag, startPoint x: 381, startPoint y: 37, endPoint x: 327, endPoint y: 41, distance: 54.6
click at [382, 38] on span "CONSUMPTION" at bounding box center [377, 36] width 40 height 7
click at [209, 40] on span "SERVICES" at bounding box center [213, 36] width 26 height 7
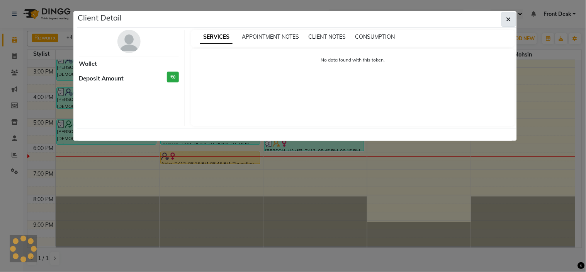
click at [508, 17] on icon "button" at bounding box center [508, 19] width 5 height 6
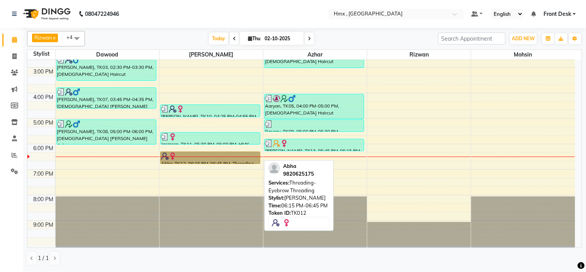
click at [237, 159] on link "Abha, TK12, 06:15 PM-06:45 PM, Threading-Eyebrow Threading" at bounding box center [210, 157] width 100 height 12
select select "1"
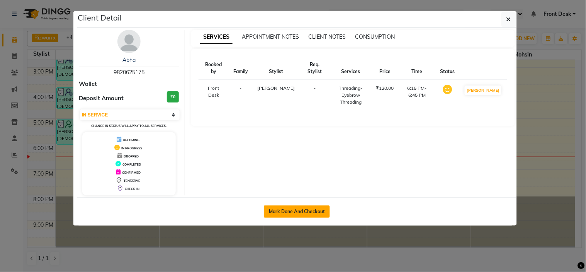
click at [292, 213] on button "Mark Done And Checkout" at bounding box center [297, 211] width 66 height 12
select select "service"
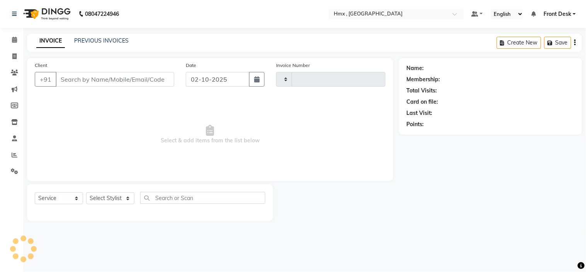
type input "2299"
select select "5711"
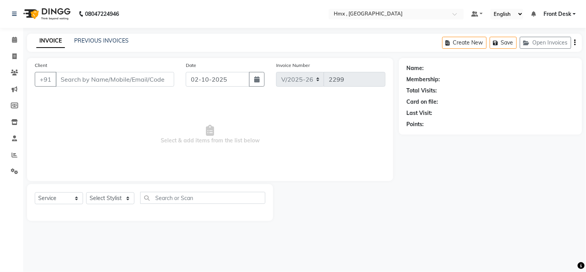
type input "9820625175"
select select "39112"
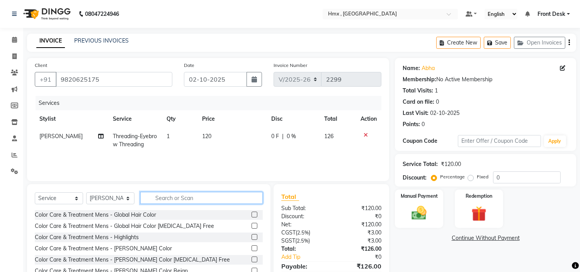
click at [177, 199] on input "text" at bounding box center [201, 198] width 122 height 12
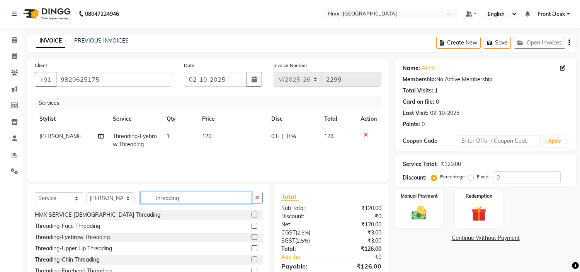
type input "threading"
click at [251, 246] on label at bounding box center [254, 248] width 6 height 6
click at [251, 246] on input "checkbox" at bounding box center [253, 248] width 5 height 5
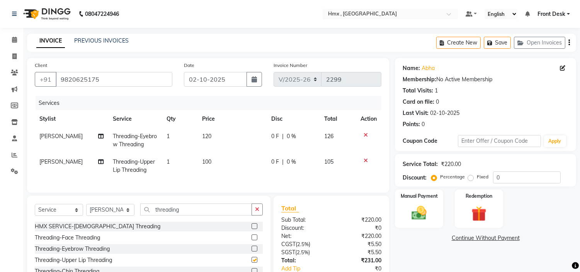
checkbox input "false"
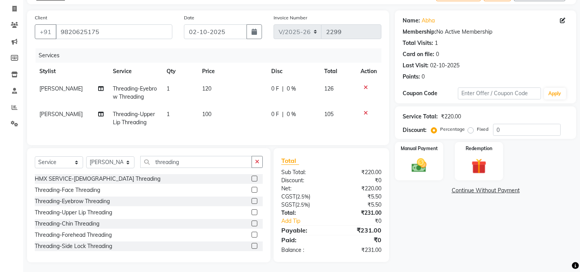
scroll to position [56, 0]
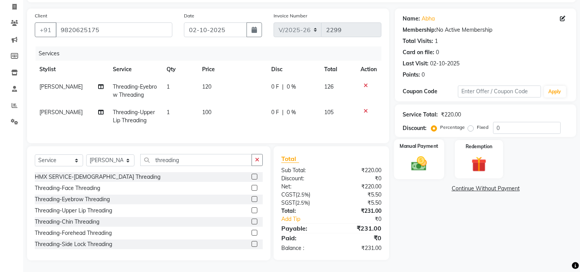
click at [431, 159] on img at bounding box center [418, 164] width 25 height 18
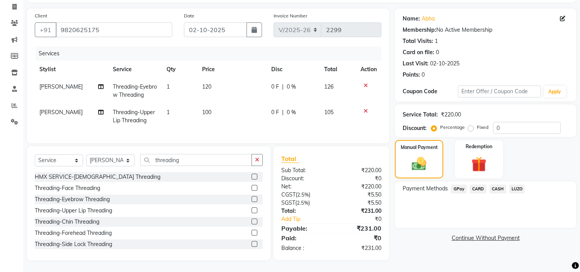
click at [497, 184] on span "CASH" at bounding box center [497, 188] width 17 height 9
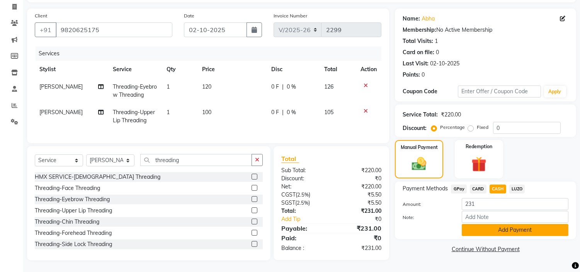
drag, startPoint x: 478, startPoint y: 223, endPoint x: 481, endPoint y: 219, distance: 4.2
click at [478, 224] on button "Add Payment" at bounding box center [515, 230] width 107 height 12
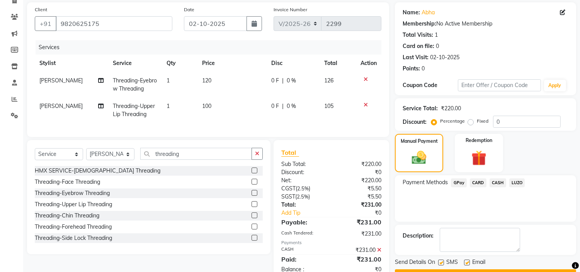
scroll to position [83, 0]
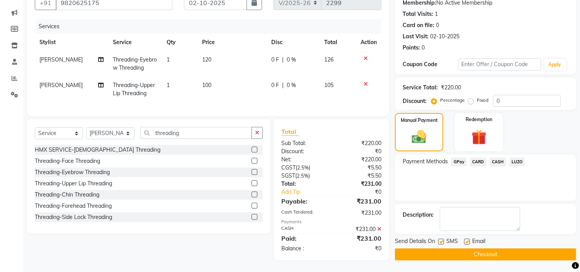
click at [486, 248] on button "Checkout" at bounding box center [485, 254] width 181 height 12
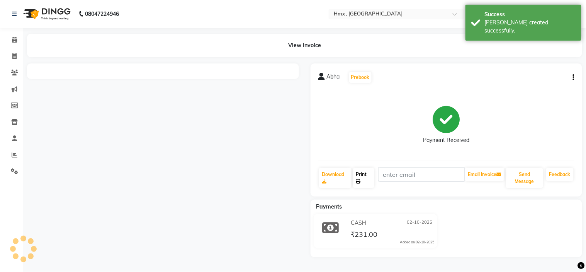
click at [361, 178] on link "Print" at bounding box center [363, 178] width 21 height 20
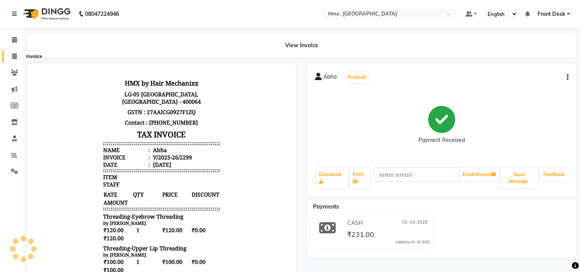
click at [12, 57] on icon at bounding box center [14, 56] width 4 height 6
select select "service"
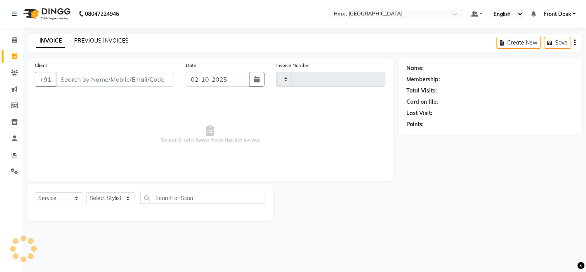
click at [98, 40] on link "PREVIOUS INVOICES" at bounding box center [101, 40] width 54 height 7
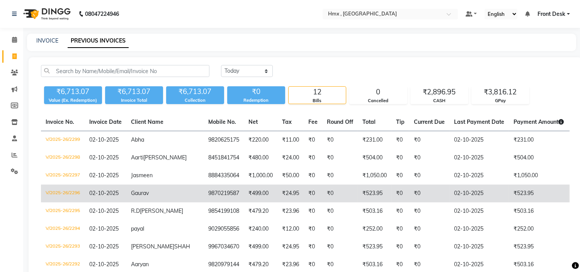
scroll to position [135, 0]
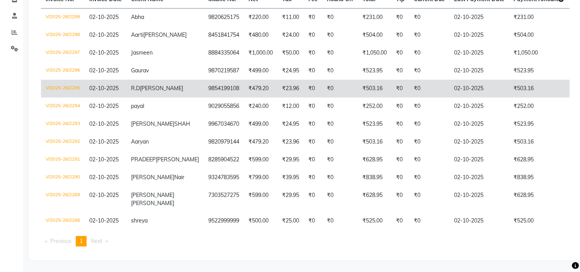
click at [151, 85] on span "[PERSON_NAME]" at bounding box center [161, 88] width 43 height 7
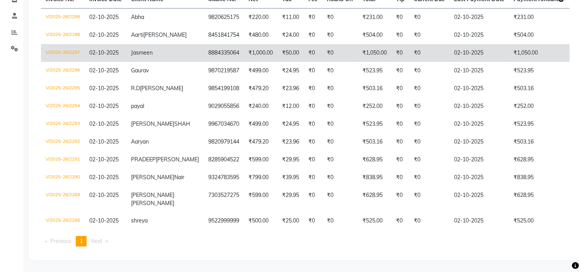
click at [137, 49] on span "Jasmeen" at bounding box center [142, 52] width 22 height 7
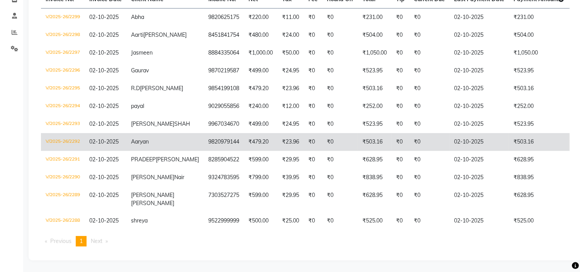
scroll to position [92, 0]
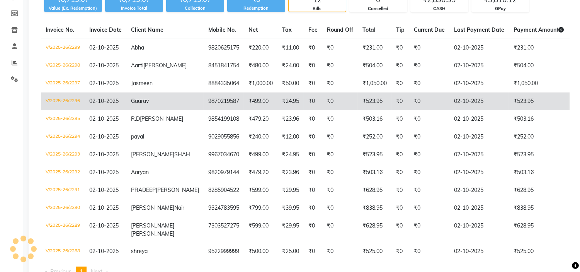
click at [147, 97] on span "Gaurav" at bounding box center [140, 100] width 18 height 7
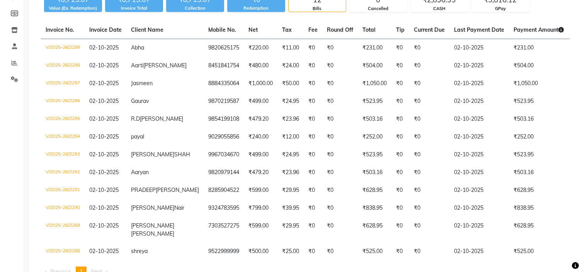
scroll to position [0, 0]
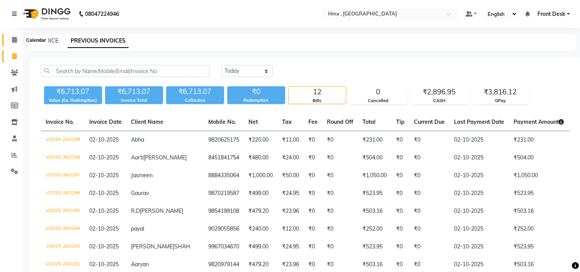
click at [17, 39] on span at bounding box center [15, 40] width 14 height 9
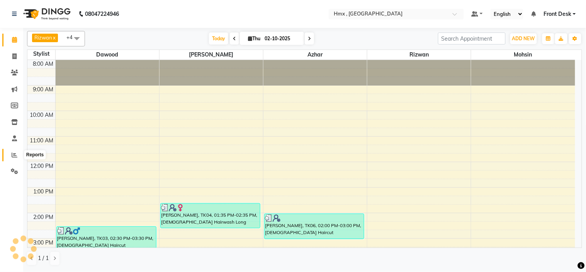
click at [13, 153] on icon at bounding box center [15, 155] width 6 height 6
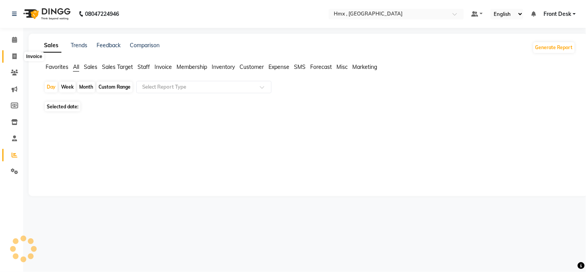
click at [15, 53] on icon at bounding box center [14, 56] width 4 height 6
select select "service"
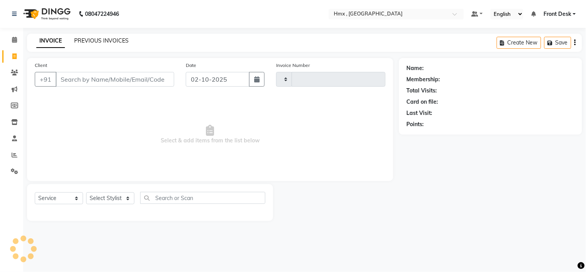
click at [87, 37] on link "PREVIOUS INVOICES" at bounding box center [101, 40] width 54 height 7
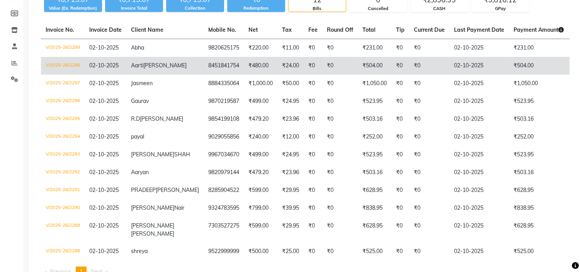
scroll to position [49, 0]
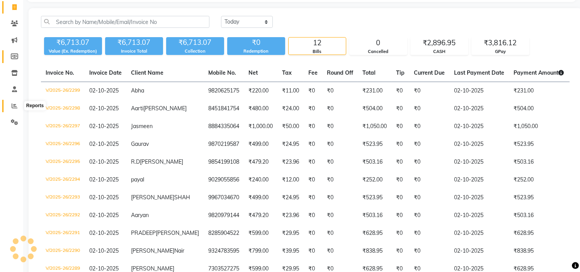
click at [16, 103] on icon at bounding box center [15, 106] width 6 height 6
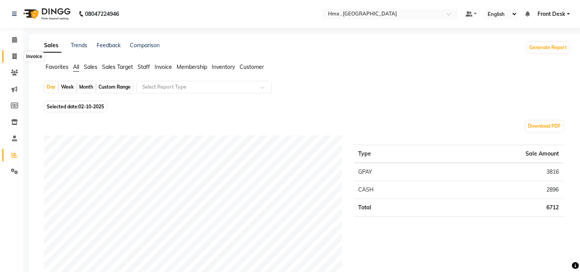
click at [14, 60] on span at bounding box center [15, 56] width 14 height 9
select select "service"
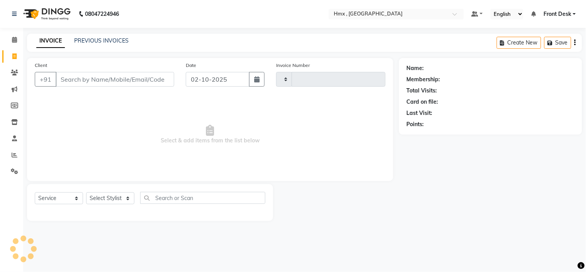
click at [84, 86] on input "Client" at bounding box center [115, 79] width 119 height 15
click at [99, 199] on select "Select Stylist" at bounding box center [110, 198] width 48 height 12
click at [95, 199] on select "Select Stylist" at bounding box center [110, 198] width 48 height 12
type input "2300"
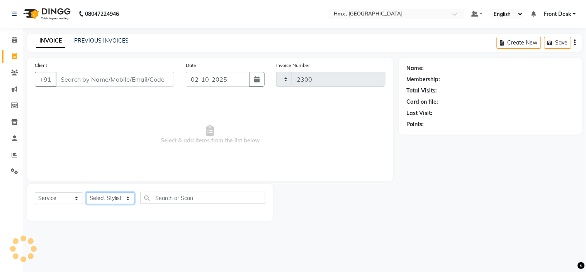
select select "5711"
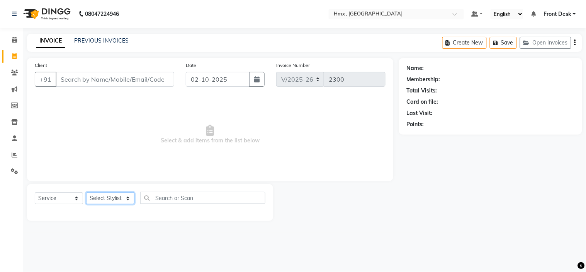
select select "39098"
click at [86, 192] on select "Select Stylist [PERSON_NAME] [PERSON_NAME] Front Desk Kaikasha [PERSON_NAME] [P…" at bounding box center [110, 198] width 48 height 12
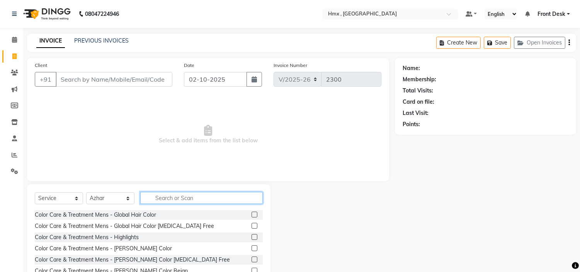
click at [157, 201] on input "text" at bounding box center [201, 198] width 122 height 12
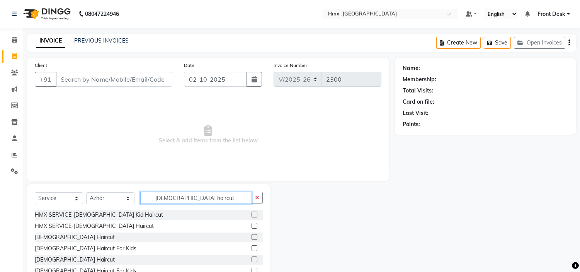
type input "male haircut"
click at [253, 234] on label at bounding box center [254, 237] width 6 height 6
click at [253, 234] on input "checkbox" at bounding box center [253, 236] width 5 height 5
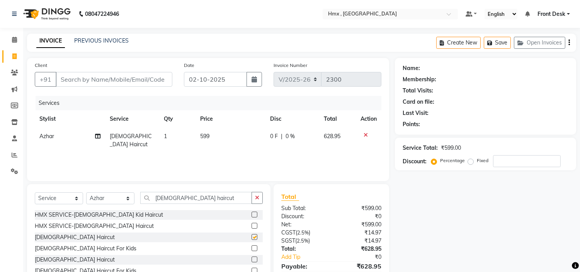
checkbox input "false"
drag, startPoint x: 200, startPoint y: 202, endPoint x: 140, endPoint y: 203, distance: 59.9
click at [140, 203] on input "male haircut" at bounding box center [196, 198] width 112 height 12
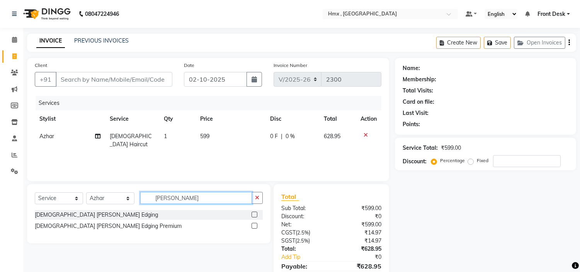
type input "Beard ed"
click at [253, 214] on label at bounding box center [254, 214] width 6 height 6
click at [253, 214] on input "checkbox" at bounding box center [253, 214] width 5 height 5
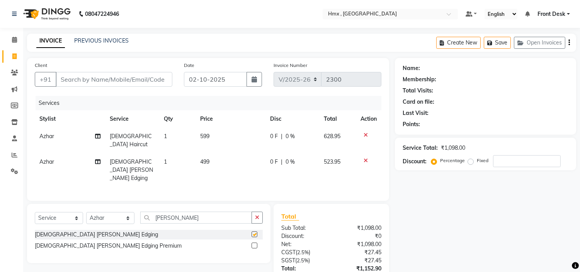
checkbox input "false"
click at [117, 79] on input "Client" at bounding box center [114, 79] width 117 height 15
type input "9"
type input "0"
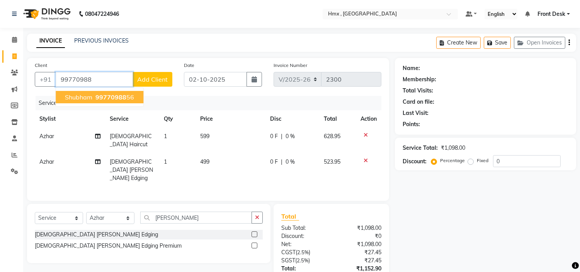
click at [103, 95] on span "99770988" at bounding box center [110, 97] width 31 height 8
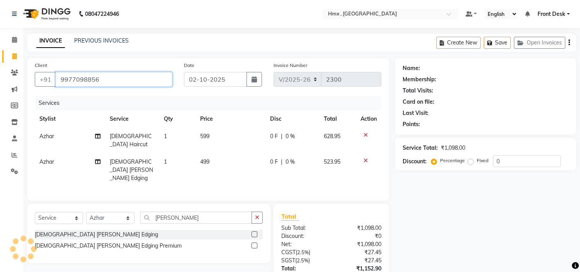
type input "9977098856"
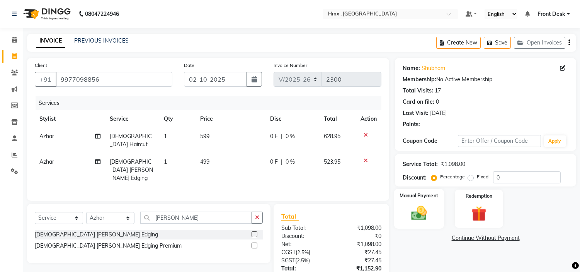
scroll to position [47, 0]
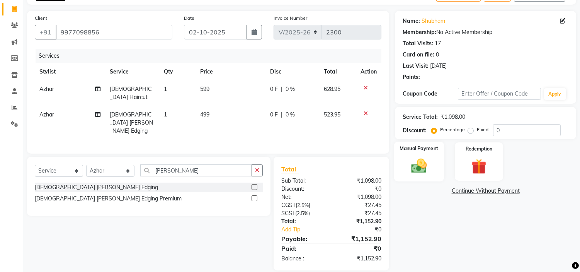
click at [426, 157] on img at bounding box center [418, 166] width 25 height 18
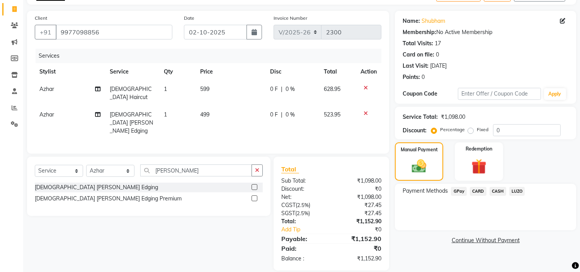
click at [460, 191] on span "GPay" at bounding box center [459, 191] width 16 height 9
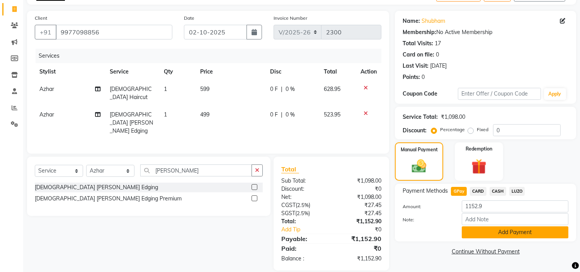
click at [493, 227] on button "Add Payment" at bounding box center [515, 232] width 107 height 12
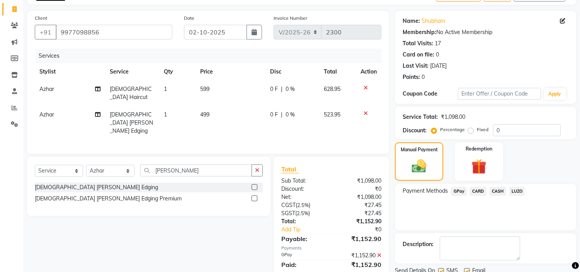
scroll to position [76, 0]
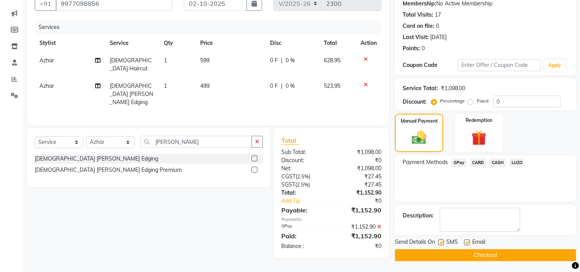
click at [443, 253] on button "Checkout" at bounding box center [485, 255] width 181 height 12
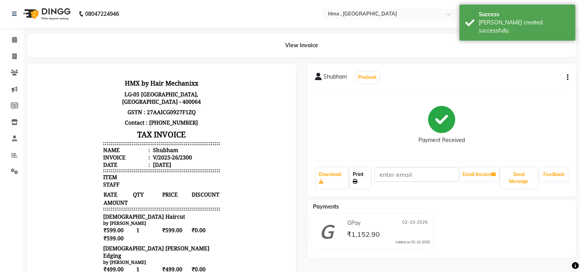
click at [361, 176] on link "Print" at bounding box center [360, 178] width 21 height 20
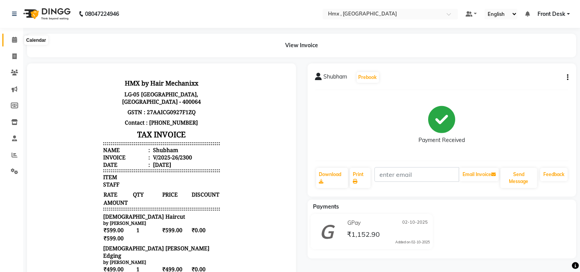
click at [11, 43] on span at bounding box center [15, 40] width 14 height 9
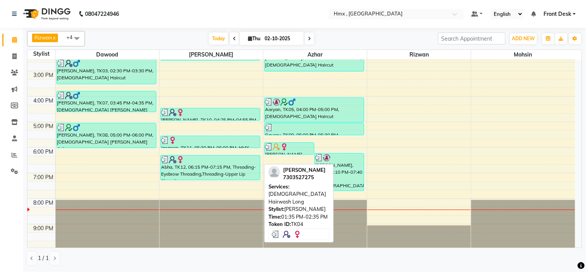
scroll to position [171, 0]
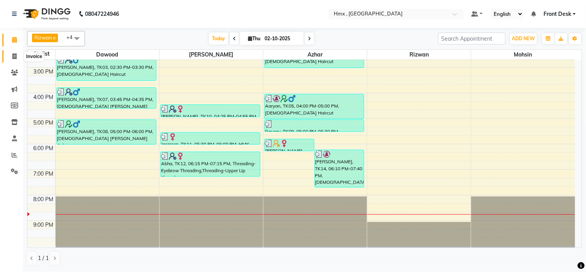
click at [14, 58] on icon at bounding box center [14, 56] width 4 height 6
select select "service"
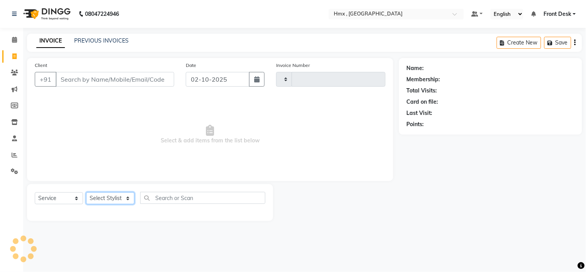
drag, startPoint x: 109, startPoint y: 199, endPoint x: 109, endPoint y: 195, distance: 3.9
click at [109, 199] on select "Select Stylist" at bounding box center [110, 198] width 48 height 12
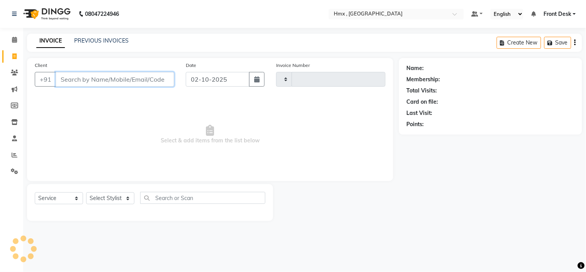
click at [108, 76] on input "Client" at bounding box center [115, 79] width 119 height 15
type input "2301"
select select "5711"
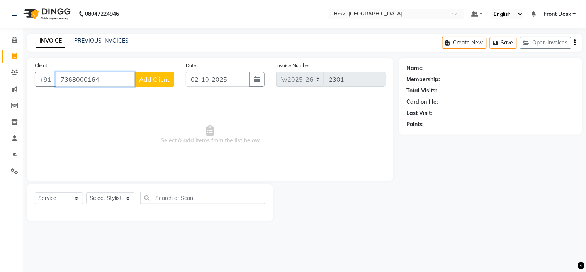
type input "7368000164"
click at [158, 80] on span "Add Client" at bounding box center [154, 79] width 31 height 8
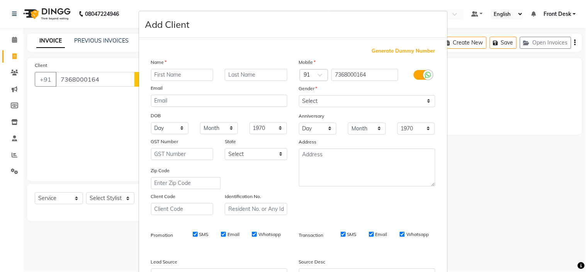
click at [158, 75] on input "text" at bounding box center [182, 75] width 63 height 12
type input "Anurag"
click at [314, 100] on select "Select [DEMOGRAPHIC_DATA] [DEMOGRAPHIC_DATA] Other Prefer Not To Say" at bounding box center [367, 101] width 136 height 12
select select "male"
click at [299, 95] on select "Select [DEMOGRAPHIC_DATA] [DEMOGRAPHIC_DATA] Other Prefer Not To Say" at bounding box center [367, 101] width 136 height 12
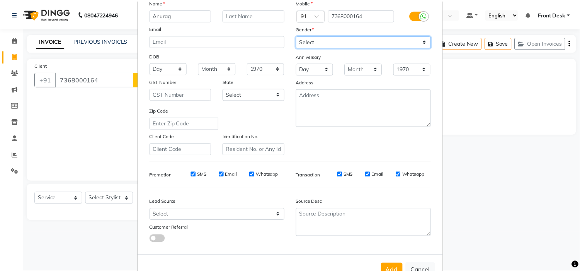
scroll to position [85, 0]
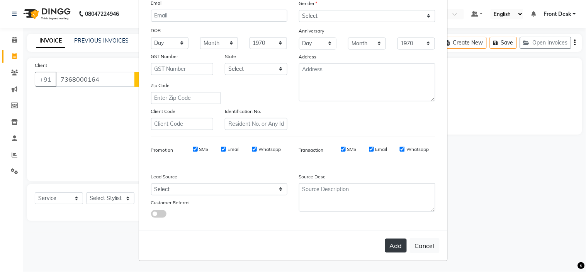
click at [393, 243] on button "Add" at bounding box center [396, 245] width 22 height 14
select select
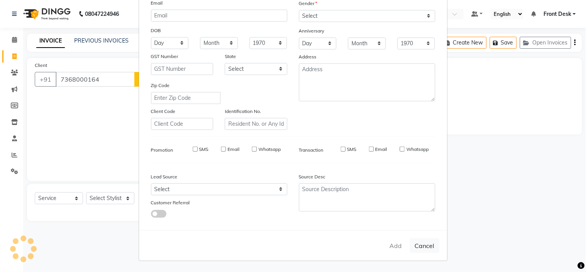
select select
checkbox input "false"
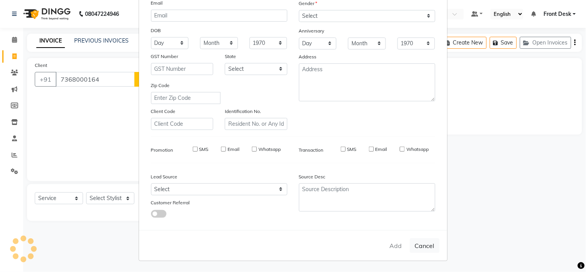
checkbox input "false"
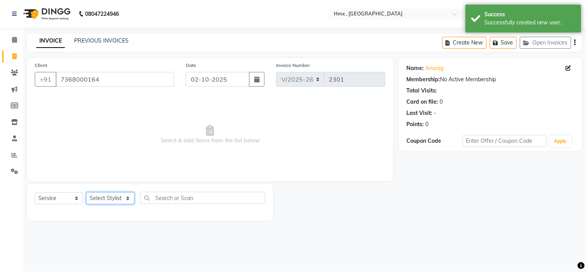
click at [111, 198] on select "Select Stylist [PERSON_NAME] [PERSON_NAME] Front Desk Kaikasha [PERSON_NAME] [P…" at bounding box center [110, 198] width 48 height 12
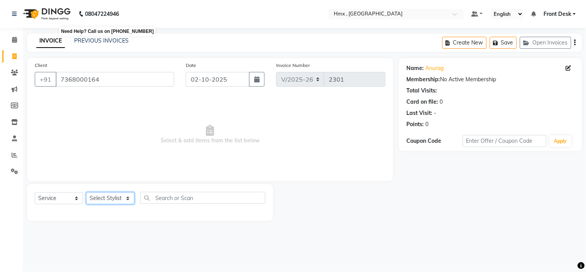
select select "39098"
click at [86, 192] on select "Select Stylist [PERSON_NAME] [PERSON_NAME] Front Desk Kaikasha [PERSON_NAME] [P…" at bounding box center [110, 198] width 48 height 12
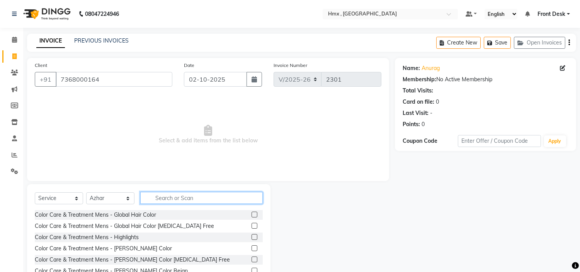
click at [194, 200] on input "text" at bounding box center [201, 198] width 122 height 12
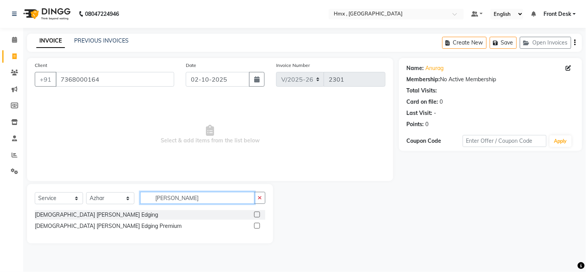
type input "beard ed"
click at [259, 213] on label at bounding box center [257, 214] width 6 height 6
click at [259, 213] on input "checkbox" at bounding box center [256, 214] width 5 height 5
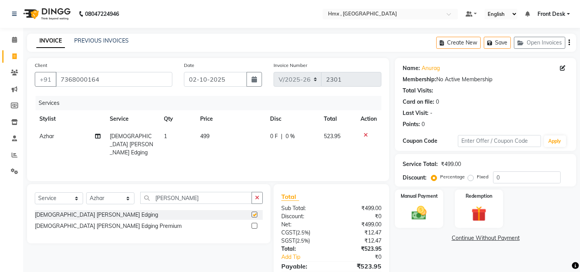
scroll to position [37, 0]
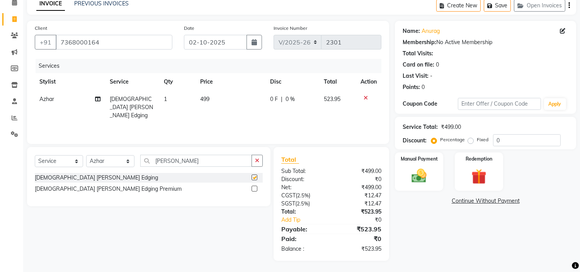
checkbox input "false"
click at [429, 168] on img at bounding box center [418, 176] width 25 height 18
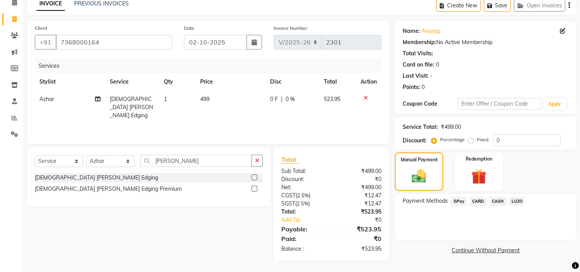
click at [503, 199] on span "CASH" at bounding box center [497, 201] width 17 height 9
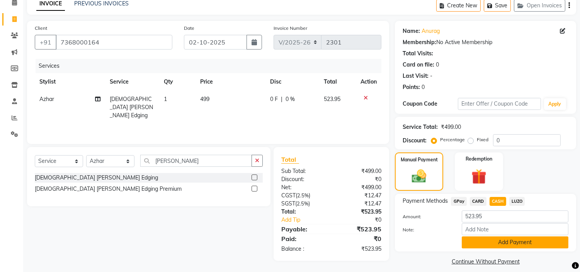
click at [484, 243] on button "Add Payment" at bounding box center [515, 242] width 107 height 12
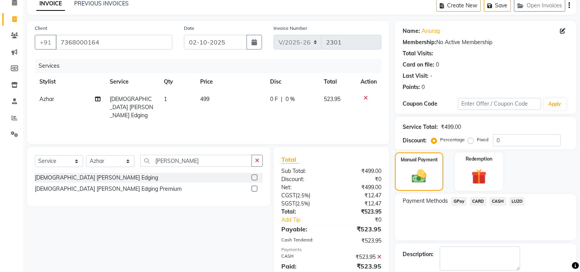
scroll to position [76, 0]
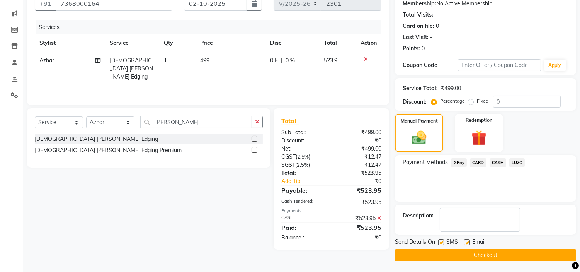
click at [443, 252] on button "Checkout" at bounding box center [485, 255] width 181 height 12
click at [455, 249] on button "Checkout" at bounding box center [485, 255] width 181 height 12
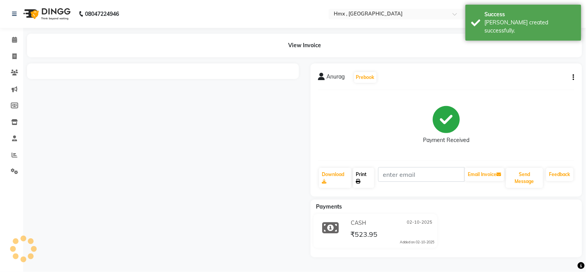
click at [365, 172] on link "Print" at bounding box center [363, 178] width 21 height 20
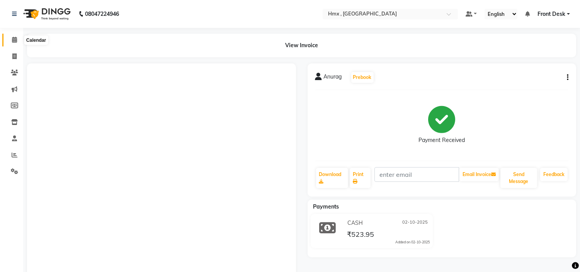
click at [12, 44] on span at bounding box center [15, 40] width 14 height 9
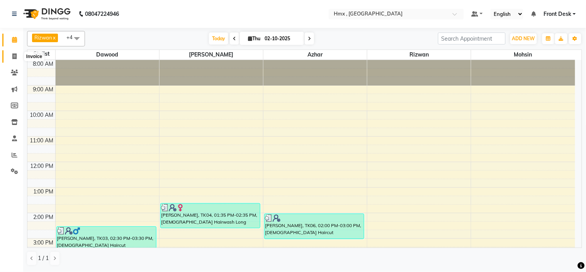
click at [16, 56] on icon at bounding box center [14, 56] width 4 height 6
select select "service"
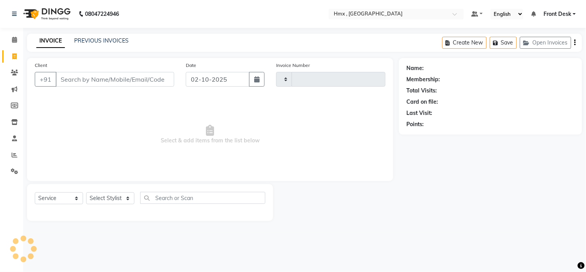
type input "2302"
select select "5711"
click at [89, 78] on input "Client" at bounding box center [115, 79] width 119 height 15
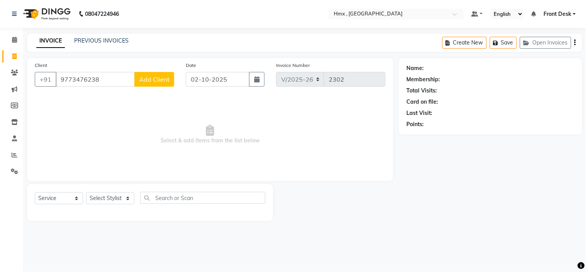
type input "9773476238"
click at [160, 75] on span "Add Client" at bounding box center [154, 79] width 31 height 8
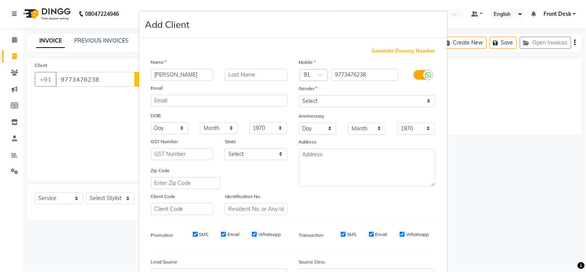
type input "[PERSON_NAME]"
drag, startPoint x: 333, startPoint y: 96, endPoint x: 333, endPoint y: 101, distance: 5.0
click at [333, 96] on select "Select [DEMOGRAPHIC_DATA] [DEMOGRAPHIC_DATA] Other Prefer Not To Say" at bounding box center [367, 101] width 136 height 12
select select "[DEMOGRAPHIC_DATA]"
click at [299, 95] on select "Select [DEMOGRAPHIC_DATA] [DEMOGRAPHIC_DATA] Other Prefer Not To Say" at bounding box center [367, 101] width 136 height 12
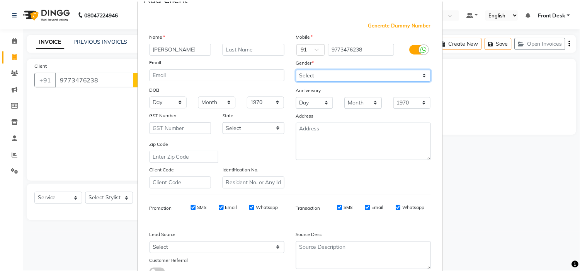
scroll to position [85, 0]
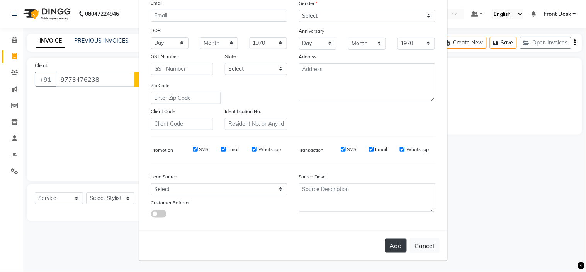
click at [396, 246] on button "Add" at bounding box center [396, 245] width 22 height 14
select select
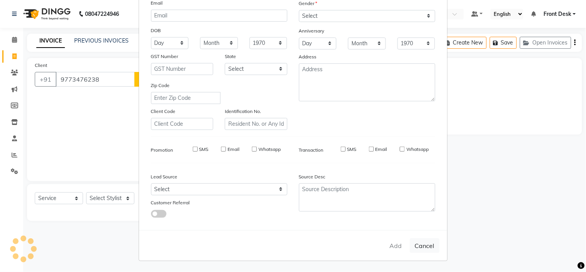
select select
checkbox input "false"
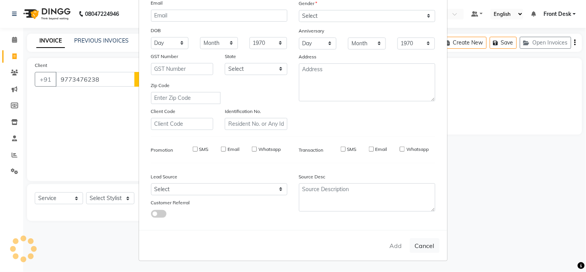
checkbox input "false"
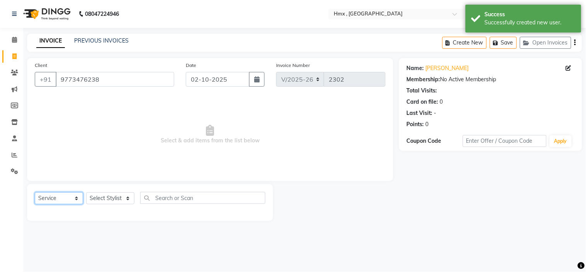
click at [49, 198] on select "Select Service Product Membership Package Voucher Prepaid Gift Card" at bounding box center [59, 198] width 48 height 12
select select "product"
click at [35, 192] on select "Select Service Product Membership Package Voucher Prepaid Gift Card" at bounding box center [59, 198] width 48 height 12
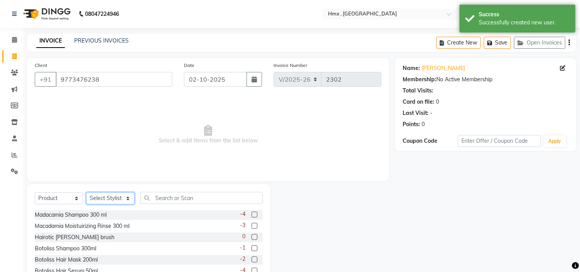
click at [99, 202] on select "Select Stylist [PERSON_NAME] [PERSON_NAME] Front Desk Kaikasha [PERSON_NAME] [P…" at bounding box center [110, 198] width 48 height 12
select select "39095"
click at [86, 192] on select "Select Stylist [PERSON_NAME] [PERSON_NAME] Front Desk Kaikasha [PERSON_NAME] [P…" at bounding box center [110, 198] width 48 height 12
click at [170, 199] on input "text" at bounding box center [201, 198] width 122 height 12
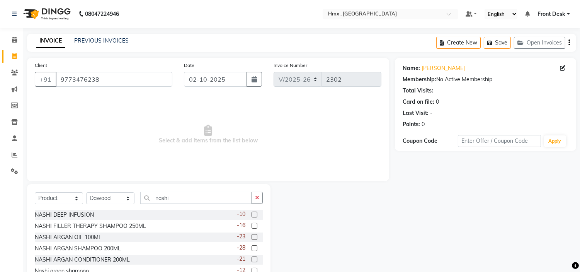
click at [246, 244] on div "-28" at bounding box center [250, 248] width 26 height 10
click at [251, 246] on label at bounding box center [254, 248] width 6 height 6
click at [251, 246] on input "checkbox" at bounding box center [253, 248] width 5 height 5
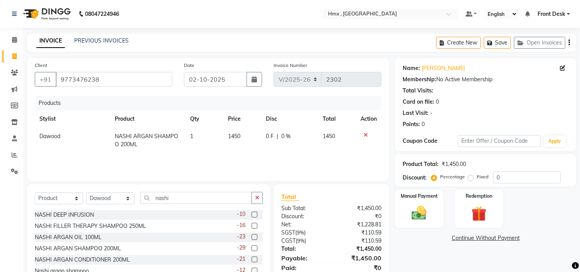
click at [236, 140] on td "1450" at bounding box center [242, 139] width 38 height 25
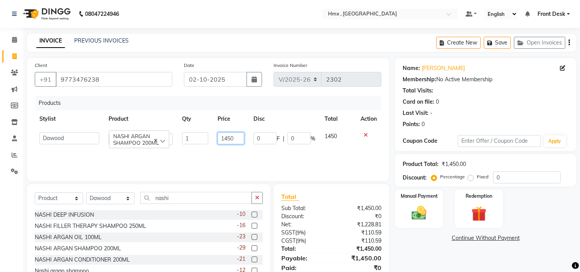
click at [228, 140] on input "1450" at bounding box center [230, 138] width 27 height 12
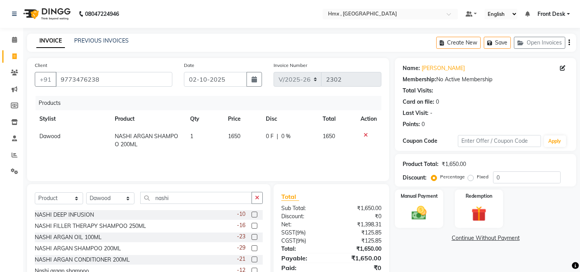
scroll to position [37, 0]
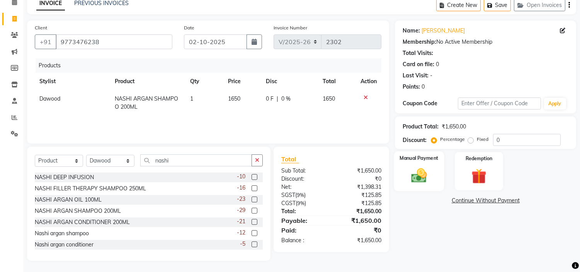
click at [421, 161] on div "Manual Payment" at bounding box center [419, 170] width 50 height 39
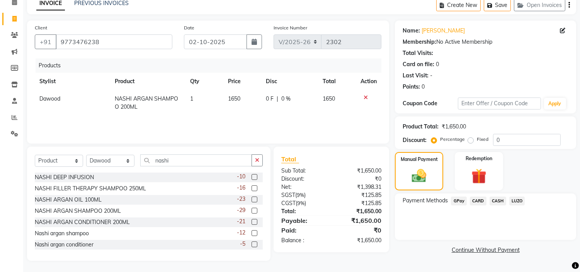
click at [500, 199] on span "CASH" at bounding box center [497, 200] width 17 height 9
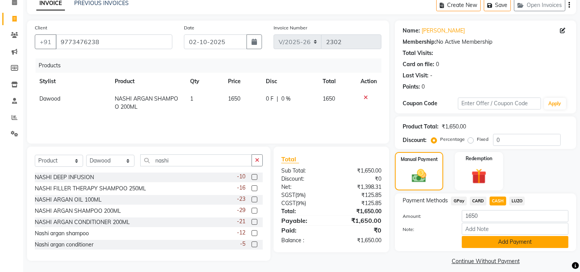
click at [497, 236] on button "Add Payment" at bounding box center [515, 242] width 107 height 12
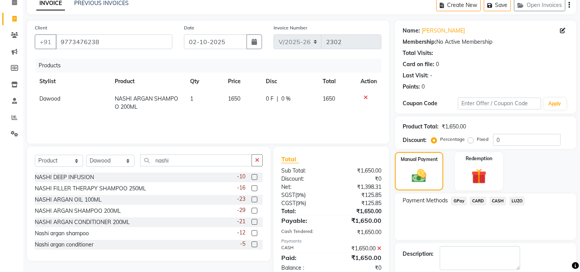
scroll to position [76, 0]
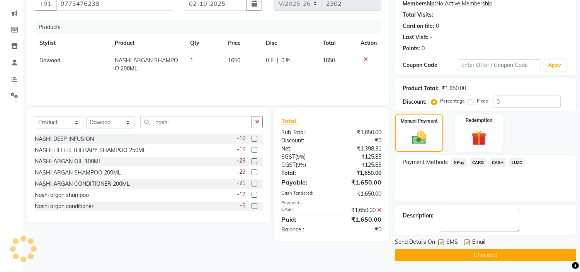
click at [476, 255] on button "Checkout" at bounding box center [485, 255] width 181 height 12
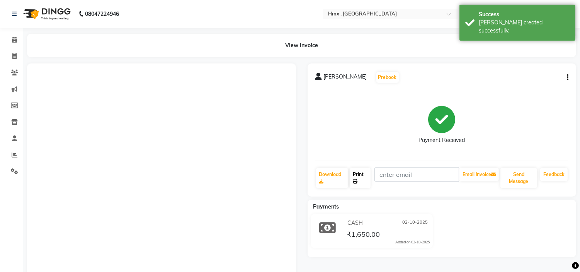
click at [360, 175] on link "Print" at bounding box center [360, 178] width 21 height 20
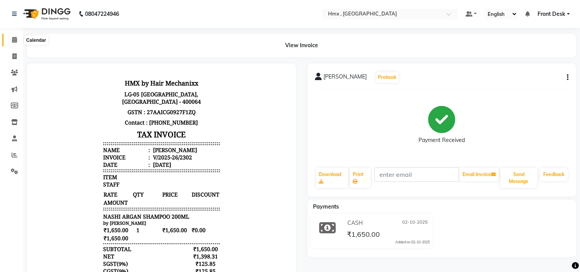
click at [8, 39] on span at bounding box center [15, 40] width 14 height 9
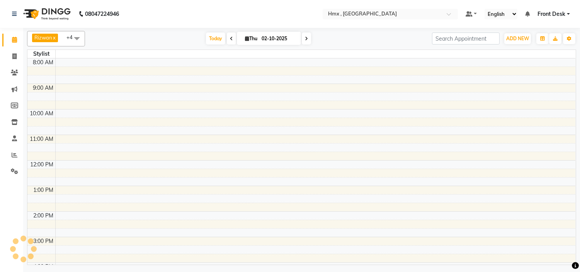
scroll to position [101, 0]
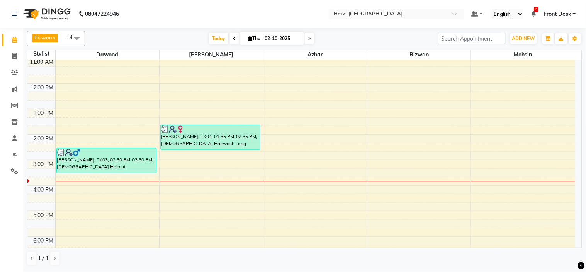
scroll to position [99, 0]
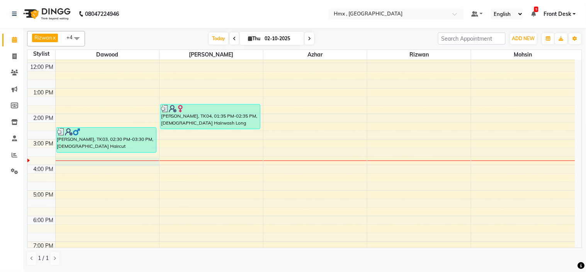
click at [104, 161] on div "8:00 AM 9:00 AM 10:00 AM 11:00 AM 12:00 PM 1:00 PM 2:00 PM 3:00 PM 4:00 PM 5:00…" at bounding box center [301, 139] width 548 height 357
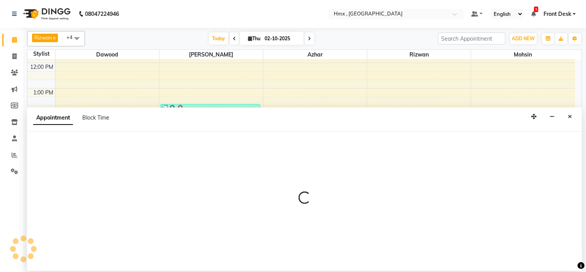
select select "39095"
select select "945"
select select "tentative"
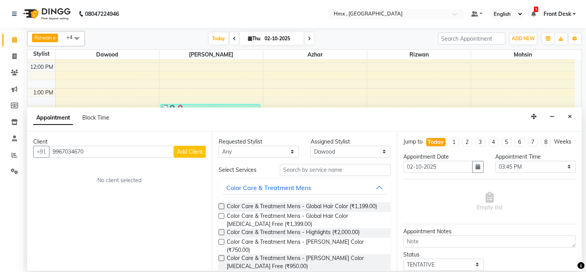
type input "9967034670"
click at [197, 152] on span "Add Client" at bounding box center [190, 151] width 26 height 7
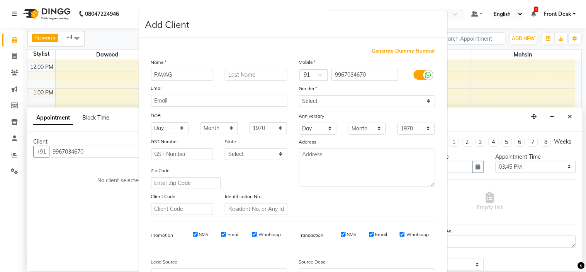
type input "PAVAG"
click at [242, 74] on input "text" at bounding box center [256, 75] width 63 height 12
type input "SHAH"
click at [338, 99] on select "Select [DEMOGRAPHIC_DATA] [DEMOGRAPHIC_DATA] Other Prefer Not To Say" at bounding box center [367, 101] width 136 height 12
select select "[DEMOGRAPHIC_DATA]"
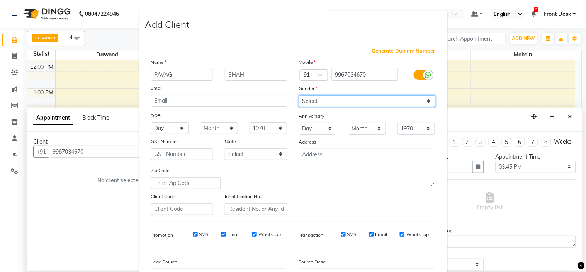
click at [299, 95] on select "Select [DEMOGRAPHIC_DATA] [DEMOGRAPHIC_DATA] Other Prefer Not To Say" at bounding box center [367, 101] width 136 height 12
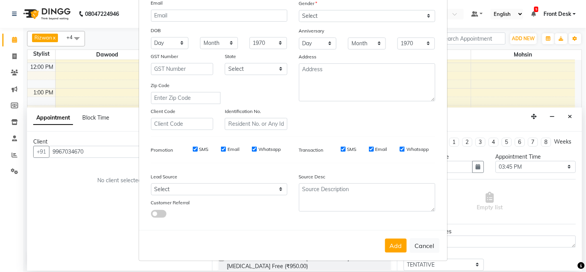
click at [394, 247] on button "Add" at bounding box center [396, 245] width 22 height 14
select select
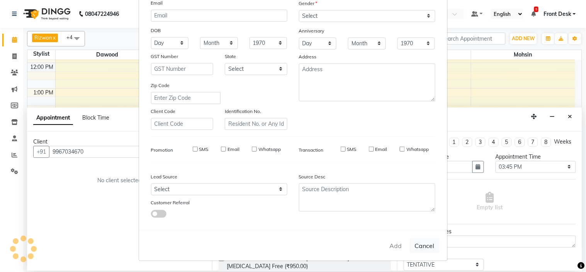
select select
checkbox input "false"
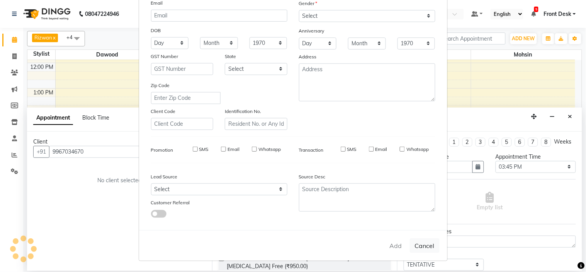
checkbox input "false"
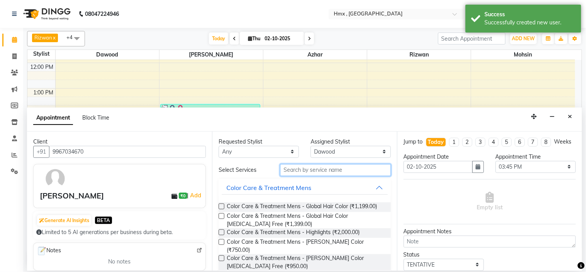
click at [304, 173] on input "text" at bounding box center [335, 170] width 111 height 12
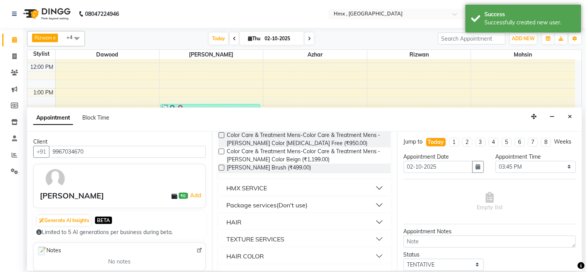
scroll to position [146, 0]
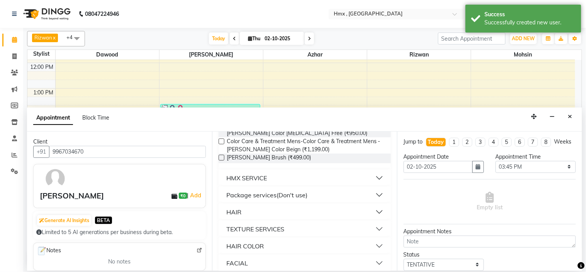
type input "BEARD"
click at [372, 171] on button "HMX SERVICE" at bounding box center [305, 178] width 166 height 14
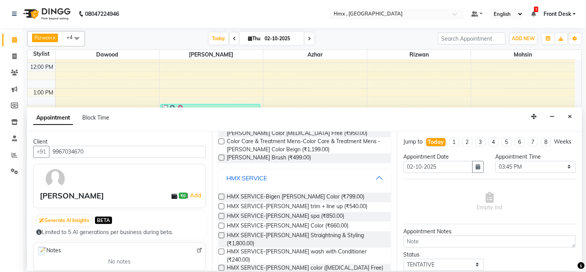
click at [373, 171] on button "HMX SERVICE" at bounding box center [305, 178] width 166 height 14
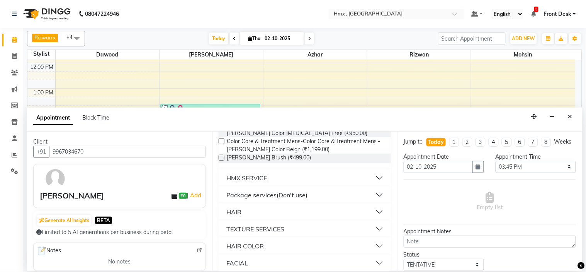
click at [370, 206] on button "HAIR" at bounding box center [305, 212] width 166 height 14
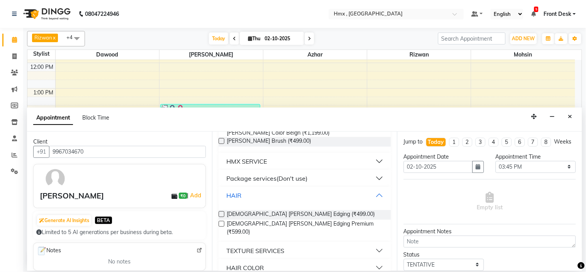
scroll to position [178, 0]
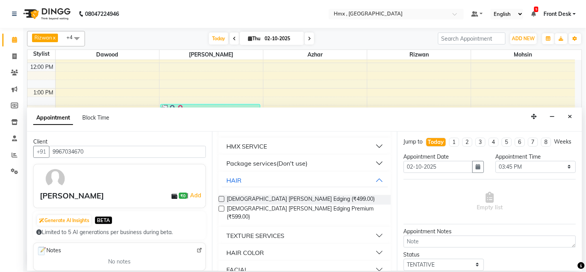
click at [221, 196] on label at bounding box center [222, 199] width 6 height 6
click at [221, 197] on input "checkbox" at bounding box center [221, 199] width 5 height 5
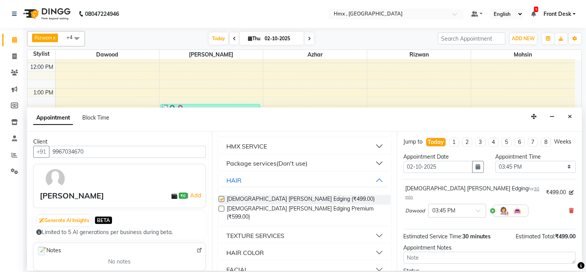
checkbox input "false"
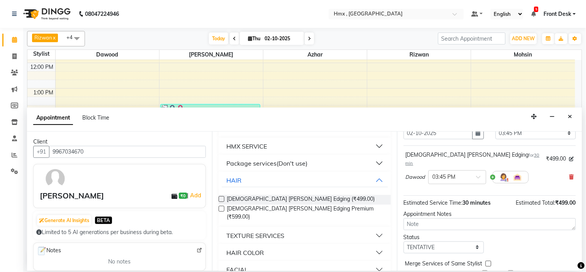
scroll to position [64, 0]
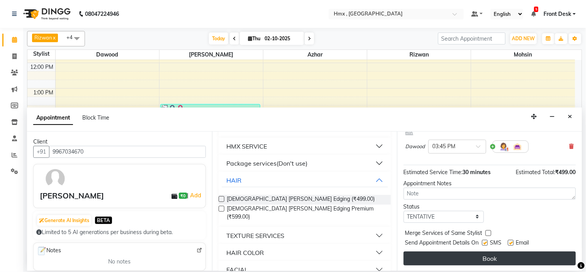
click at [484, 252] on button "Book" at bounding box center [490, 258] width 172 height 14
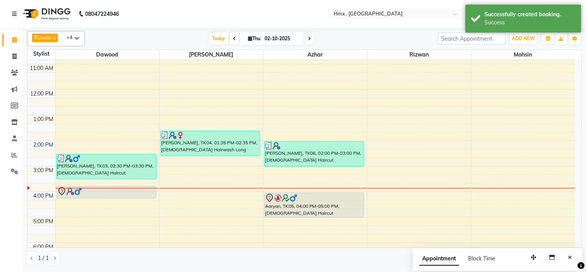
scroll to position [85, 0]
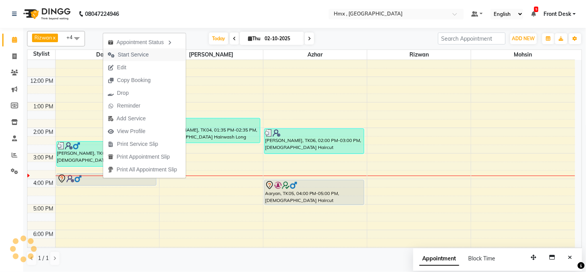
click at [137, 49] on span "Start Service" at bounding box center [128, 54] width 50 height 13
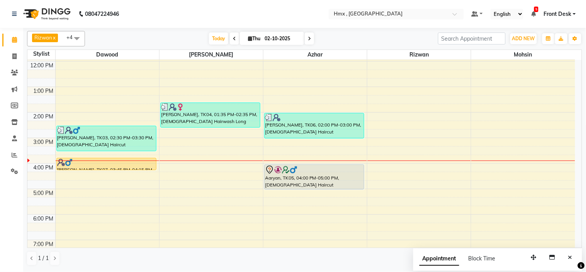
scroll to position [86, 0]
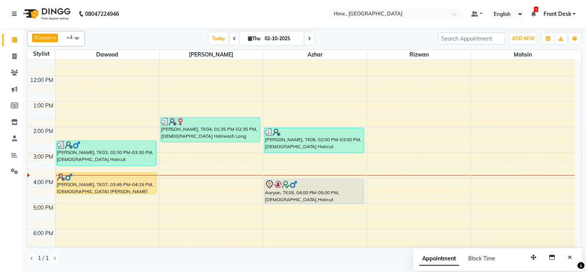
drag, startPoint x: 110, startPoint y: 184, endPoint x: 110, endPoint y: 194, distance: 10.0
click at [110, 194] on div "Ranjay Nair, TK03, 02:30 PM-03:30 PM, Male Haircut PAVAG SHAH, TK07, 03:45 PM-0…" at bounding box center [108, 152] width 104 height 357
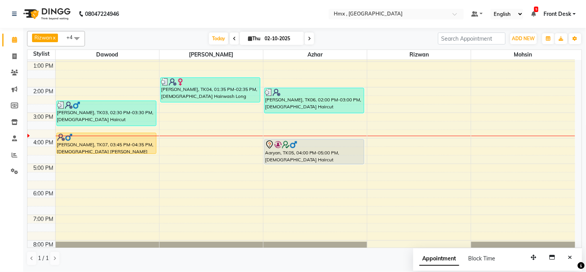
scroll to position [129, 0]
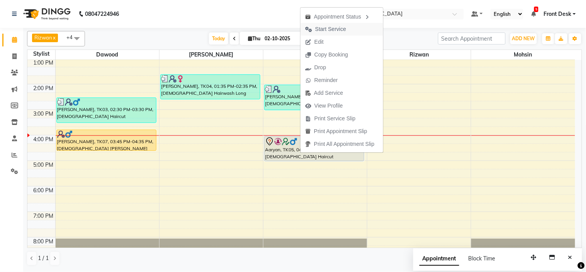
click at [326, 30] on span "Start Service" at bounding box center [330, 29] width 31 height 8
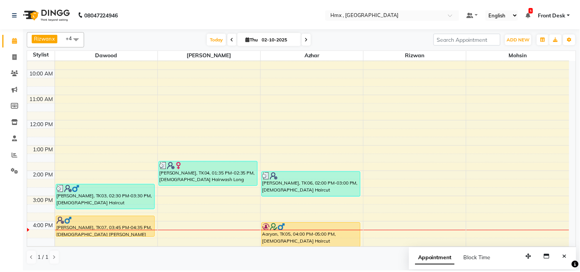
scroll to position [85, 0]
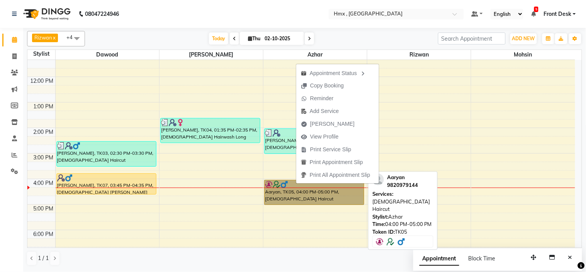
click at [290, 186] on div "PRADEEP KUMAR, TK06, 02:00 PM-03:00 PM, Male Haircut Aaryan, TK05, 04:00 PM-05:…" at bounding box center [315, 153] width 104 height 357
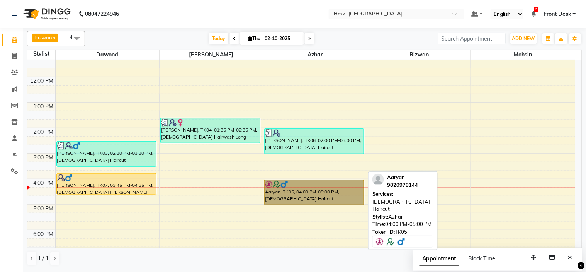
click at [292, 188] on link "Aaryan, TK05, 04:00 PM-05:00 PM, Male Haircut" at bounding box center [314, 192] width 100 height 25
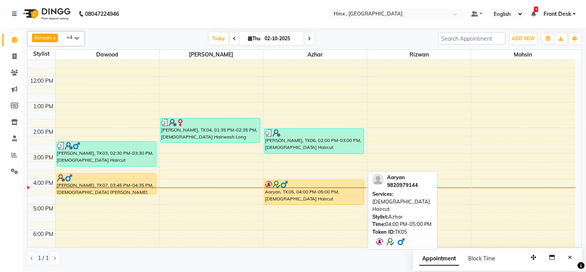
select select "1"
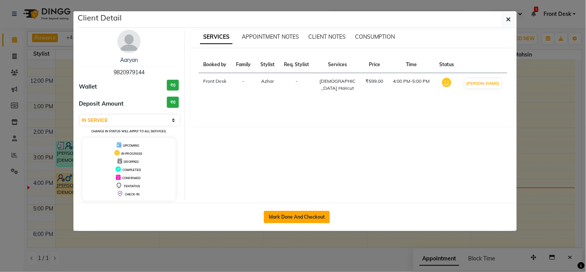
click at [299, 217] on button "Mark Done And Checkout" at bounding box center [297, 217] width 66 height 12
select select "5711"
select select "service"
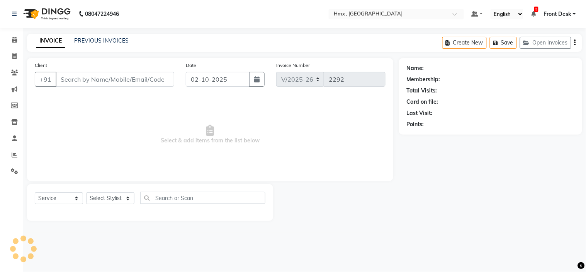
type input "9820979144"
select select "39098"
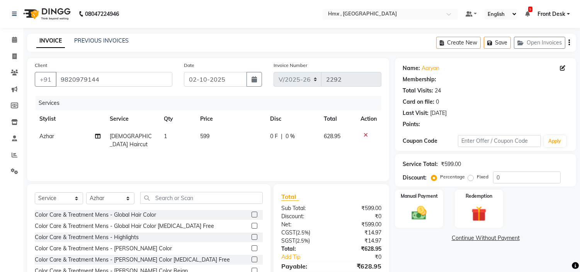
select select "1: Object"
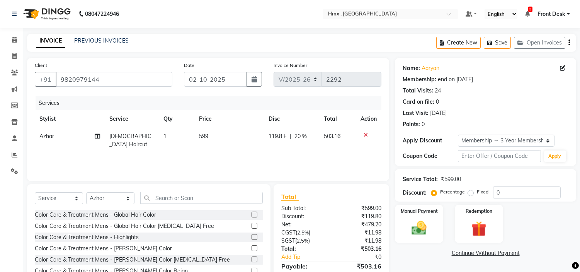
type input "20"
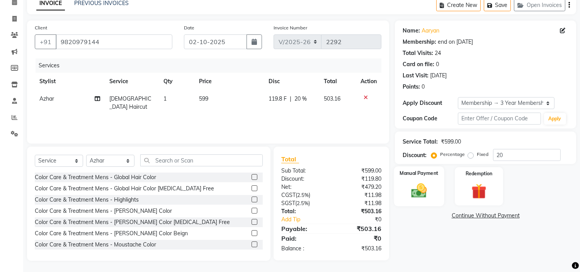
drag, startPoint x: 424, startPoint y: 190, endPoint x: 424, endPoint y: 195, distance: 4.6
click at [425, 190] on img at bounding box center [418, 191] width 25 height 18
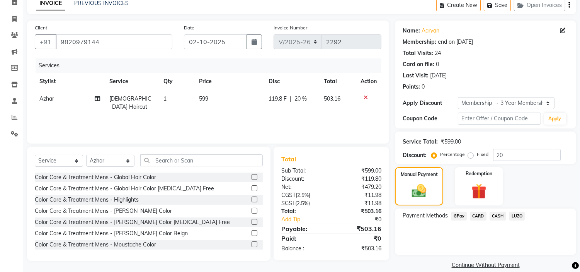
click at [457, 213] on span "GPay" at bounding box center [459, 215] width 16 height 9
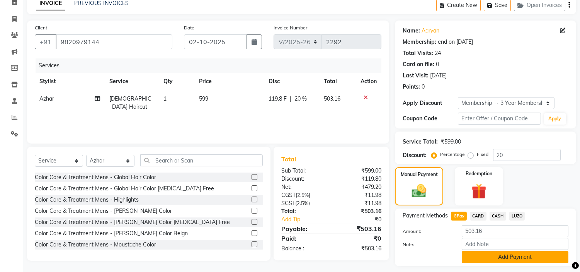
scroll to position [59, 0]
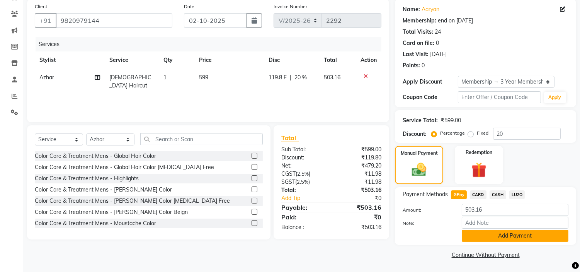
click at [493, 236] on button "Add Payment" at bounding box center [515, 235] width 107 height 12
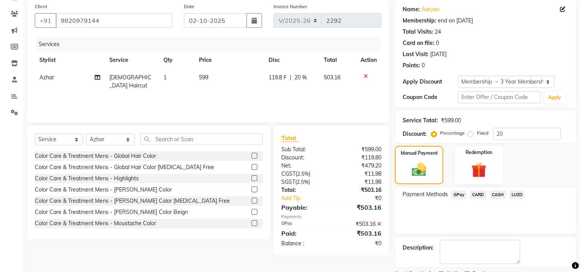
scroll to position [91, 0]
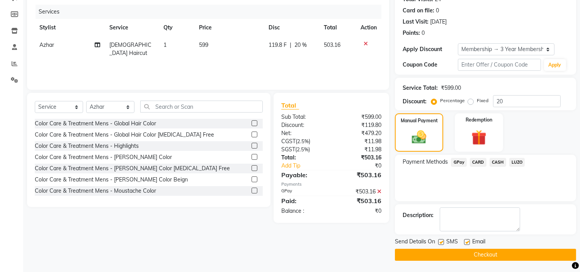
click at [491, 249] on button "Checkout" at bounding box center [485, 254] width 181 height 12
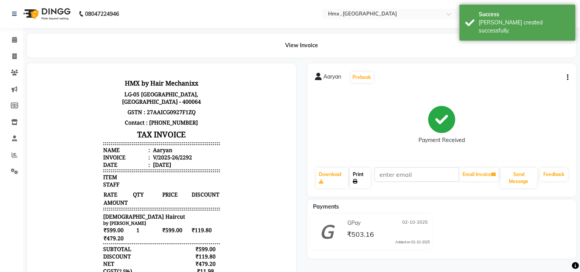
click at [357, 182] on icon at bounding box center [355, 181] width 5 height 5
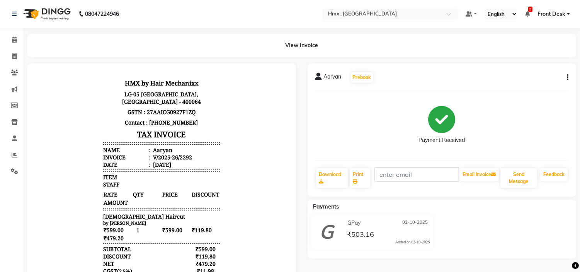
click at [156, 147] on div "Aaryan" at bounding box center [161, 149] width 21 height 7
click at [176, 157] on div "V/2025-26/2292" at bounding box center [171, 156] width 41 height 7
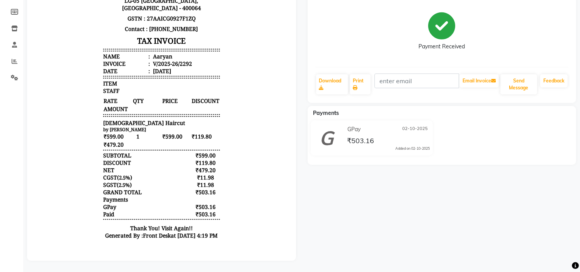
scroll to position [100, 0]
click at [199, 210] on div "₹503.16" at bounding box center [205, 213] width 29 height 7
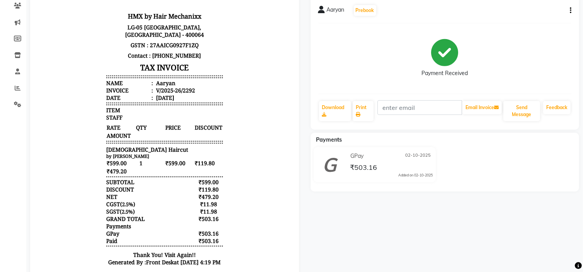
scroll to position [0, 0]
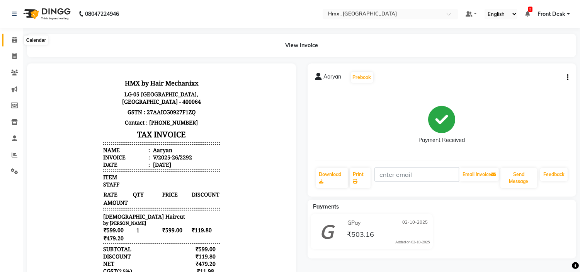
click at [8, 39] on span at bounding box center [15, 40] width 14 height 9
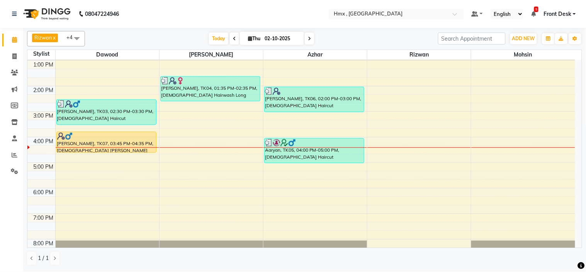
scroll to position [129, 0]
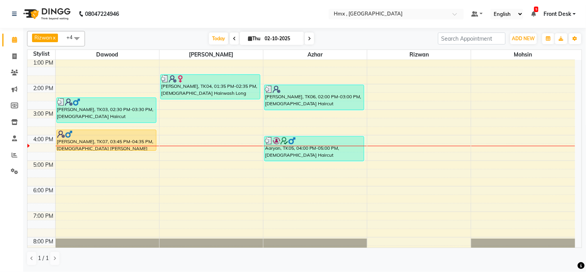
click at [87, 164] on div "8:00 AM 9:00 AM 10:00 AM 11:00 AM 12:00 PM 1:00 PM 2:00 PM 3:00 PM 4:00 PM 5:00…" at bounding box center [301, 109] width 548 height 357
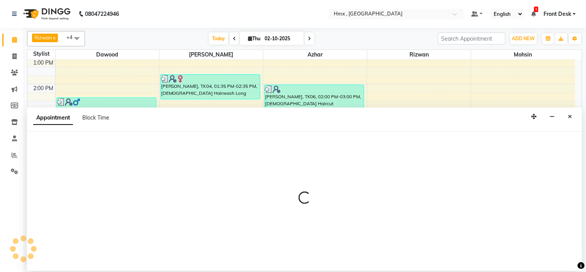
select select "39095"
select select "1020"
select select "tentative"
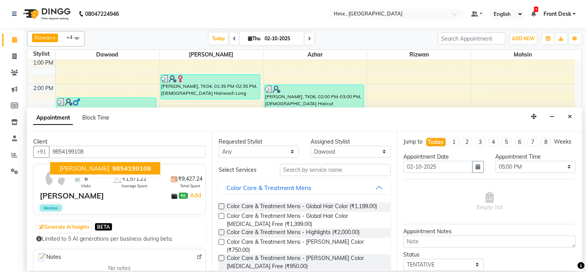
click at [93, 168] on span "[PERSON_NAME]" at bounding box center [84, 168] width 50 height 8
type input "9854199108"
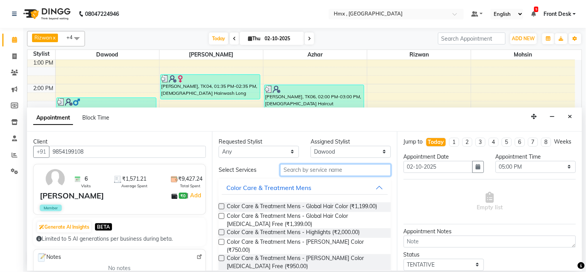
click at [307, 172] on input "text" at bounding box center [335, 170] width 111 height 12
click at [311, 167] on input "text" at bounding box center [335, 170] width 111 height 12
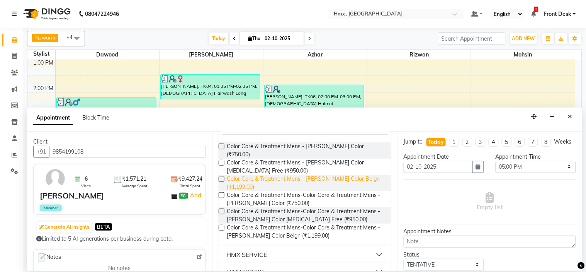
scroll to position [68, 0]
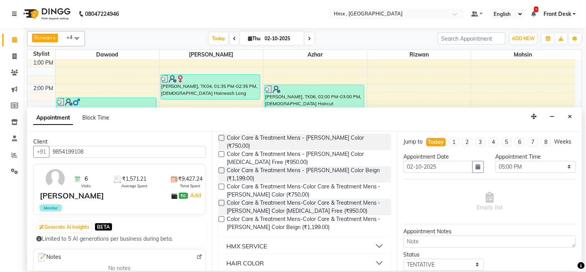
type input "beard color"
click at [374, 256] on button "HAIR COLOR" at bounding box center [305, 263] width 166 height 14
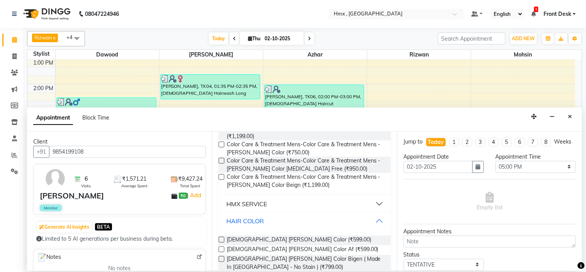
scroll to position [116, 0]
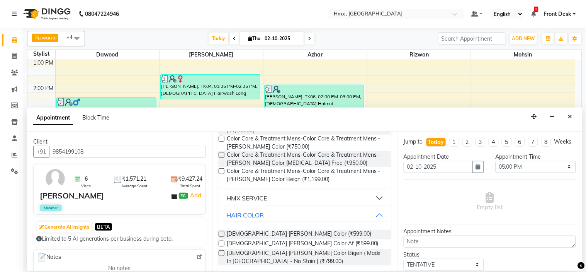
click at [222, 231] on label at bounding box center [222, 234] width 6 height 6
click at [222, 232] on input "checkbox" at bounding box center [221, 234] width 5 height 5
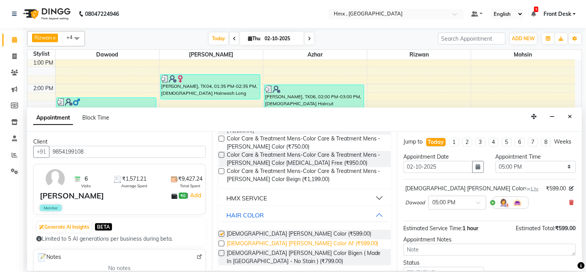
checkbox input "false"
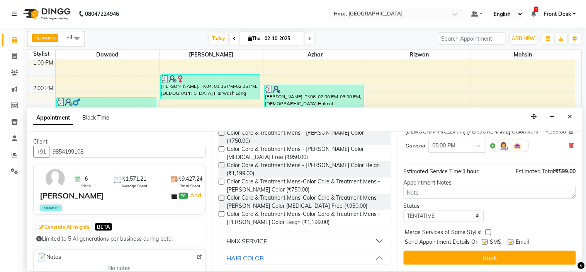
scroll to position [64, 0]
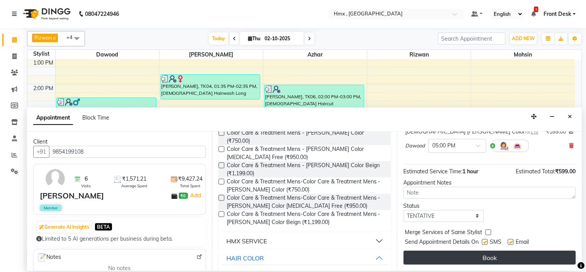
click at [497, 260] on button "Book" at bounding box center [490, 257] width 172 height 14
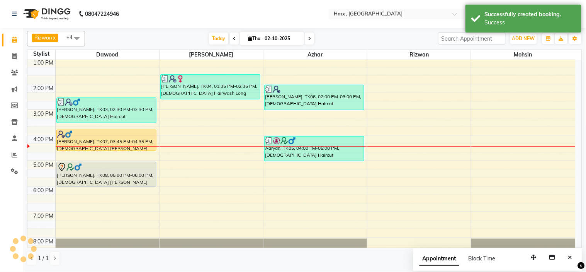
click at [286, 168] on div "8:00 AM 9:00 AM 10:00 AM 11:00 AM 12:00 PM 1:00 PM 2:00 PM 3:00 PM 4:00 PM 5:00…" at bounding box center [301, 109] width 548 height 357
select select "39098"
select select "tentative"
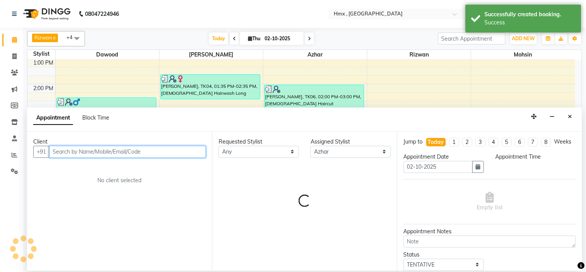
select select "1020"
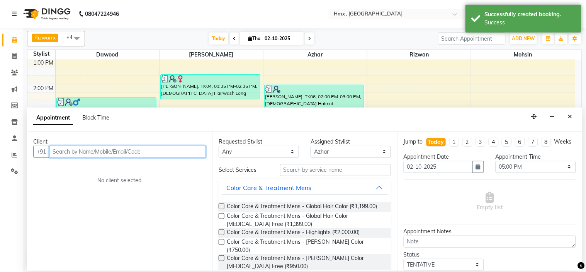
click at [196, 147] on input "text" at bounding box center [127, 152] width 157 height 12
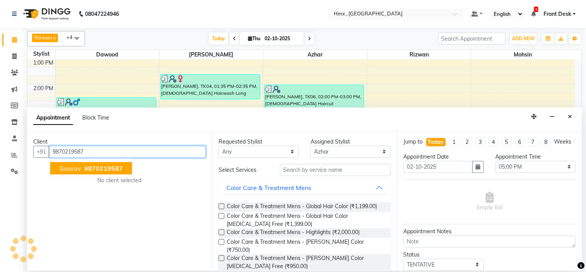
click at [119, 168] on span "9870219587" at bounding box center [103, 168] width 39 height 8
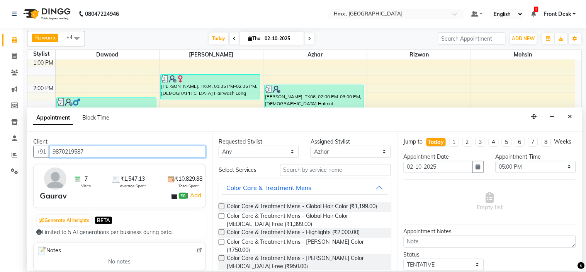
type input "9870219587"
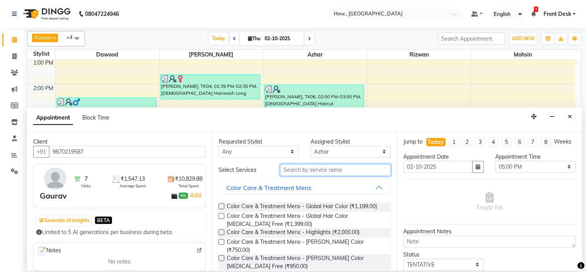
click at [292, 171] on input "text" at bounding box center [335, 170] width 111 height 12
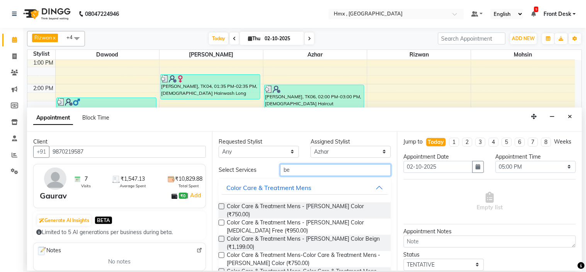
type input "b"
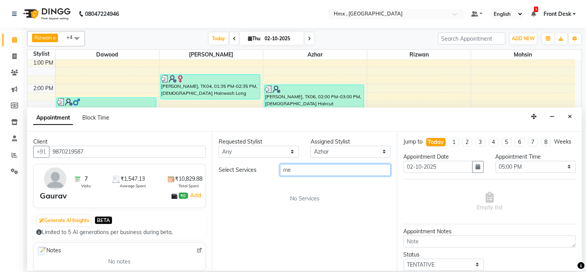
type input "m"
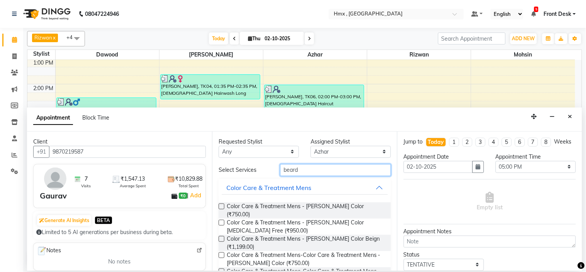
scroll to position [146, 0]
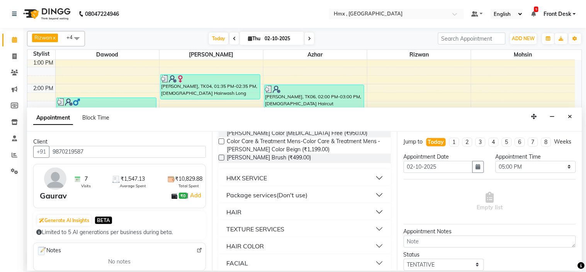
type input "beard"
click at [373, 205] on button "HAIR" at bounding box center [305, 212] width 166 height 14
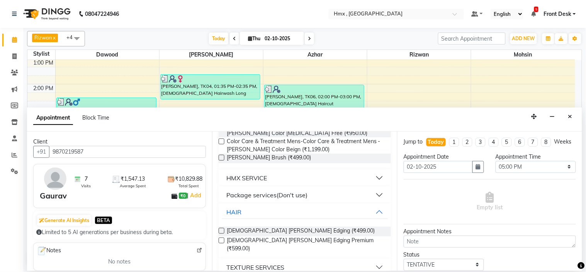
click at [222, 228] on label at bounding box center [222, 231] width 6 height 6
click at [222, 229] on input "checkbox" at bounding box center [221, 231] width 5 height 5
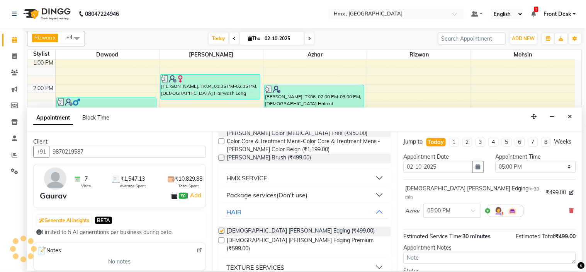
checkbox input "false"
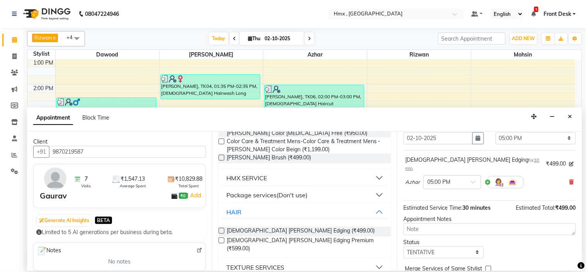
scroll to position [64, 0]
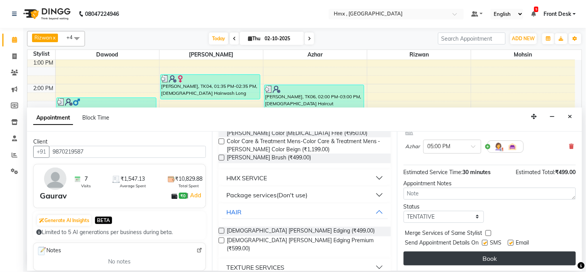
click at [484, 251] on button "Book" at bounding box center [490, 258] width 172 height 14
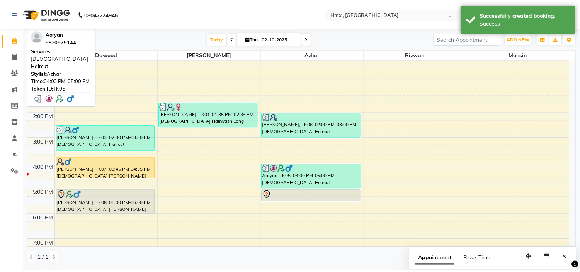
scroll to position [86, 0]
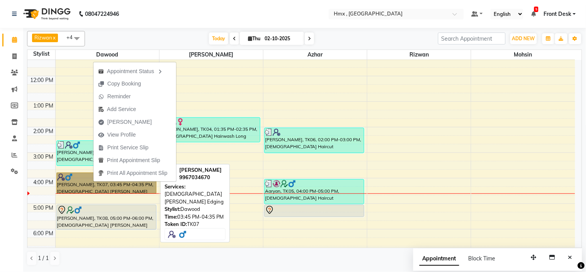
click at [85, 188] on div "Ranjay Nair, TK03, 02:30 PM-03:30 PM, Male Haircut PAVAG SHAH, TK07, 03:45 PM-0…" at bounding box center [108, 152] width 104 height 357
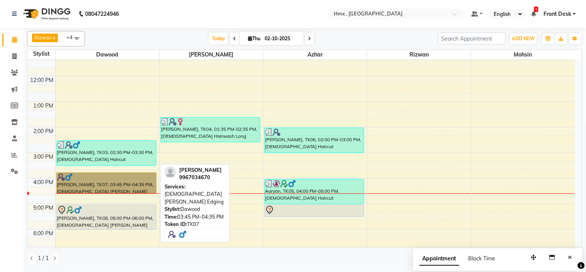
click at [85, 185] on link "PAVAG SHAH, TK07, 03:45 PM-04:35 PM, Male Beard Edging" at bounding box center [106, 182] width 100 height 21
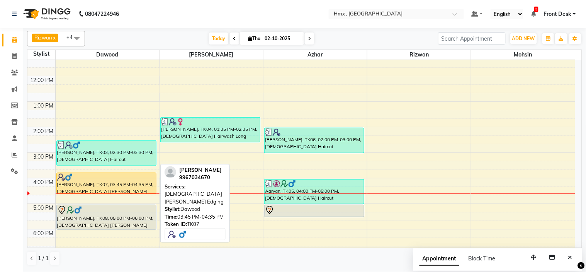
select select "1"
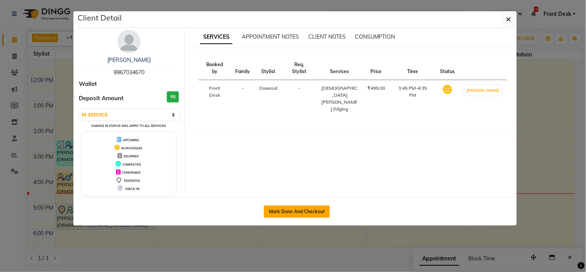
click at [321, 210] on button "Mark Done And Checkout" at bounding box center [297, 211] width 66 height 12
select select "5711"
select select "service"
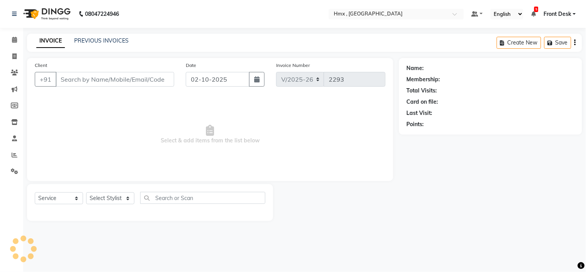
select select "3"
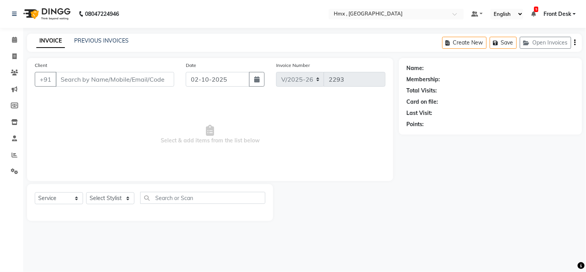
type input "9967034670"
select select "39095"
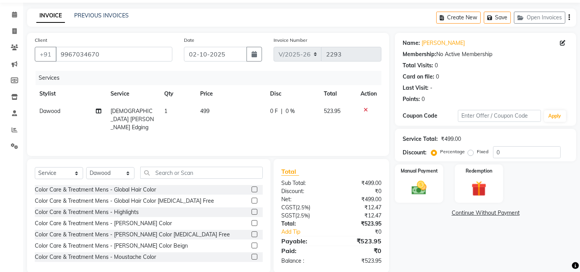
scroll to position [37, 0]
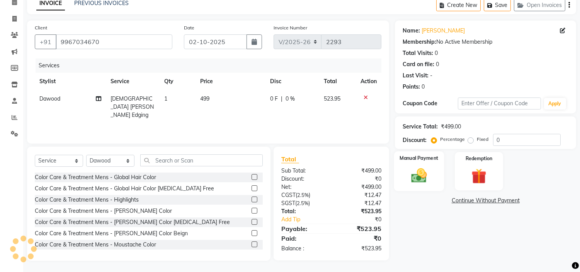
click at [430, 169] on img at bounding box center [418, 175] width 25 height 18
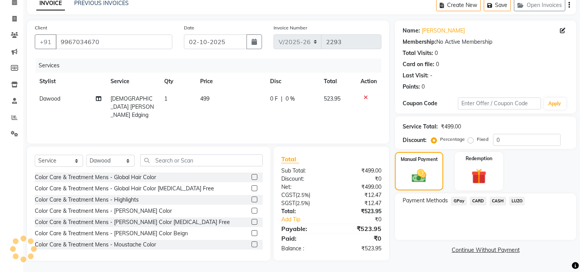
click at [459, 201] on span "GPay" at bounding box center [459, 200] width 16 height 9
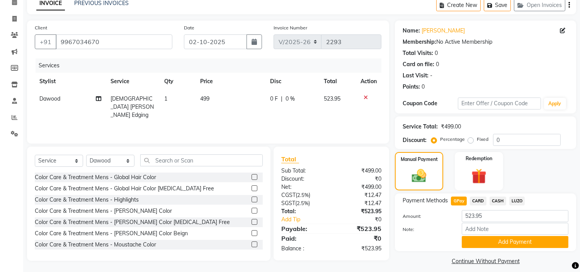
click at [501, 240] on button "Add Payment" at bounding box center [515, 242] width 107 height 12
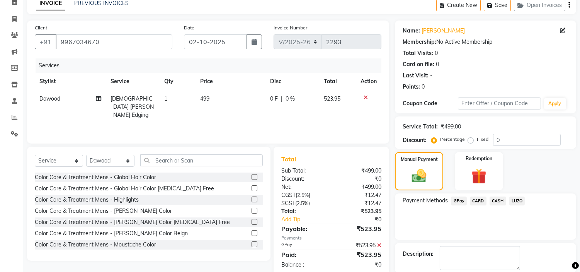
scroll to position [76, 0]
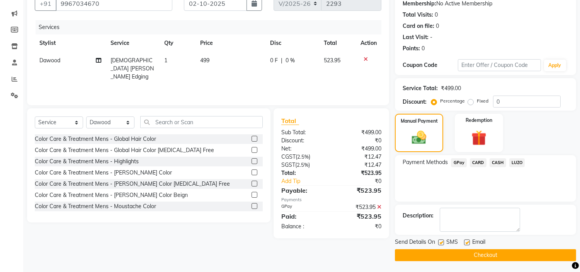
click at [460, 253] on button "Checkout" at bounding box center [485, 255] width 181 height 12
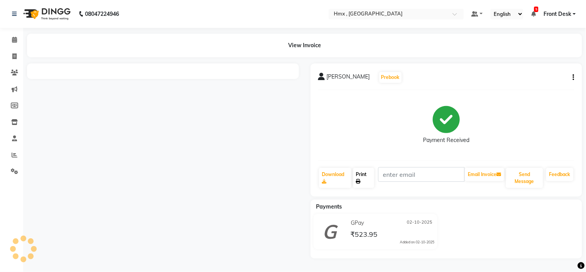
click at [360, 181] on icon at bounding box center [358, 181] width 5 height 5
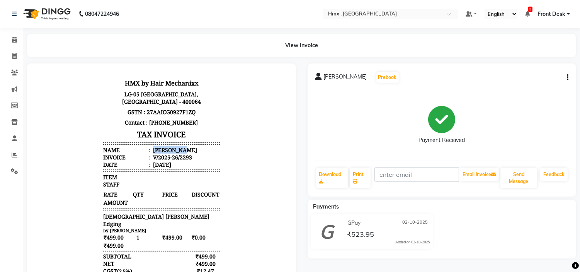
drag, startPoint x: 144, startPoint y: 149, endPoint x: 181, endPoint y: 148, distance: 36.3
click at [181, 148] on li "Name : PAVAG SHAH" at bounding box center [161, 149] width 117 height 7
copy div "PAVAG SHAH"
drag, startPoint x: 98, startPoint y: 215, endPoint x: 145, endPoint y: 214, distance: 47.1
click at [145, 214] on div "[DEMOGRAPHIC_DATA] [PERSON_NAME] Edging" at bounding box center [161, 219] width 117 height 15
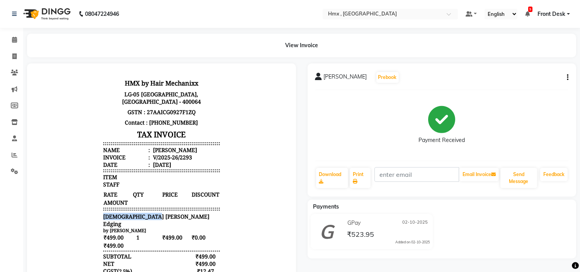
copy span "[DEMOGRAPHIC_DATA] [PERSON_NAME] Edging"
click at [177, 155] on div "V/2025-26/2293" at bounding box center [171, 156] width 41 height 7
copy div "2293"
click at [15, 55] on icon at bounding box center [14, 56] width 4 height 6
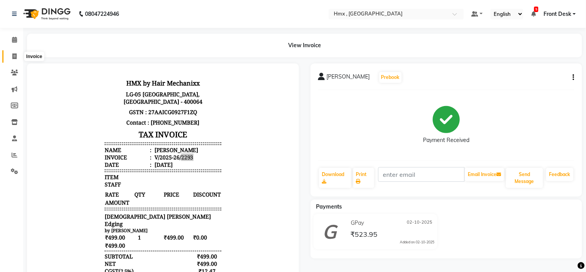
select select "service"
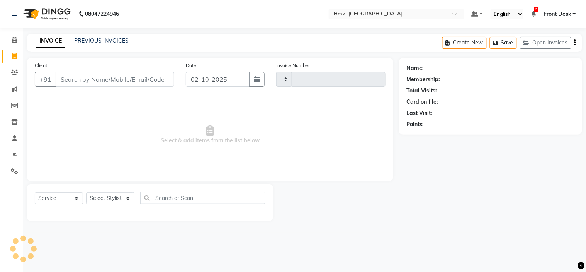
type input "2294"
select select "5711"
click at [15, 39] on icon at bounding box center [14, 40] width 5 height 6
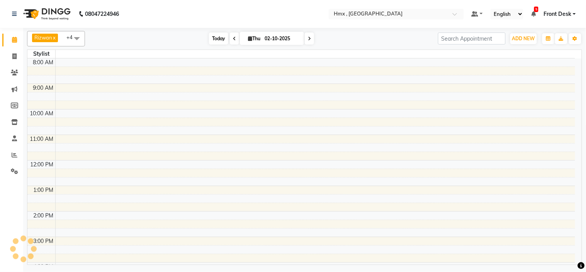
click at [210, 41] on span "Today" at bounding box center [218, 38] width 19 height 12
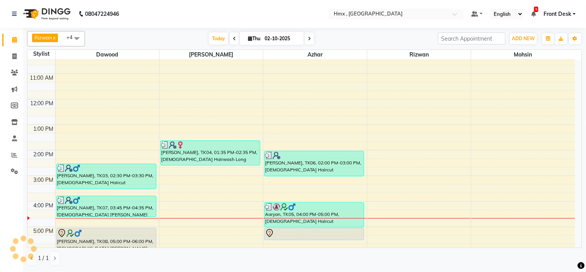
scroll to position [171, 0]
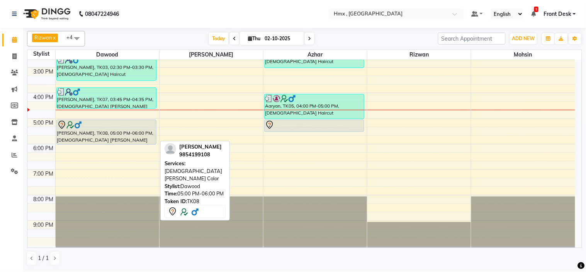
click at [126, 133] on div "[PERSON_NAME], TK08, 05:00 PM-06:00 PM, [DEMOGRAPHIC_DATA] [PERSON_NAME] Color" at bounding box center [106, 132] width 99 height 24
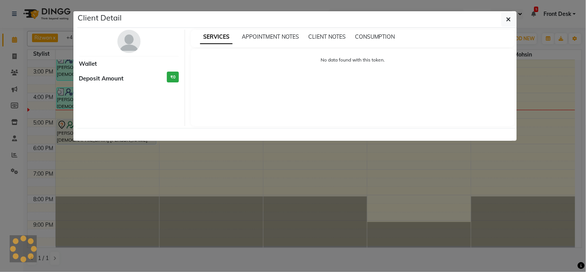
select select "7"
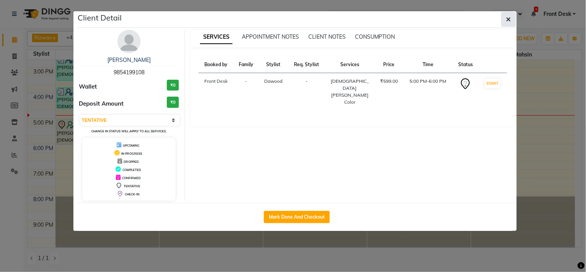
click at [509, 14] on button "button" at bounding box center [508, 19] width 15 height 15
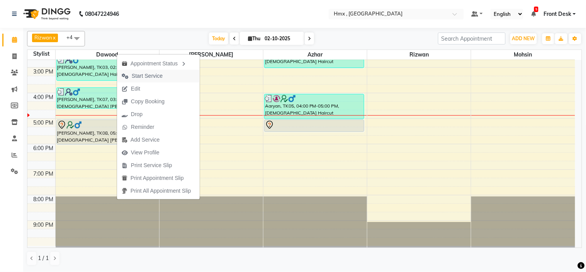
click at [164, 77] on span "Start Service" at bounding box center [142, 76] width 50 height 13
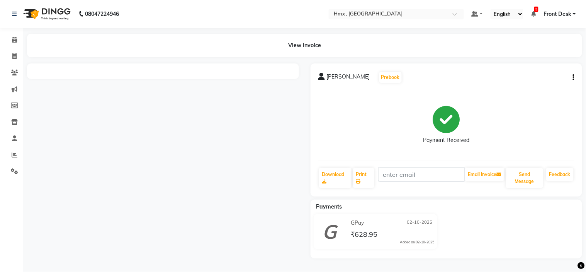
click at [218, 97] on div at bounding box center [163, 160] width 284 height 195
click at [198, 157] on div at bounding box center [163, 160] width 284 height 195
drag, startPoint x: 221, startPoint y: 59, endPoint x: 222, endPoint y: 66, distance: 7.8
click at [222, 63] on main "View Invoice [PERSON_NAME] Prebook Payment Received Download Print Email Invoic…" at bounding box center [304, 152] width 563 height 236
drag, startPoint x: 223, startPoint y: 72, endPoint x: 223, endPoint y: 76, distance: 4.2
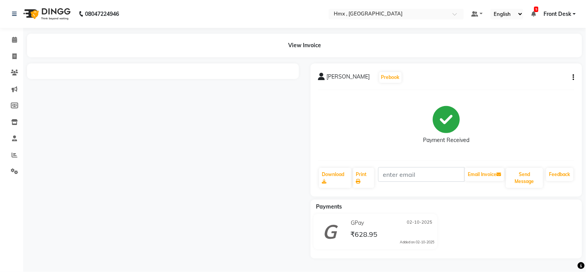
click at [223, 73] on div at bounding box center [163, 70] width 272 height 15
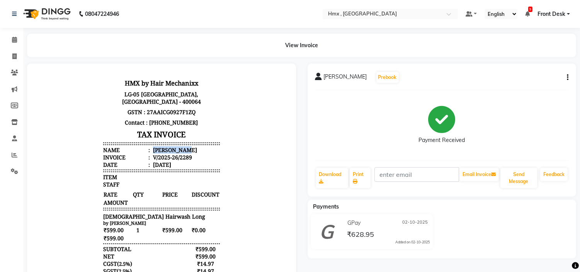
drag, startPoint x: 146, startPoint y: 148, endPoint x: 183, endPoint y: 145, distance: 37.2
click at [183, 146] on li "Name : [PERSON_NAME]" at bounding box center [161, 149] width 117 height 7
copy div "[PERSON_NAME]"
drag, startPoint x: 94, startPoint y: 213, endPoint x: 161, endPoint y: 219, distance: 67.1
click at [161, 219] on div "HMX by Hair Mechanixx [STREET_ADDRESS] GSTN : 27AAICG0927F1ZQ Contact : [PHONE_…" at bounding box center [161, 203] width 123 height 258
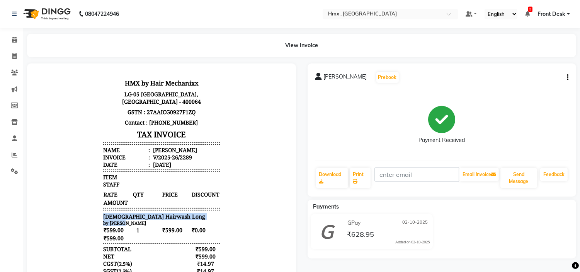
click at [162, 219] on div "by [PERSON_NAME]" at bounding box center [161, 222] width 117 height 6
click at [104, 222] on small "by [PERSON_NAME]" at bounding box center [124, 222] width 43 height 6
drag, startPoint x: 97, startPoint y: 215, endPoint x: 157, endPoint y: 216, distance: 60.7
click at [157, 216] on div "[DEMOGRAPHIC_DATA] Hairwash Long" at bounding box center [161, 215] width 117 height 7
copy span "[DEMOGRAPHIC_DATA] Hairwash Long"
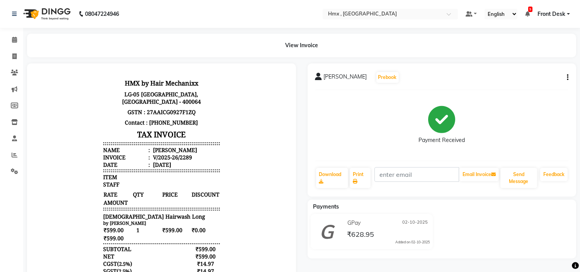
click at [181, 154] on div "V/2025-26/2289" at bounding box center [171, 156] width 41 height 7
copy div "2289"
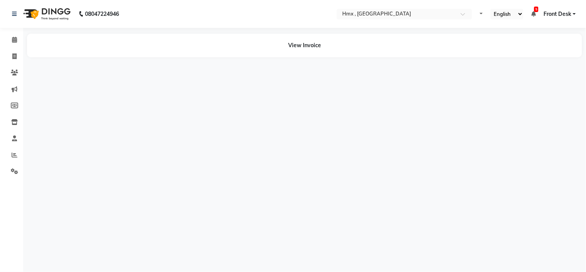
select select "en"
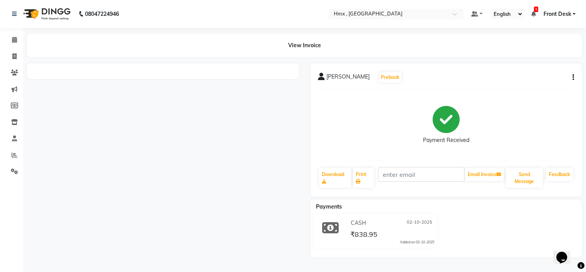
drag, startPoint x: 481, startPoint y: 66, endPoint x: 474, endPoint y: 72, distance: 9.1
click at [481, 66] on div "[PERSON_NAME] Prebook Payment Received Download Print Email Invoice Send Messag…" at bounding box center [447, 129] width 272 height 133
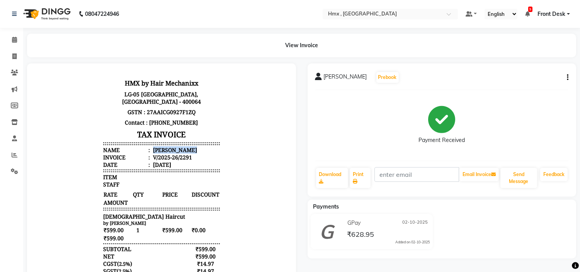
drag, startPoint x: 145, startPoint y: 150, endPoint x: 194, endPoint y: 149, distance: 48.3
click at [194, 149] on li "Name : [PERSON_NAME]" at bounding box center [161, 149] width 117 height 7
drag, startPoint x: 96, startPoint y: 217, endPoint x: 131, endPoint y: 215, distance: 34.8
click at [131, 215] on div "[DEMOGRAPHIC_DATA] Haircut" at bounding box center [161, 215] width 117 height 7
copy span "[DEMOGRAPHIC_DATA] Haircut"
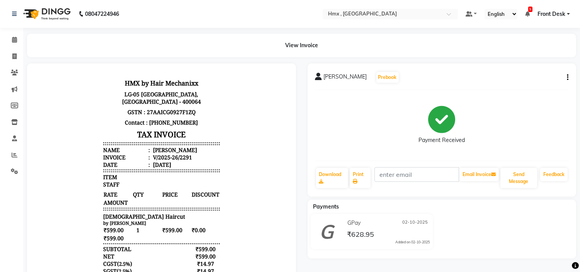
click at [171, 160] on div "[DATE]" at bounding box center [161, 163] width 20 height 7
click at [178, 156] on div "V/2025-26/2291" at bounding box center [171, 156] width 41 height 7
click at [179, 156] on div "V/2025-26/2291" at bounding box center [171, 156] width 41 height 7
copy div "2291"
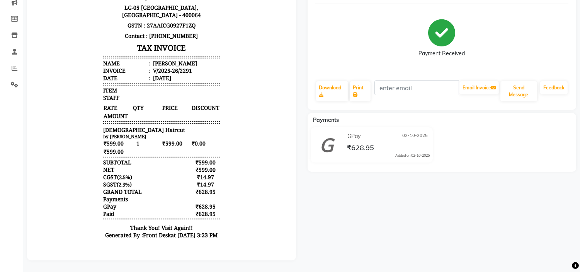
scroll to position [93, 0]
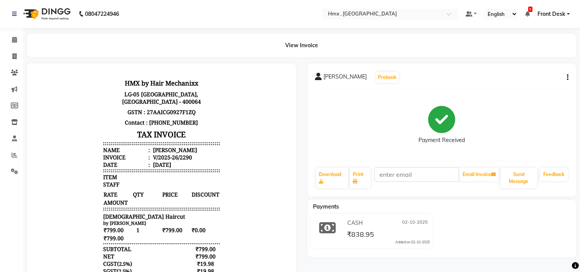
click at [180, 155] on div "V/2025-26/2290" at bounding box center [171, 156] width 41 height 7
click at [180, 154] on div "V/2025-26/2290" at bounding box center [171, 156] width 41 height 7
copy div "2290"
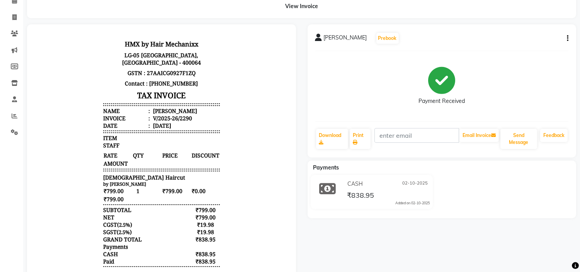
scroll to position [93, 0]
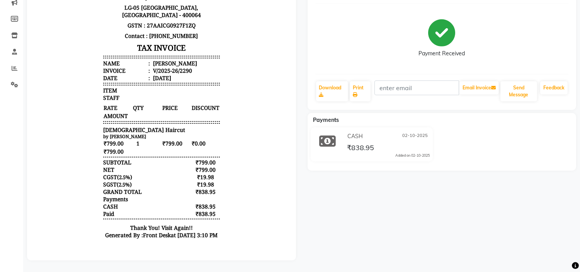
drag, startPoint x: 188, startPoint y: 124, endPoint x: 181, endPoint y: 297, distance: 173.6
click at [203, 210] on div "₹838.95" at bounding box center [205, 213] width 29 height 7
copy div "838.95"
drag, startPoint x: 146, startPoint y: 57, endPoint x: 178, endPoint y: 59, distance: 32.9
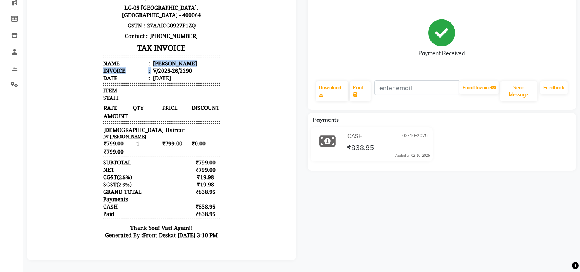
click at [178, 59] on ul "Name : [PERSON_NAME] Invoice : V/2025-26/2290 Date : [DATE]" at bounding box center [161, 70] width 117 height 22
copy ul "[PERSON_NAME] Invoice :"
click at [151, 59] on div "[PERSON_NAME]" at bounding box center [174, 62] width 46 height 7
drag, startPoint x: 146, startPoint y: 56, endPoint x: 176, endPoint y: 56, distance: 30.1
click at [176, 59] on div "[PERSON_NAME]" at bounding box center [174, 62] width 46 height 7
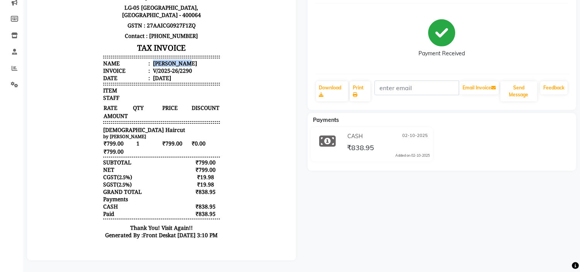
copy div "[PERSON_NAME]"
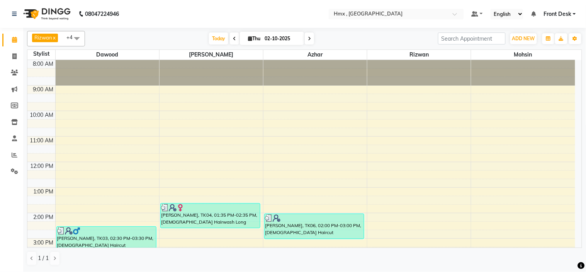
scroll to position [171, 0]
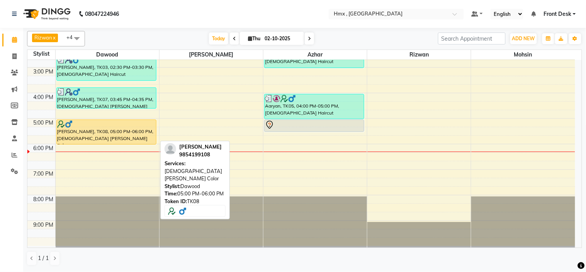
click at [111, 126] on div at bounding box center [106, 124] width 99 height 8
select select "7"
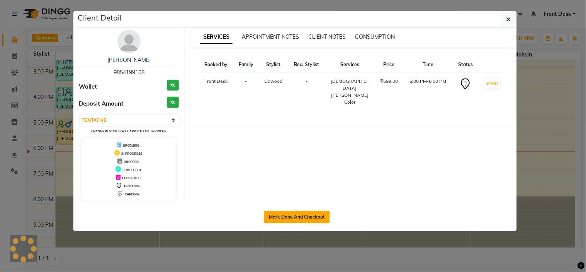
click at [308, 216] on button "Mark Done And Checkout" at bounding box center [297, 217] width 66 height 12
select select "service"
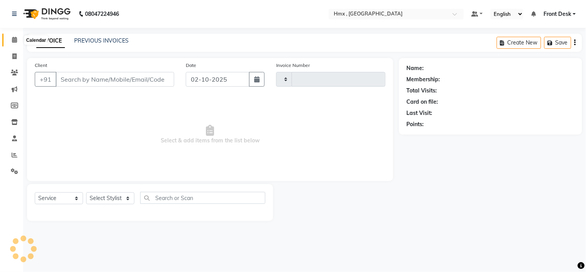
drag, startPoint x: 14, startPoint y: 42, endPoint x: 21, endPoint y: 36, distance: 9.8
click at [14, 42] on icon at bounding box center [14, 40] width 5 height 6
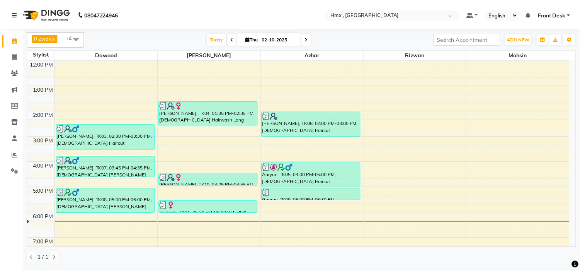
scroll to position [85, 0]
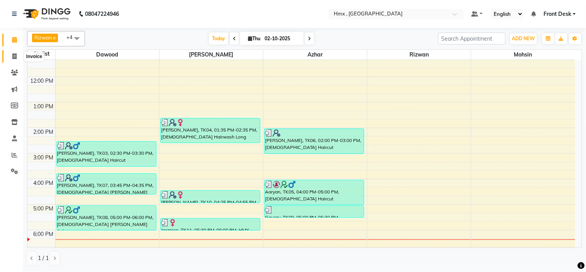
click at [10, 53] on span at bounding box center [15, 56] width 14 height 9
select select "service"
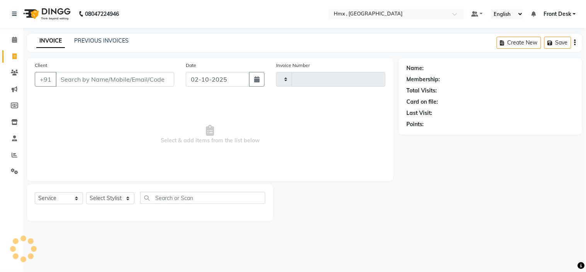
click at [98, 81] on input "Client" at bounding box center [115, 79] width 119 height 15
type input "2298"
select select "5711"
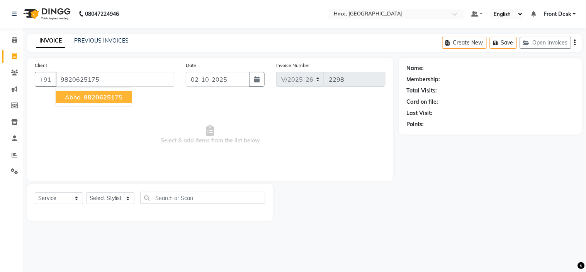
type input "9820625175"
click at [97, 100] on span "98206251" at bounding box center [99, 97] width 31 height 8
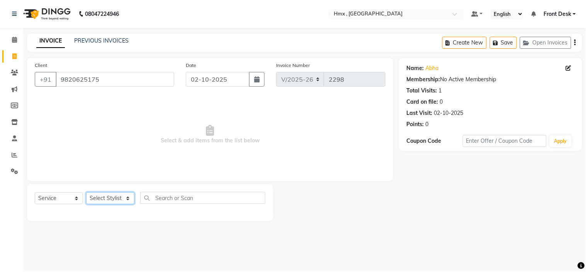
click at [108, 198] on select "Select Stylist [PERSON_NAME] [PERSON_NAME] Front Desk Kaikasha [PERSON_NAME] [P…" at bounding box center [110, 198] width 48 height 12
select select "39112"
click at [86, 192] on select "Select Stylist [PERSON_NAME] [PERSON_NAME] Front Desk Kaikasha [PERSON_NAME] [P…" at bounding box center [110, 198] width 48 height 12
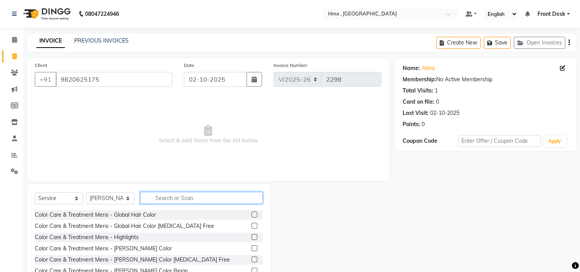
click at [189, 196] on input "text" at bounding box center [201, 198] width 122 height 12
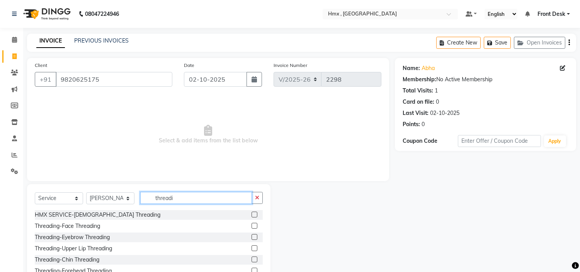
type input "threadi"
click at [146, 237] on div "Threading-Eyebrow Threading" at bounding box center [149, 237] width 228 height 10
click at [251, 235] on label at bounding box center [254, 237] width 6 height 6
click at [251, 235] on input "checkbox" at bounding box center [253, 236] width 5 height 5
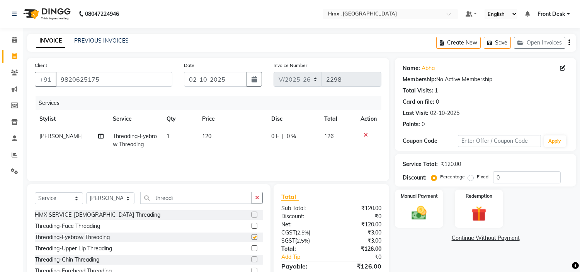
checkbox input "false"
click at [415, 199] on div "Manual Payment" at bounding box center [419, 208] width 50 height 39
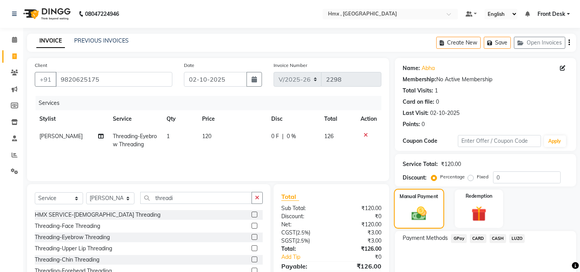
scroll to position [37, 0]
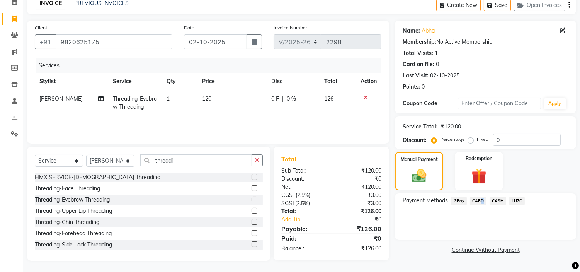
click at [481, 201] on span "CARD" at bounding box center [478, 200] width 17 height 9
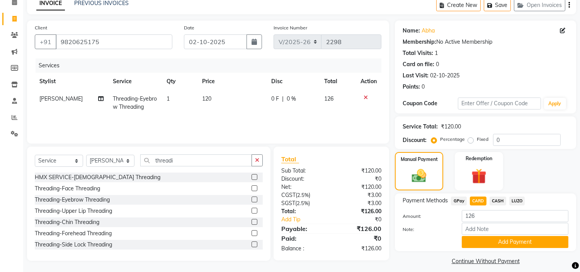
click at [460, 202] on span "GPay" at bounding box center [459, 200] width 16 height 9
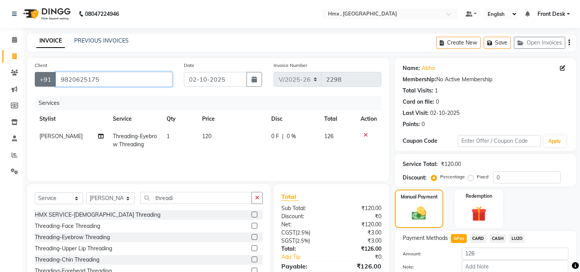
drag, startPoint x: 112, startPoint y: 79, endPoint x: 42, endPoint y: 84, distance: 70.5
click at [41, 84] on div "+91 9820625175" at bounding box center [104, 79] width 138 height 15
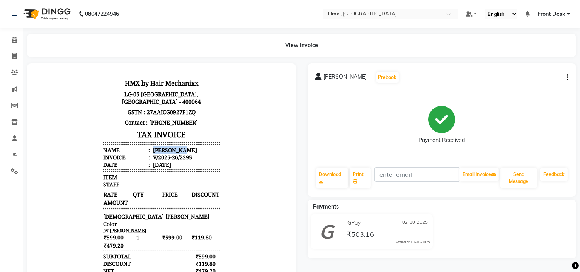
drag, startPoint x: 146, startPoint y: 148, endPoint x: 180, endPoint y: 147, distance: 34.0
click at [180, 147] on li "Name : [PERSON_NAME]" at bounding box center [161, 149] width 117 height 7
copy div "[PERSON_NAME]"
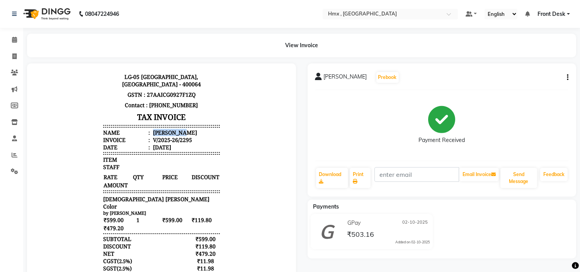
scroll to position [32, 0]
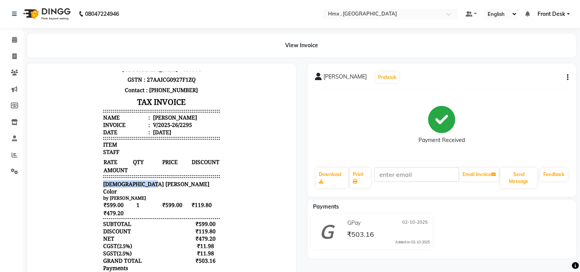
drag, startPoint x: 98, startPoint y: 183, endPoint x: 151, endPoint y: 182, distance: 53.0
click at [151, 182] on div "[DEMOGRAPHIC_DATA] [PERSON_NAME] Color" at bounding box center [161, 187] width 117 height 15
copy span "[DEMOGRAPHIC_DATA] [PERSON_NAME] Color"
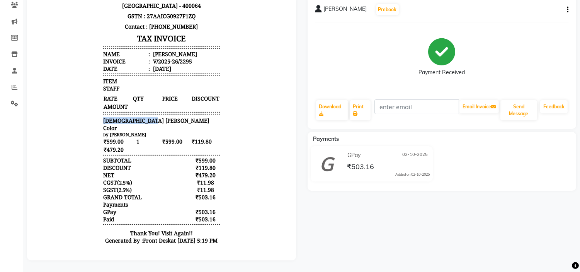
scroll to position [0, 0]
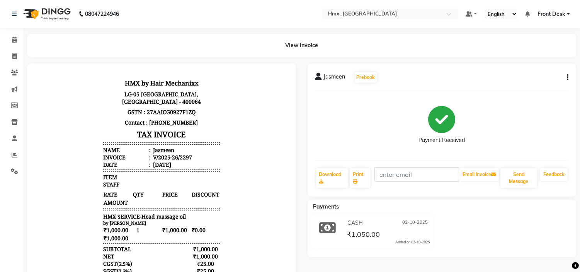
scroll to position [86, 0]
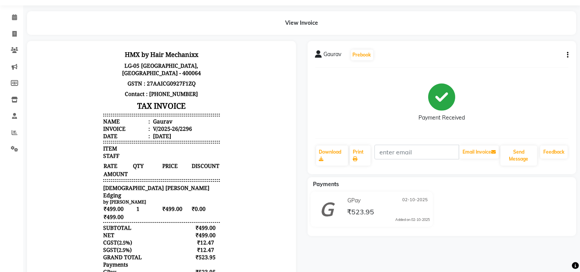
scroll to position [43, 0]
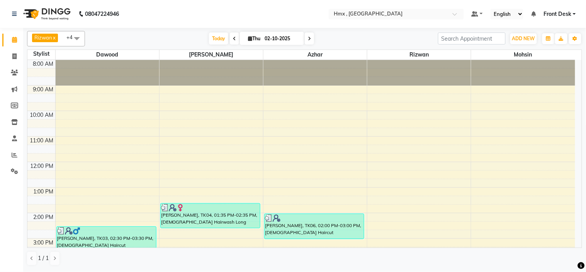
scroll to position [171, 0]
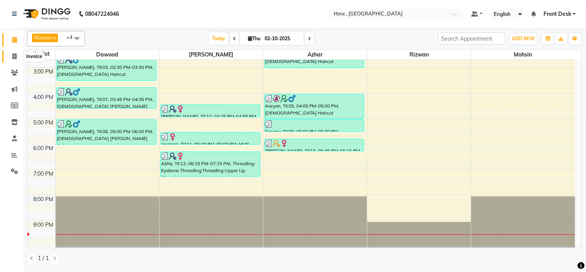
click at [14, 57] on icon at bounding box center [14, 56] width 4 height 6
select select "service"
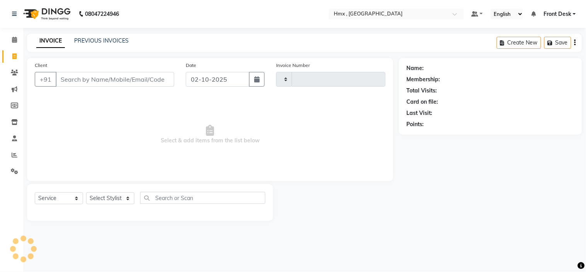
type input "2303"
select select "5711"
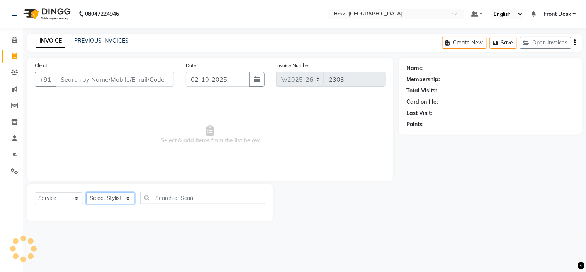
click at [102, 202] on select "Select Stylist" at bounding box center [110, 198] width 48 height 12
click at [51, 201] on select "Select Service Product Membership Package Voucher Prepaid Gift Card" at bounding box center [59, 198] width 48 height 12
click at [114, 202] on select "Select Stylist [PERSON_NAME] [PERSON_NAME] Front Desk Kaikasha [PERSON_NAME] [P…" at bounding box center [110, 198] width 48 height 12
select select "39112"
click at [86, 192] on select "Select Stylist [PERSON_NAME] [PERSON_NAME] Front Desk Kaikasha [PERSON_NAME] [P…" at bounding box center [110, 198] width 48 height 12
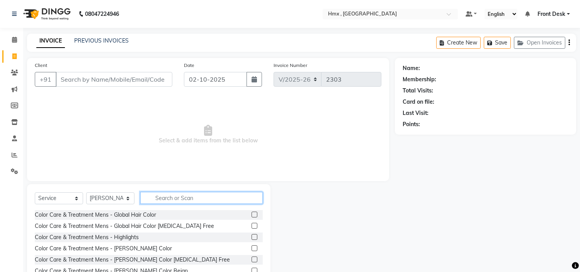
click at [170, 199] on input "text" at bounding box center [201, 198] width 122 height 12
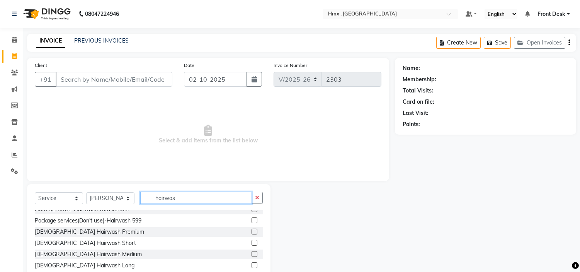
scroll to position [43, 0]
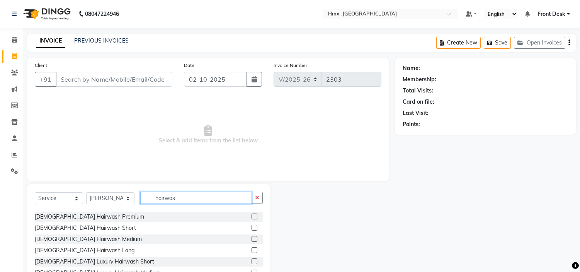
type input "hairwas"
click at [251, 249] on label at bounding box center [254, 250] width 6 height 6
click at [251, 249] on input "checkbox" at bounding box center [253, 250] width 5 height 5
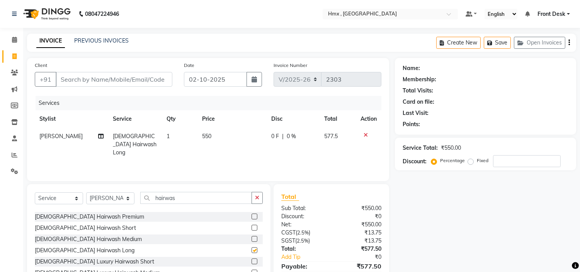
checkbox input "false"
click at [227, 141] on td "550" at bounding box center [231, 144] width 69 height 34
select select "39112"
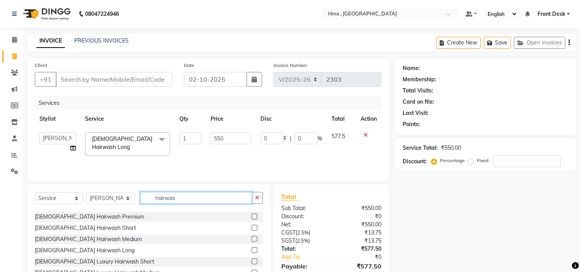
drag, startPoint x: 195, startPoint y: 203, endPoint x: 153, endPoint y: 206, distance: 43.0
click at [153, 206] on div "Select Service Product Membership Package Voucher Prepaid Gift Card Select Styl…" at bounding box center [149, 201] width 228 height 18
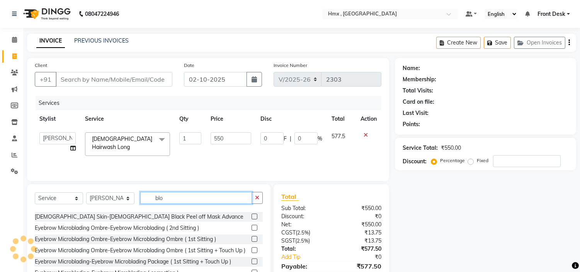
scroll to position [0, 0]
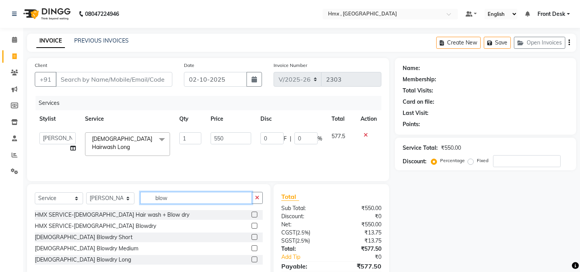
type input "blow"
click at [255, 248] on label at bounding box center [254, 248] width 6 height 6
click at [255, 248] on input "checkbox" at bounding box center [253, 248] width 5 height 5
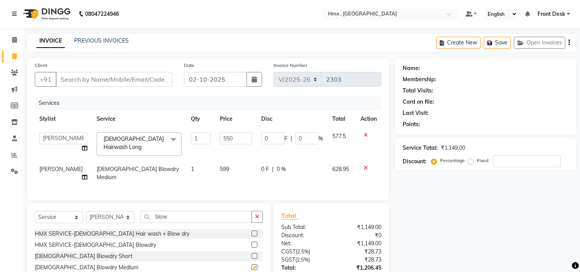
checkbox input "false"
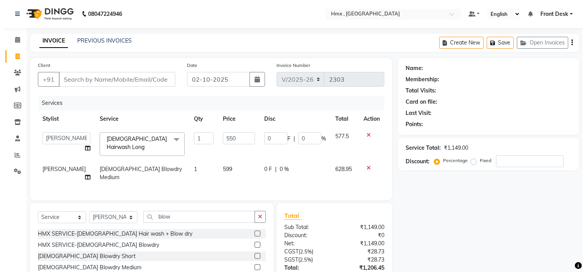
scroll to position [51, 0]
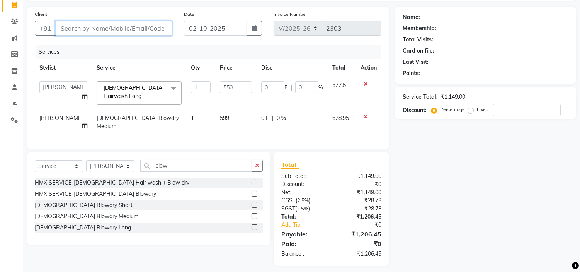
click at [86, 29] on input "Client" at bounding box center [114, 28] width 117 height 15
type input "7"
type input "0"
type input "7506397111"
click at [153, 29] on span "Add Client" at bounding box center [152, 28] width 31 height 8
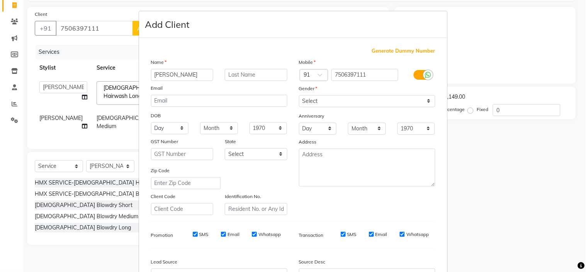
type input "[PERSON_NAME]"
click at [314, 105] on select "Select [DEMOGRAPHIC_DATA] [DEMOGRAPHIC_DATA] Other Prefer Not To Say" at bounding box center [367, 101] width 136 height 12
select select "[DEMOGRAPHIC_DATA]"
click at [299, 95] on select "Select [DEMOGRAPHIC_DATA] [DEMOGRAPHIC_DATA] Other Prefer Not To Say" at bounding box center [367, 101] width 136 height 12
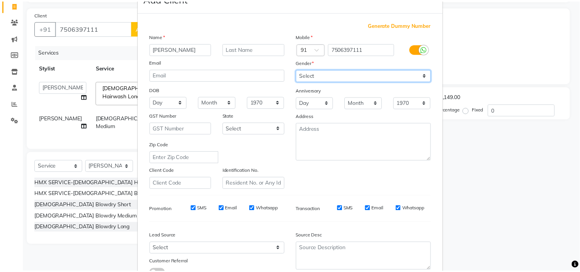
scroll to position [85, 0]
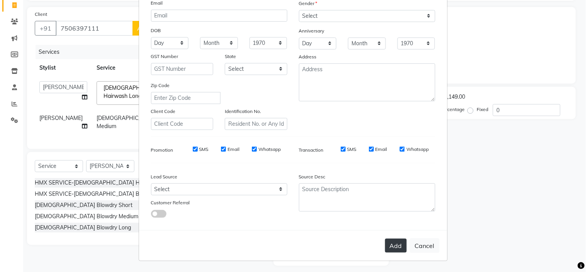
click at [398, 245] on button "Add" at bounding box center [396, 245] width 22 height 14
select select
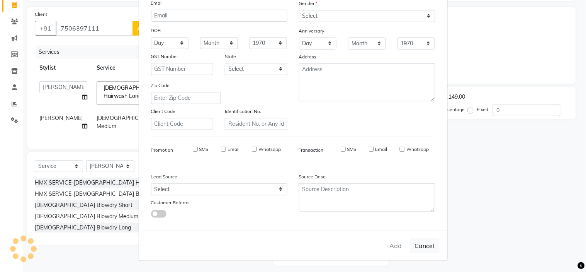
select select
checkbox input "false"
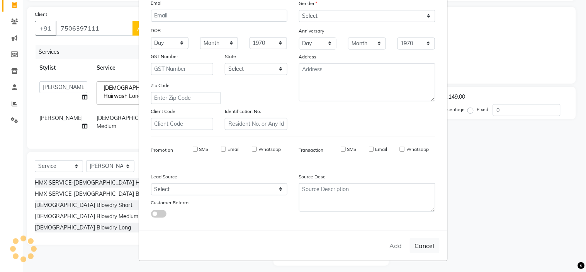
checkbox input "false"
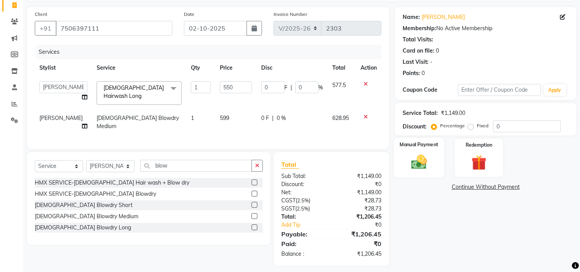
click at [418, 160] on img at bounding box center [418, 162] width 25 height 18
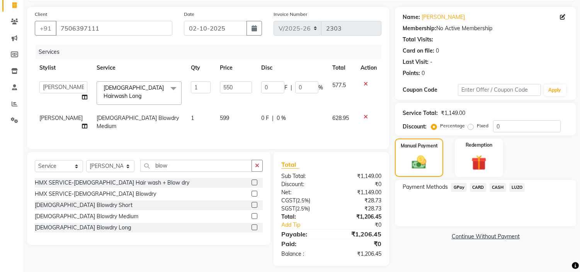
click at [479, 190] on span "CARD" at bounding box center [478, 187] width 17 height 9
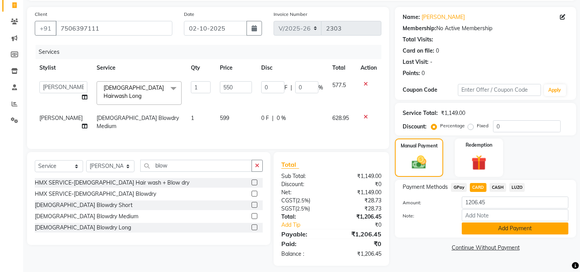
click at [484, 227] on button "Add Payment" at bounding box center [515, 228] width 107 height 12
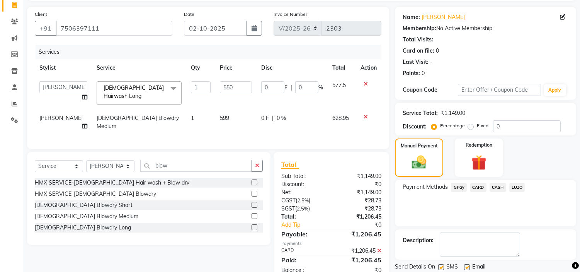
scroll to position [76, 0]
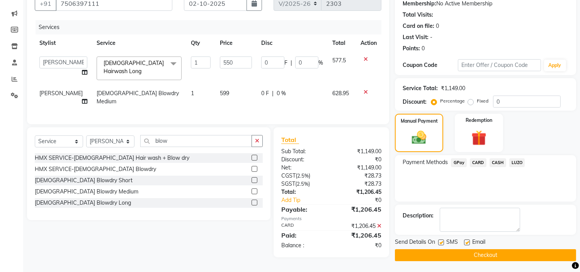
click at [467, 249] on button "Checkout" at bounding box center [485, 255] width 181 height 12
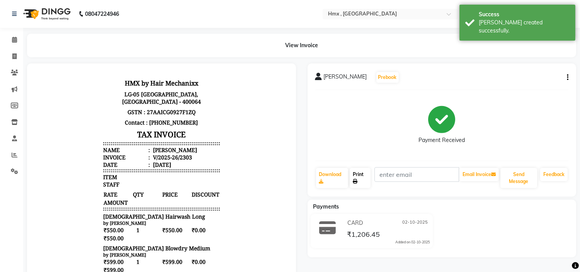
click at [366, 178] on link "Print" at bounding box center [360, 178] width 21 height 20
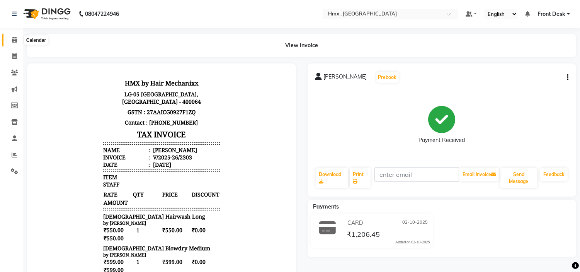
click at [14, 44] on span at bounding box center [15, 40] width 14 height 9
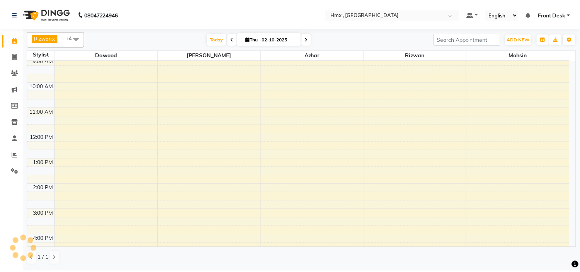
scroll to position [43, 0]
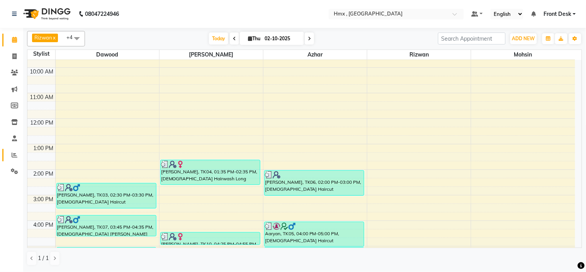
click at [14, 158] on span at bounding box center [15, 155] width 14 height 9
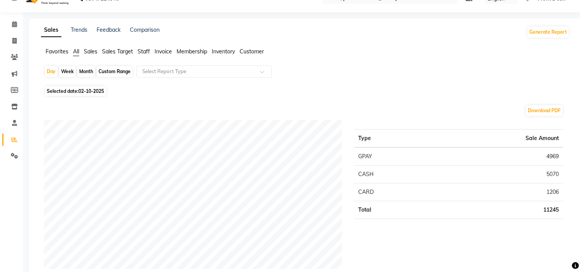
scroll to position [43, 0]
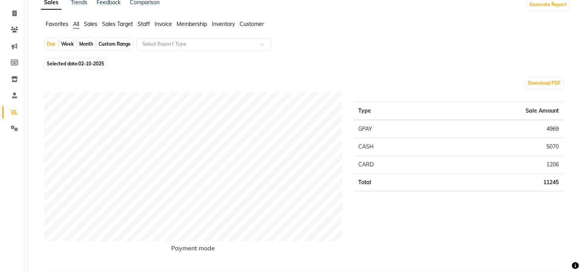
click at [144, 26] on span "Staff" at bounding box center [144, 23] width 12 height 7
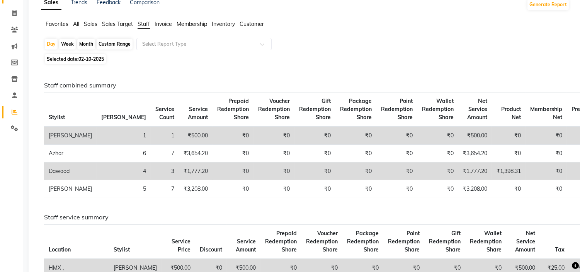
scroll to position [0, 0]
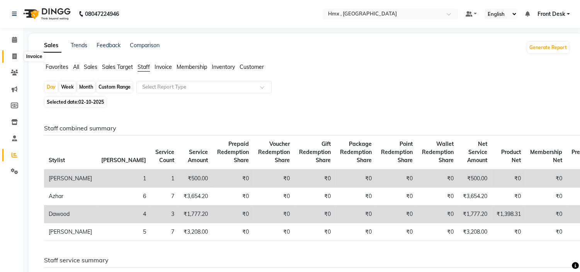
drag, startPoint x: 14, startPoint y: 54, endPoint x: 24, endPoint y: 54, distance: 10.1
click at [14, 54] on icon at bounding box center [14, 56] width 4 height 6
select select "5711"
select select "service"
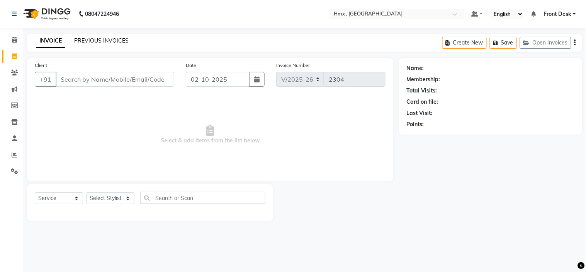
click at [98, 42] on link "PREVIOUS INVOICES" at bounding box center [101, 40] width 54 height 7
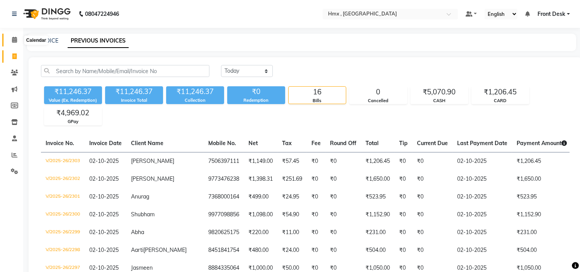
click at [9, 41] on span at bounding box center [15, 40] width 14 height 9
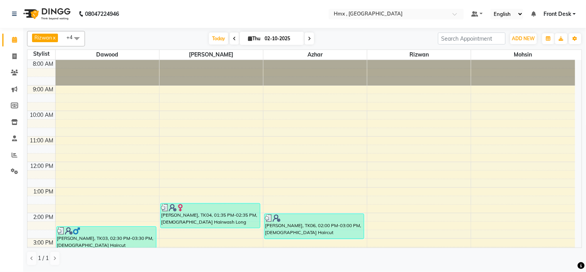
click at [308, 37] on icon at bounding box center [309, 38] width 3 height 5
type input "03-10-2025"
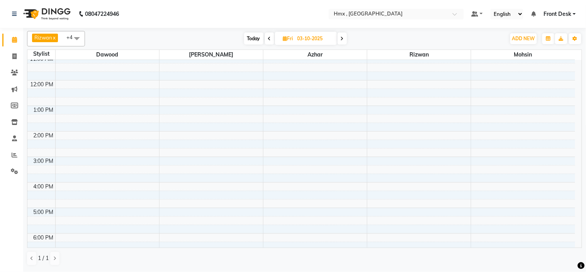
scroll to position [73, 0]
